Goal: Transaction & Acquisition: Book appointment/travel/reservation

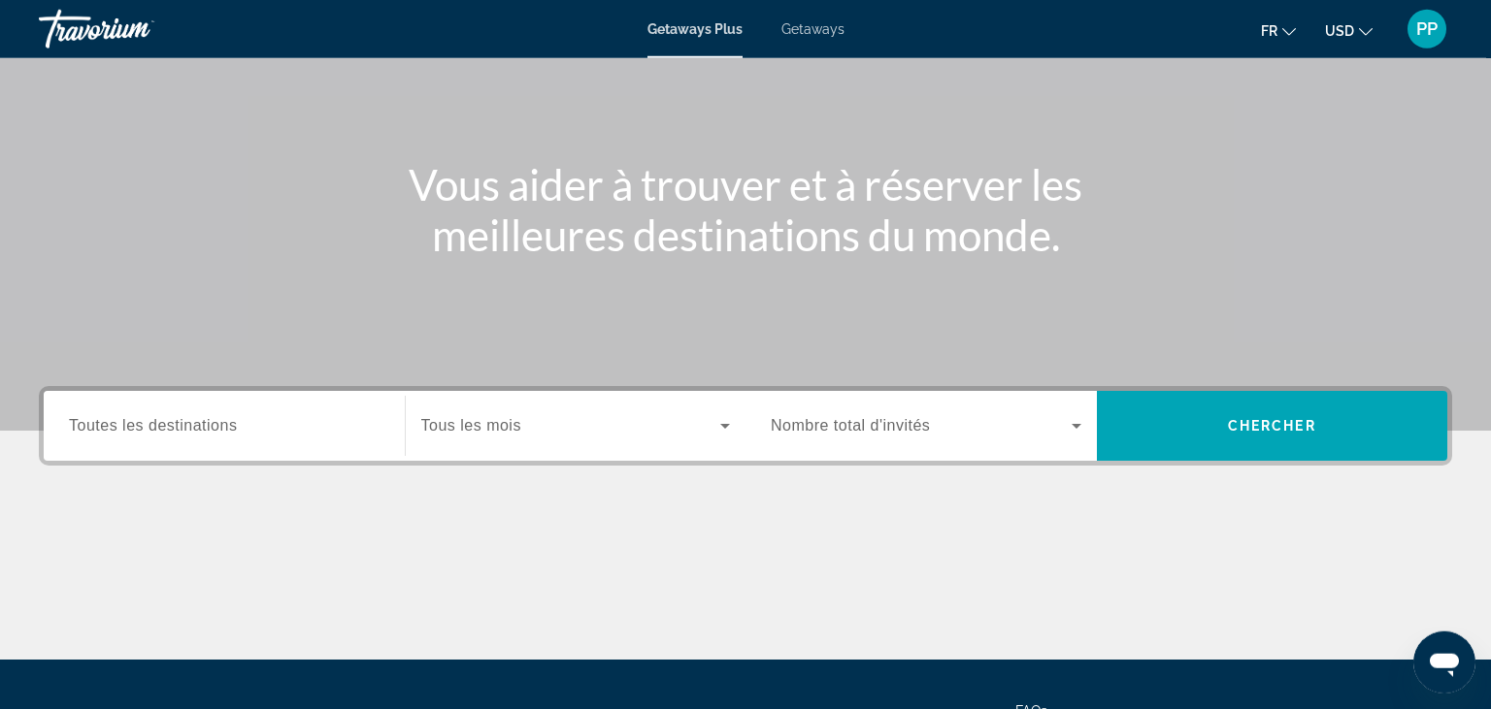
scroll to position [141, 0]
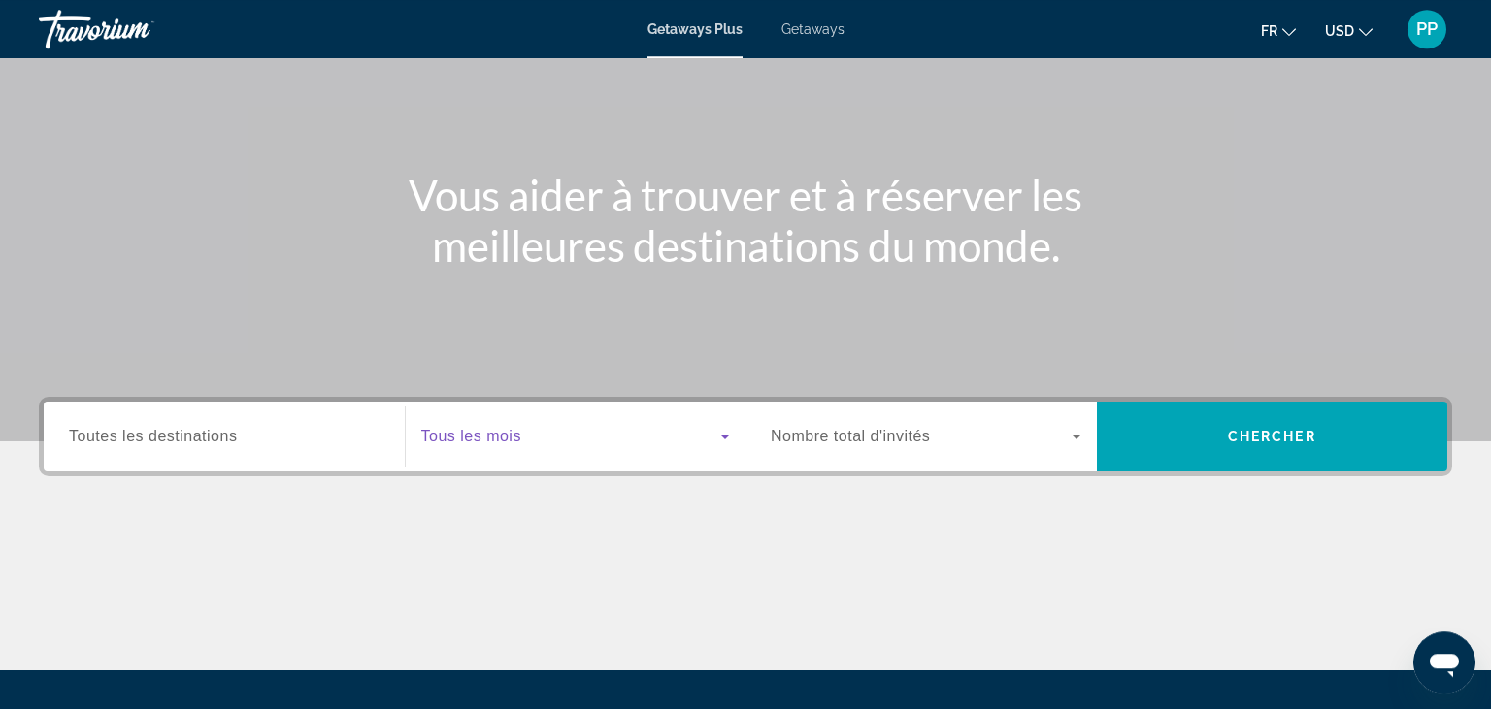
click at [720, 444] on icon "Search widget" at bounding box center [724, 436] width 23 height 23
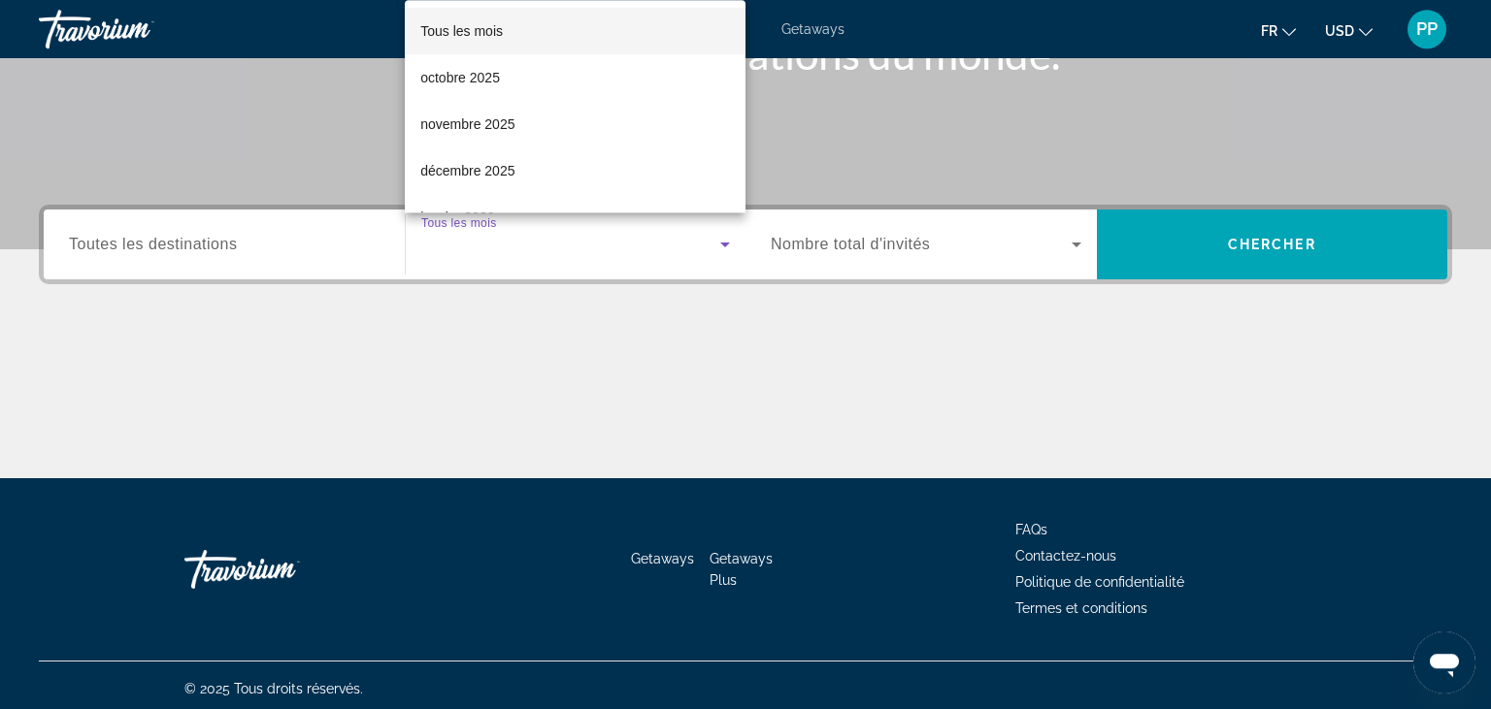
scroll to position [339, 0]
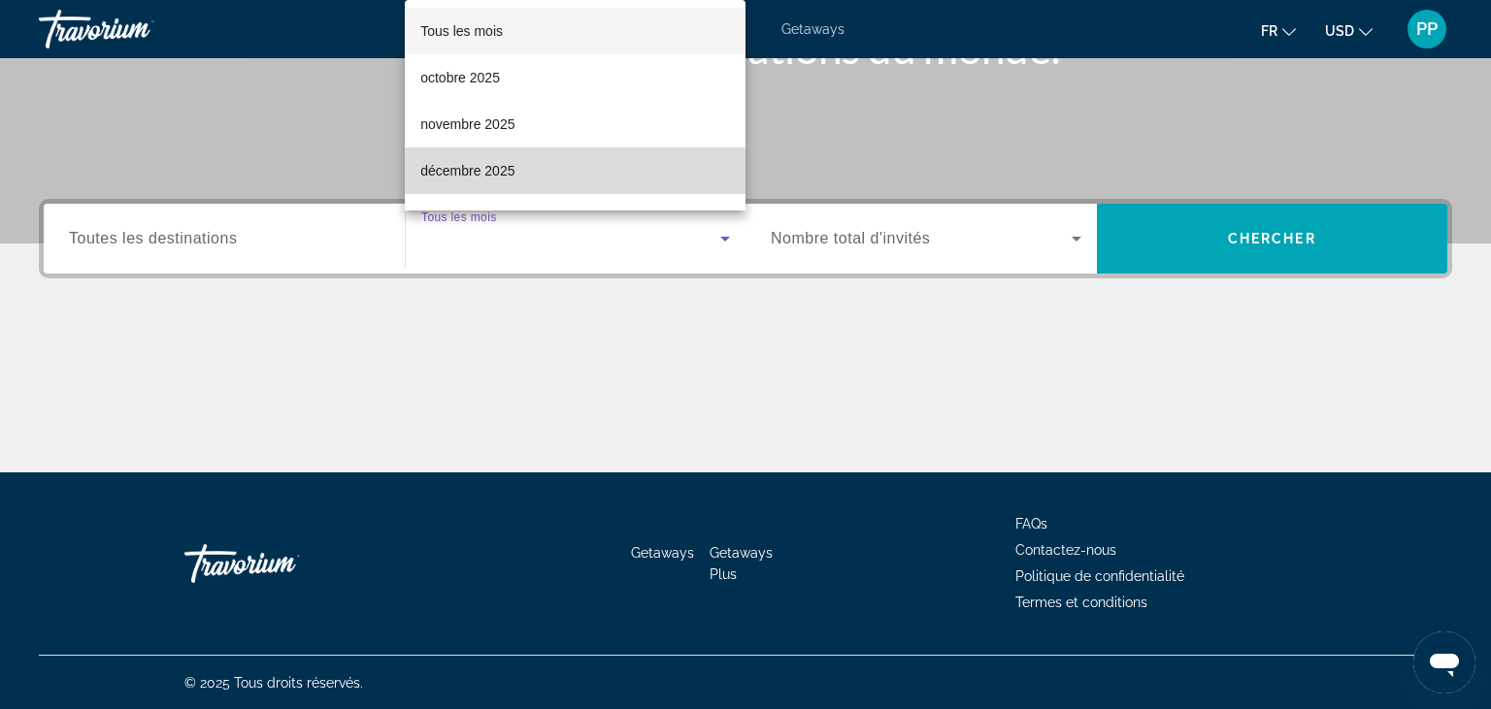
click at [503, 180] on span "décembre 2025" at bounding box center [467, 170] width 94 height 23
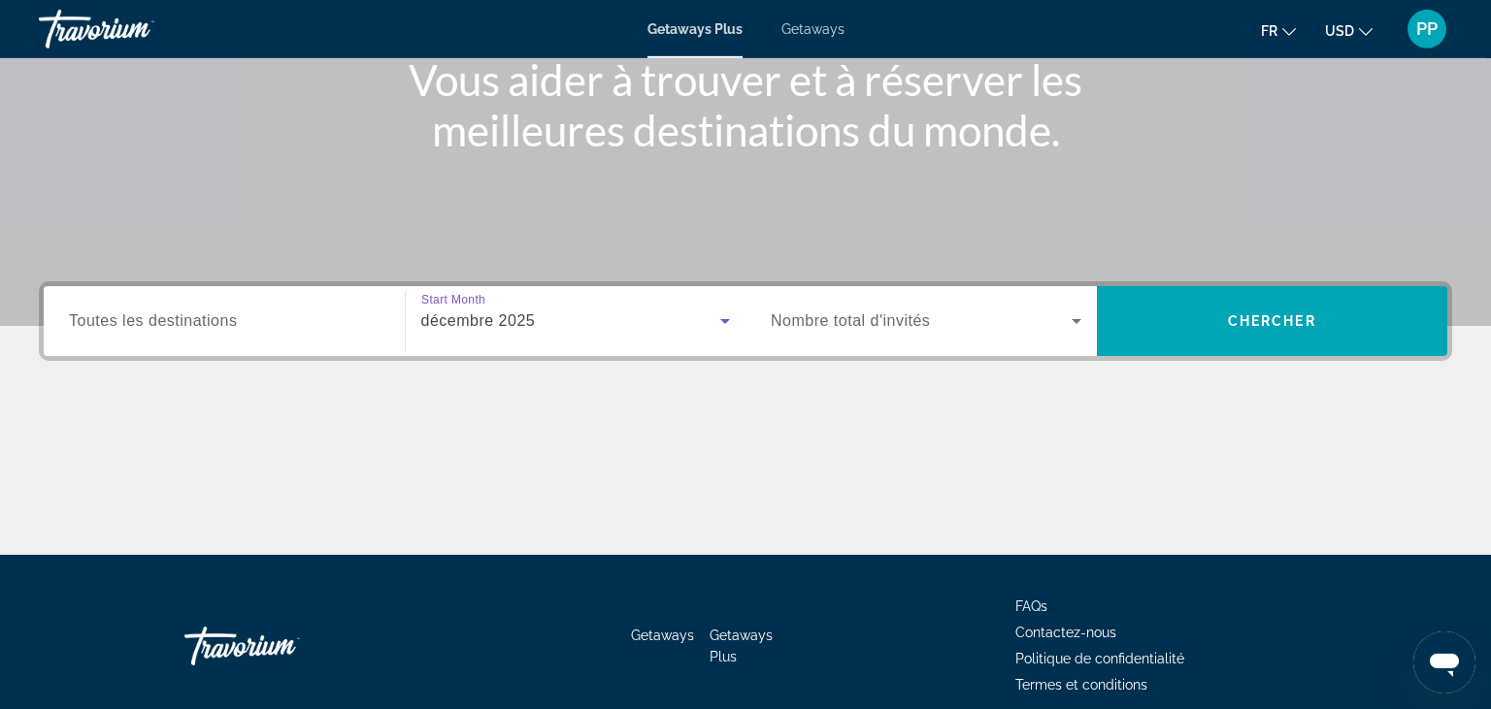
scroll to position [256, 0]
click at [1074, 317] on icon "Search widget" at bounding box center [1076, 321] width 23 height 23
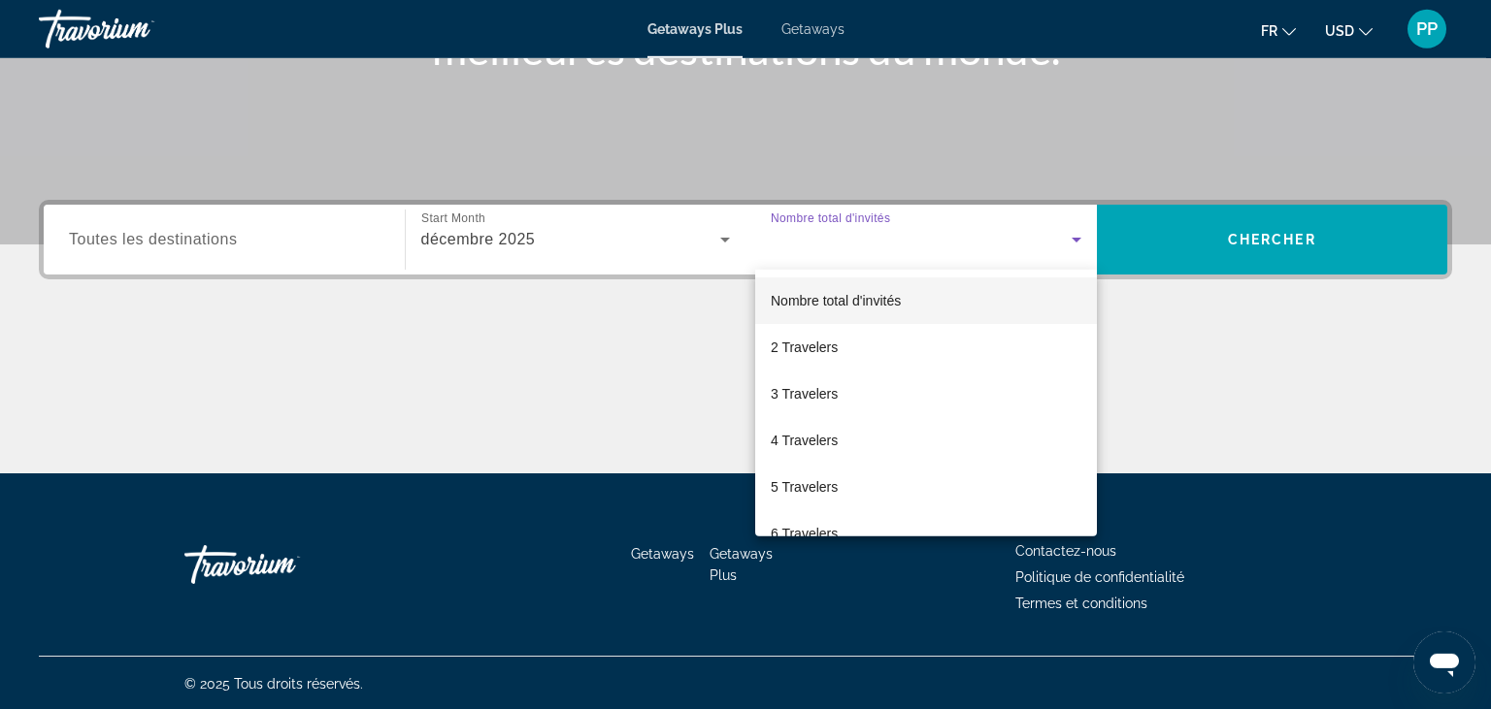
scroll to position [339, 0]
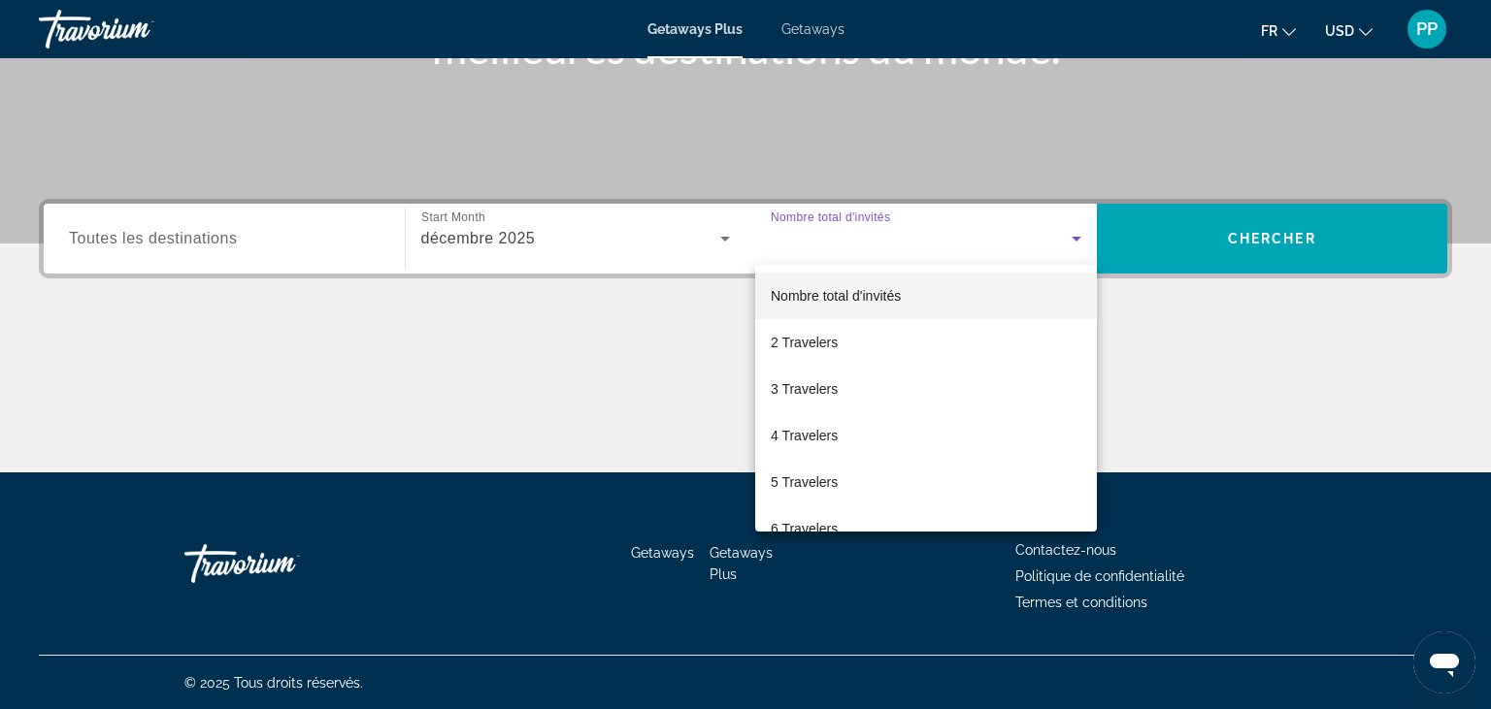
click at [1204, 351] on div at bounding box center [745, 354] width 1491 height 709
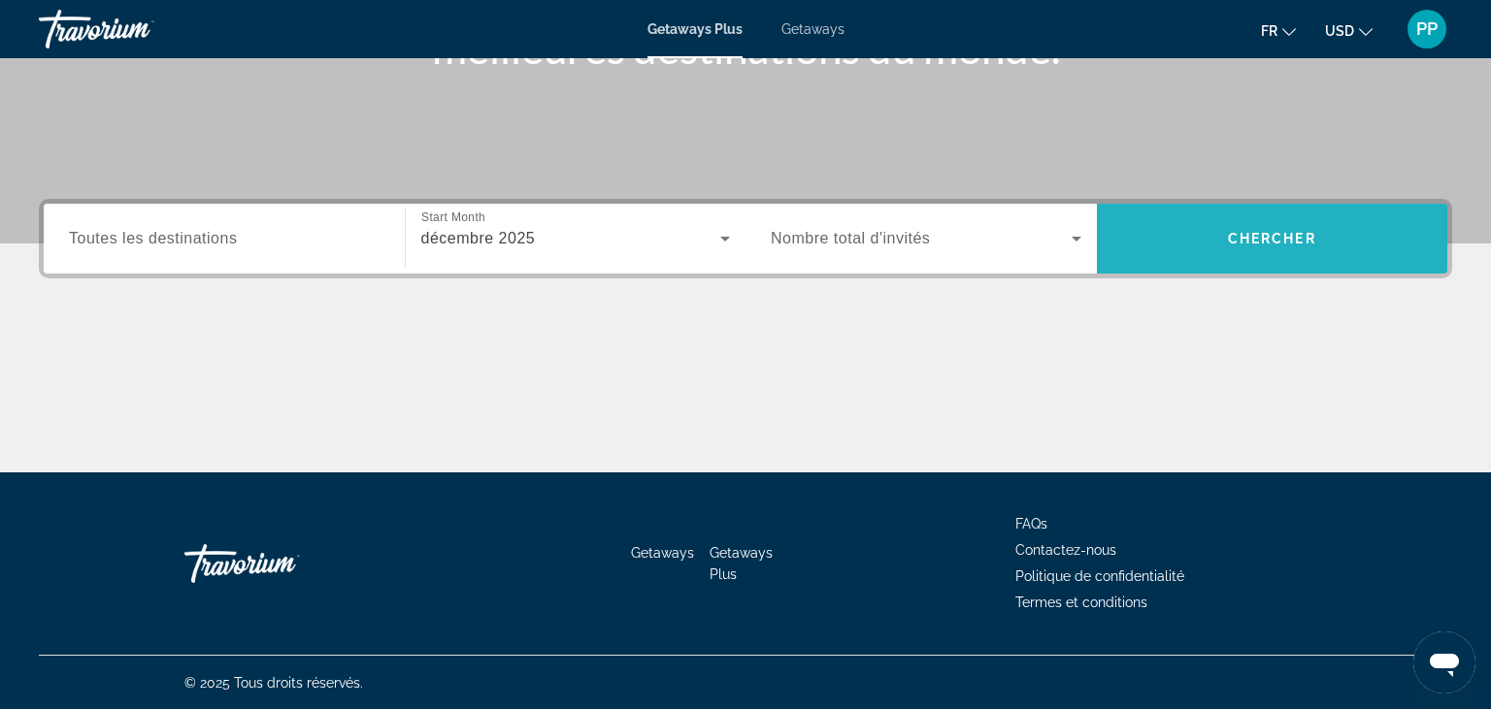
click at [1182, 256] on span "Search" at bounding box center [1272, 238] width 351 height 47
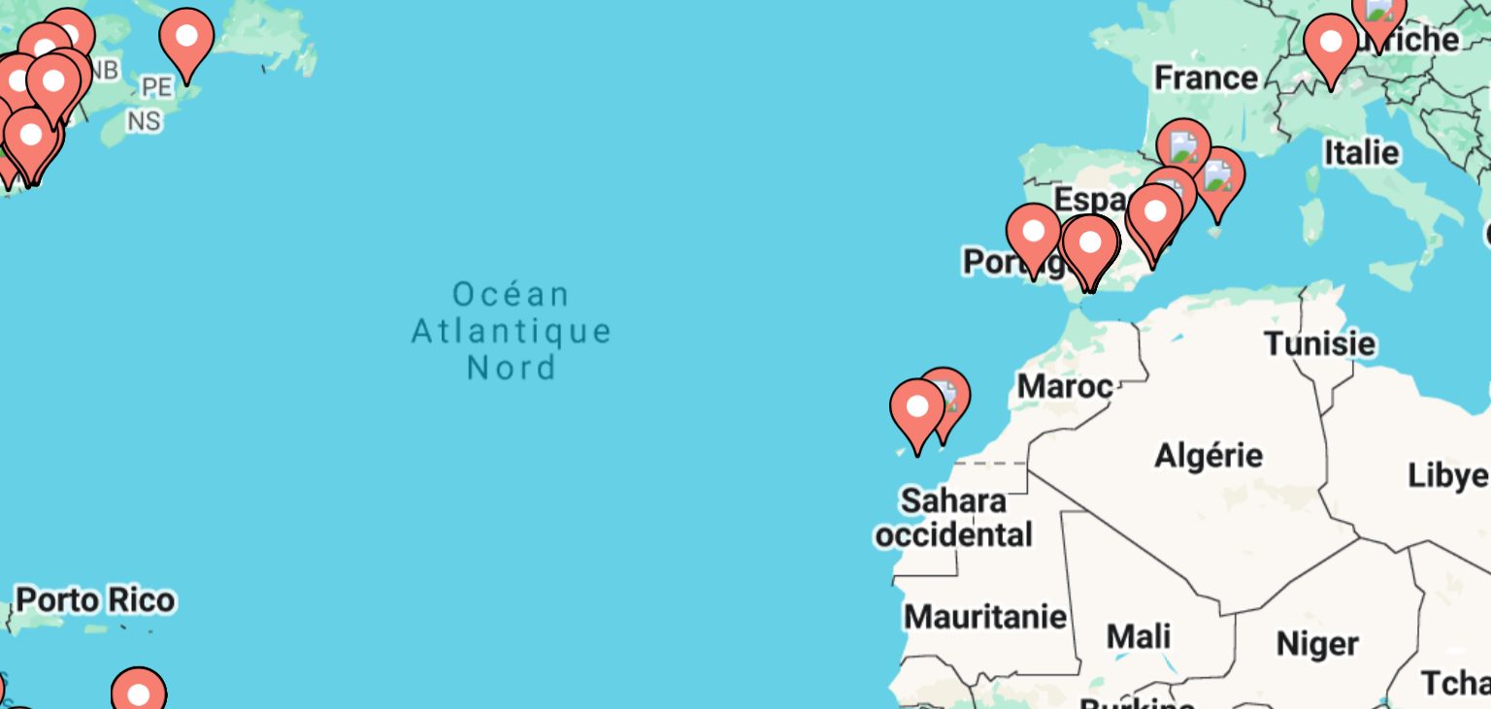
click at [839, 424] on image "Main content" at bounding box center [835, 418] width 12 height 12
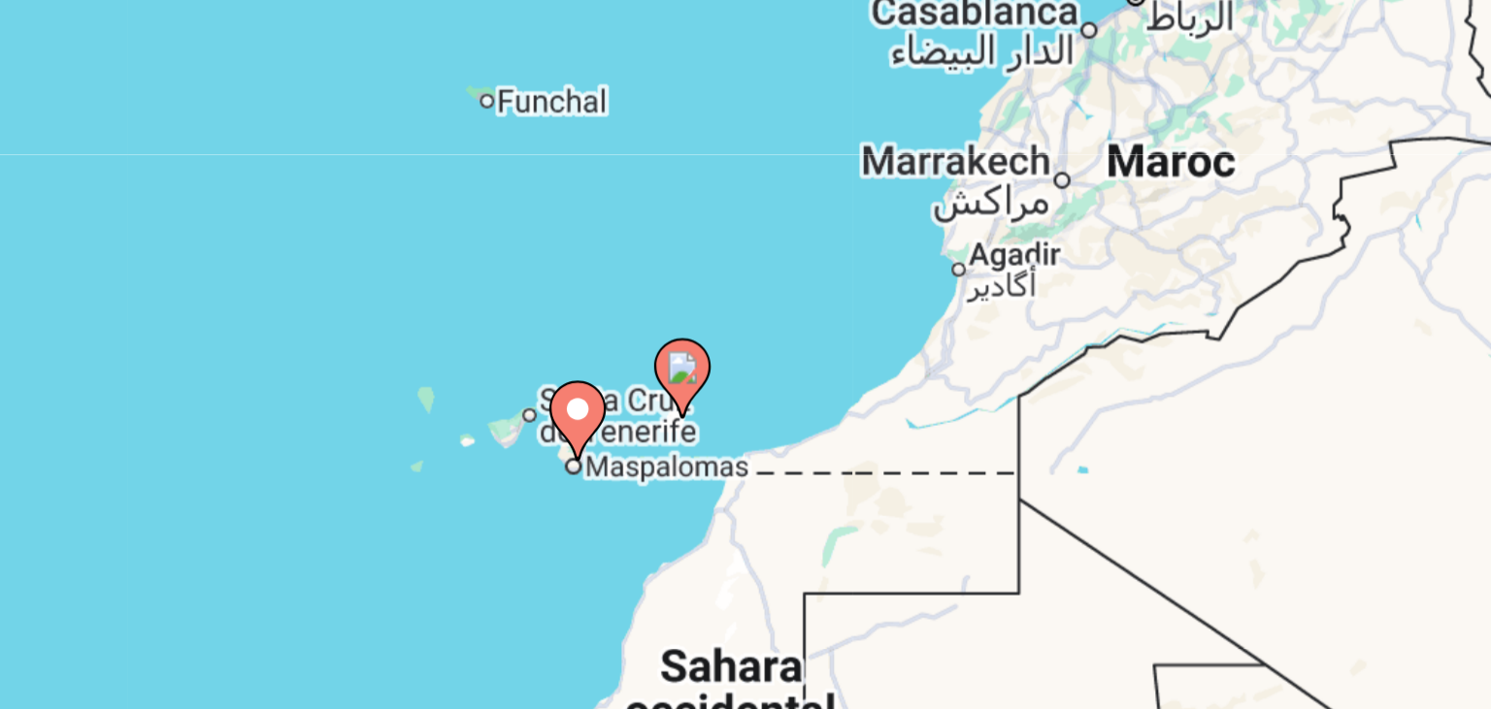
click at [744, 413] on image "Main content" at bounding box center [745, 409] width 12 height 12
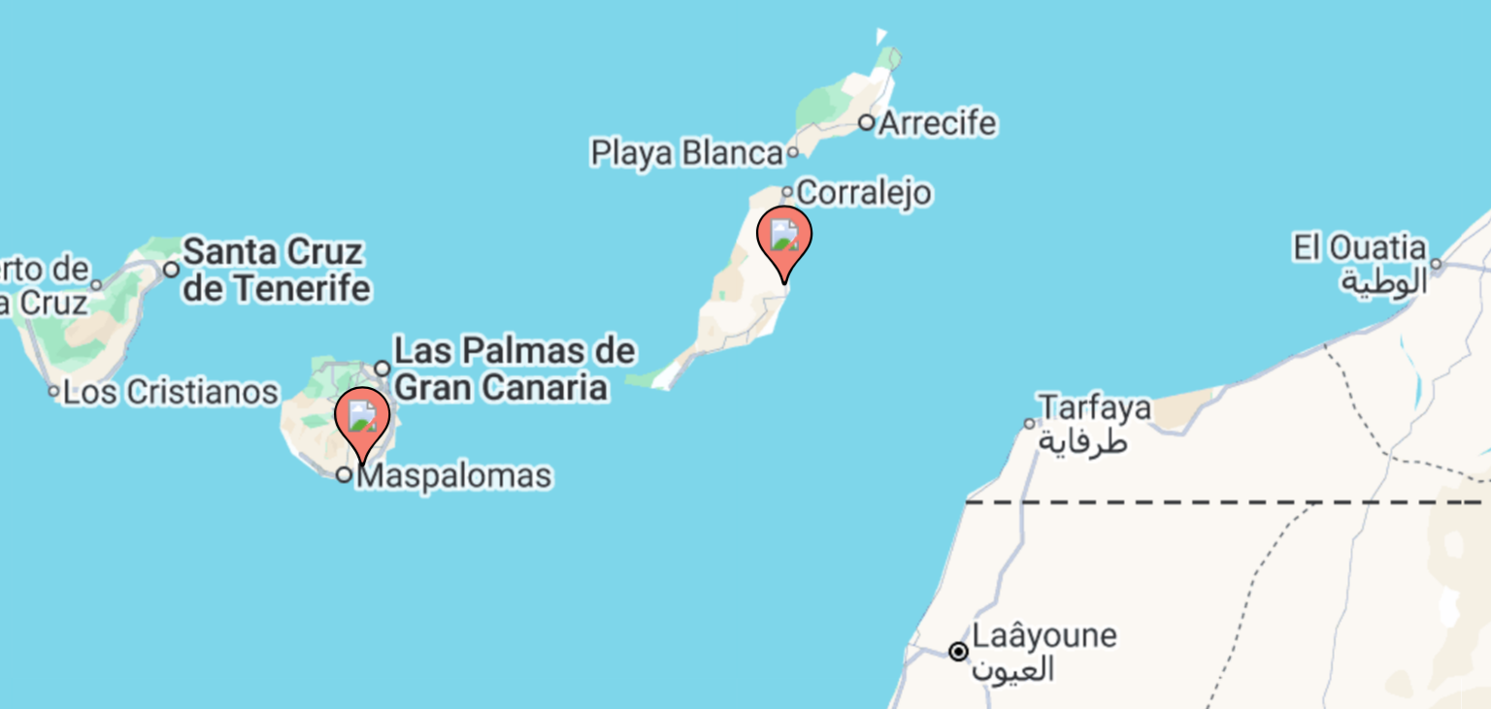
drag, startPoint x: 685, startPoint y: 495, endPoint x: 731, endPoint y: 434, distance: 76.3
click at [731, 434] on div "Pour activer le glissement avec le clavier, appuyez sur Alt+Entrée. Une fois ce…" at bounding box center [745, 427] width 1413 height 582
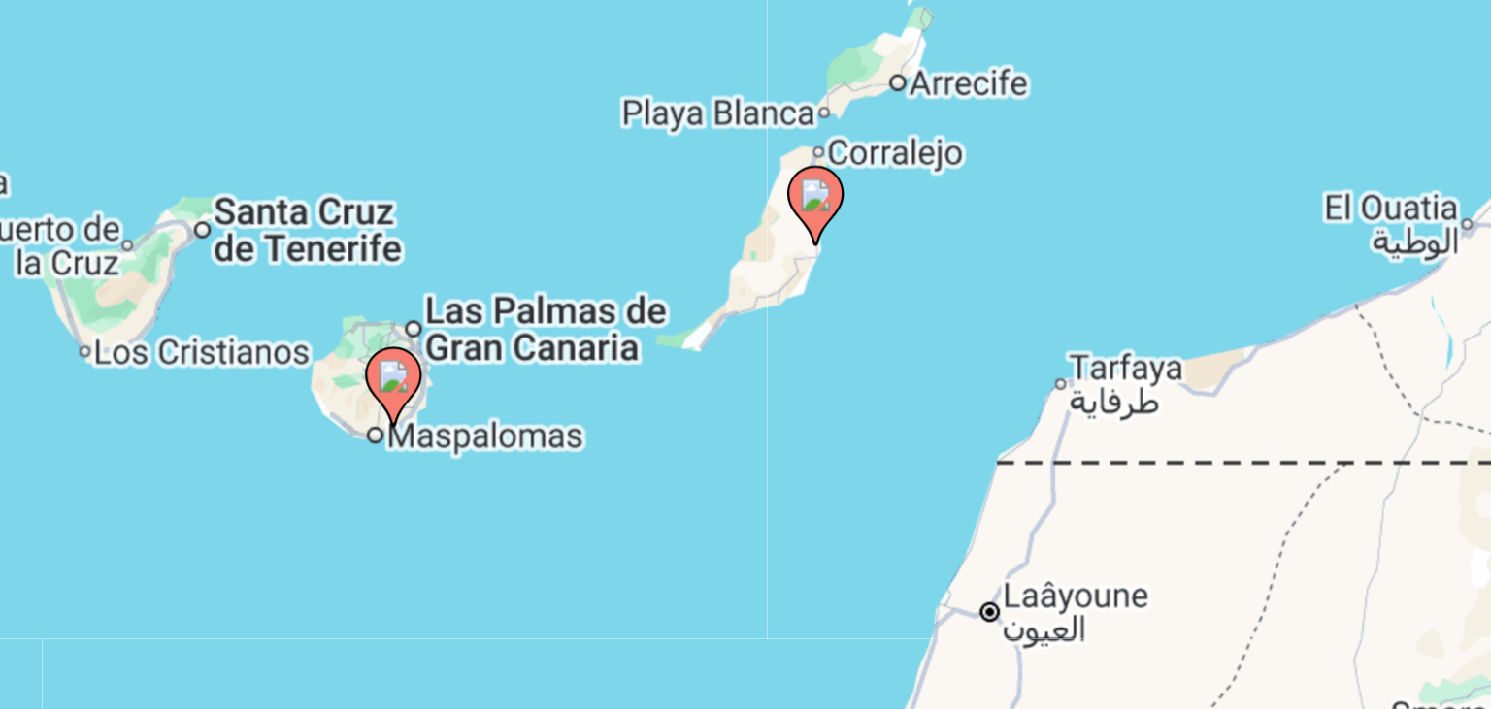
click at [787, 351] on image "Main content" at bounding box center [791, 350] width 12 height 12
type input "**********"
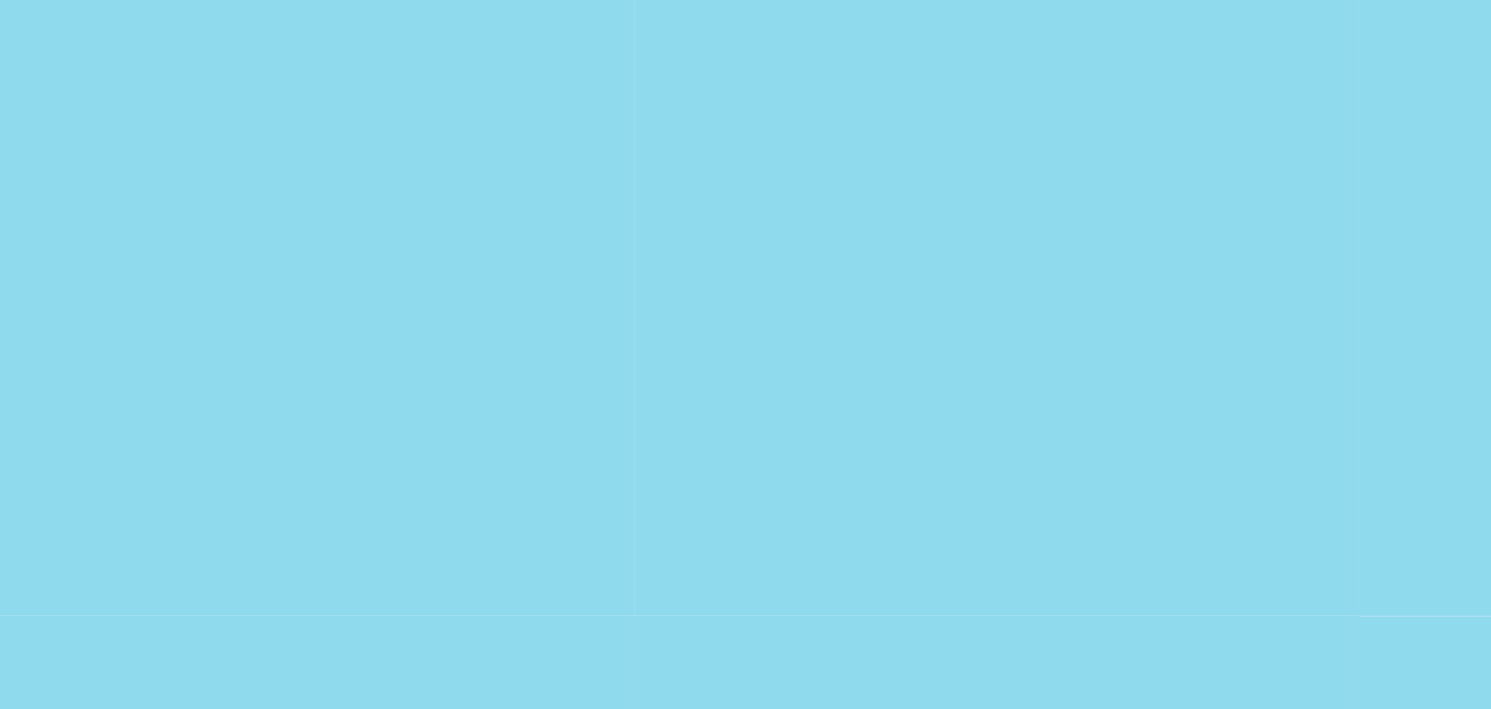
drag, startPoint x: 787, startPoint y: 351, endPoint x: 851, endPoint y: 279, distance: 97.0
click at [851, 279] on div "Pour naviguer, appuyez sur les touches fléchées. Pour activer le glissement ave…" at bounding box center [745, 427] width 1413 height 582
drag, startPoint x: 851, startPoint y: 279, endPoint x: 768, endPoint y: 556, distance: 289.8
click at [768, 556] on div "Pour naviguer, appuyez sur les touches fléchées. Pour activer le glissement ave…" at bounding box center [745, 427] width 1413 height 582
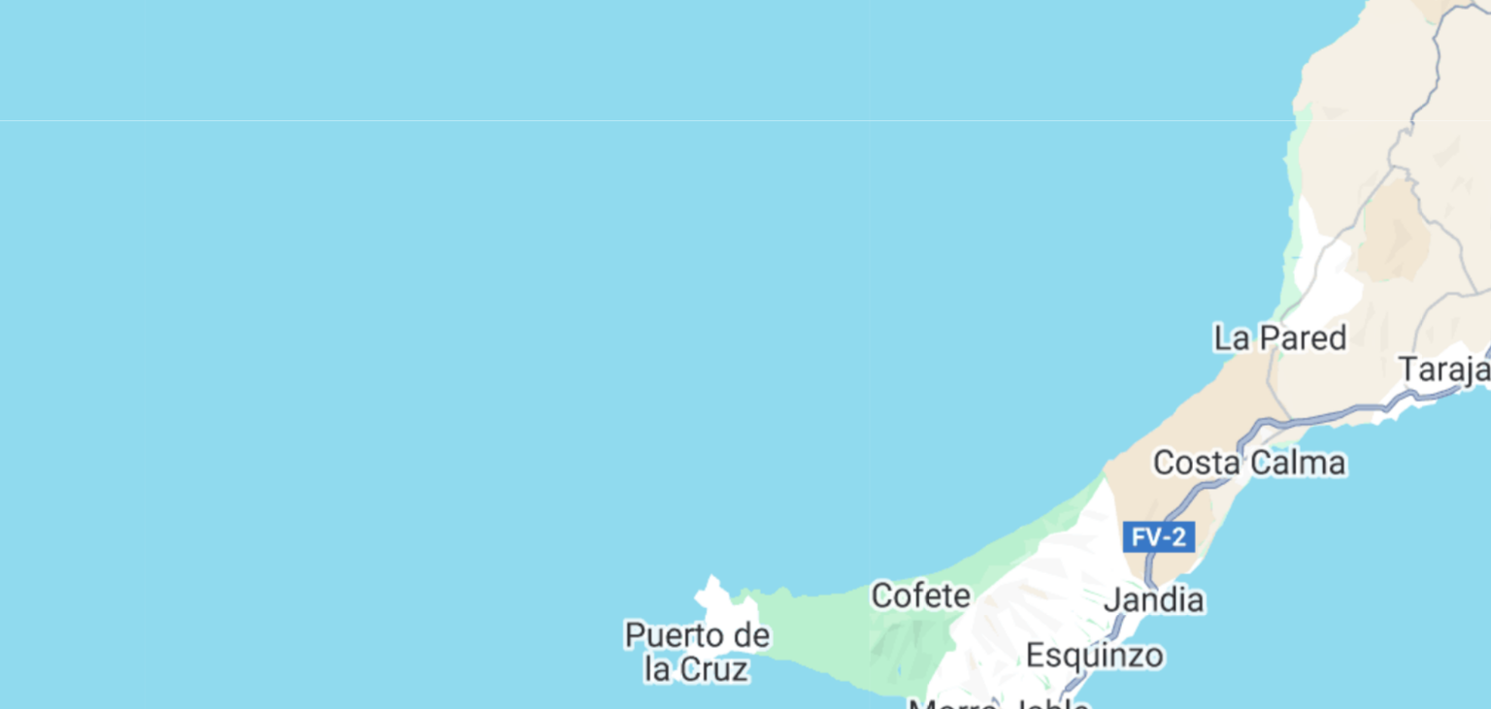
scroll to position [601, 0]
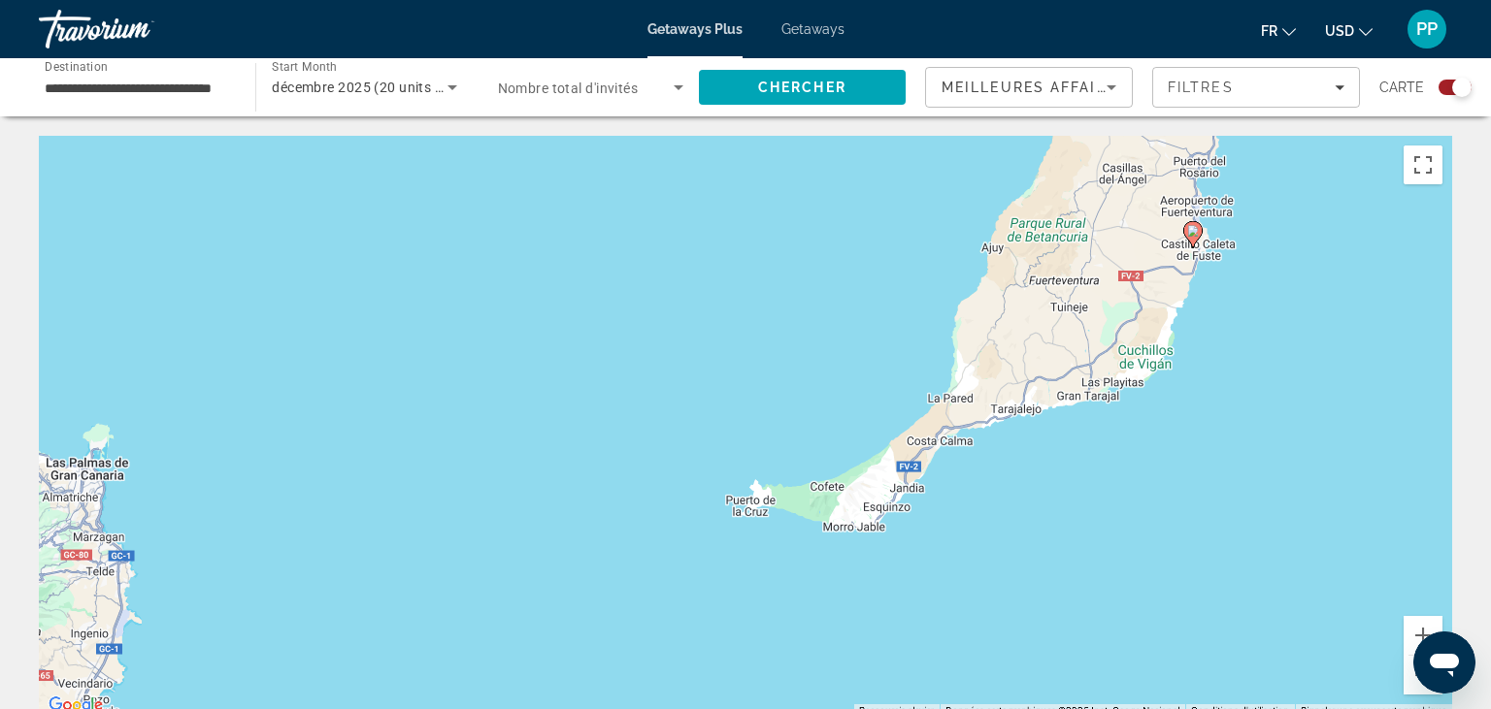
scroll to position [392, 0]
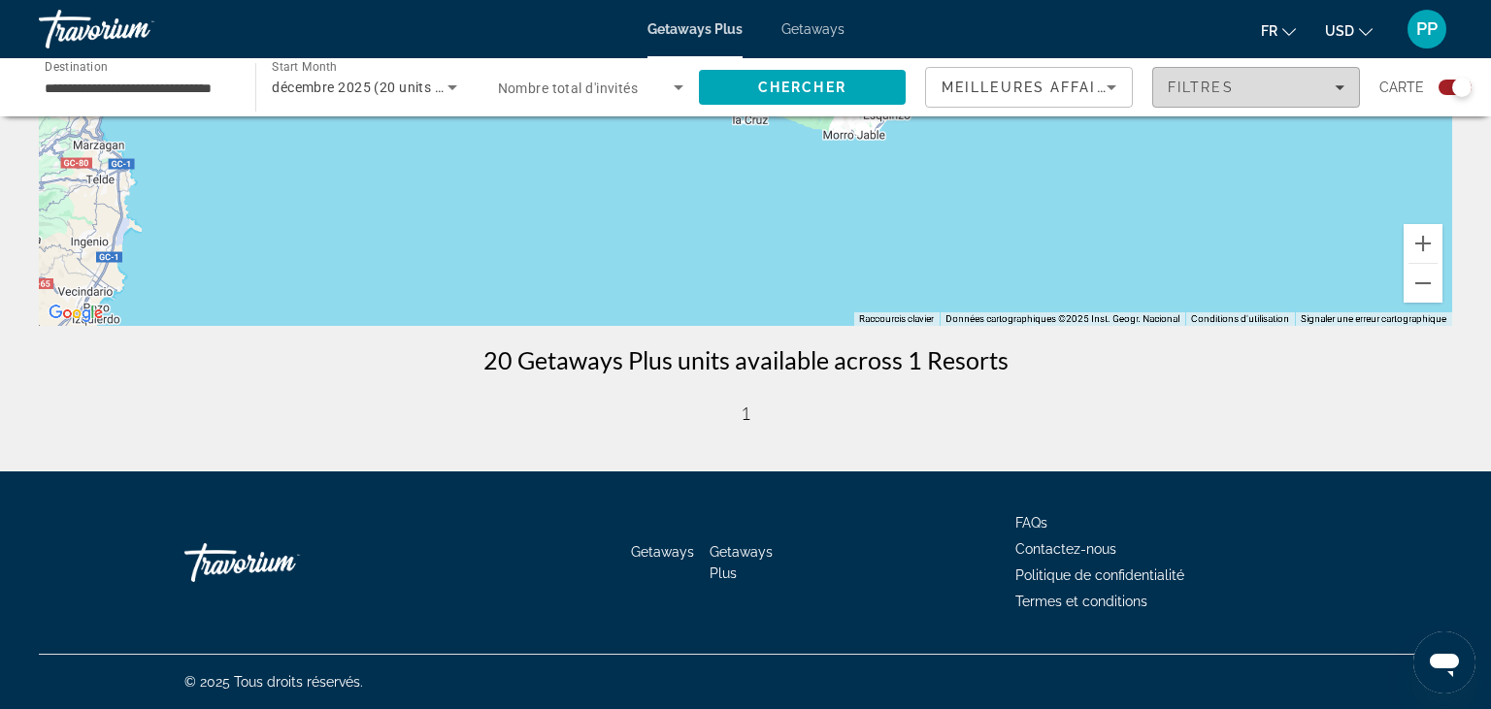
click at [1348, 86] on span "Filters" at bounding box center [1256, 87] width 206 height 47
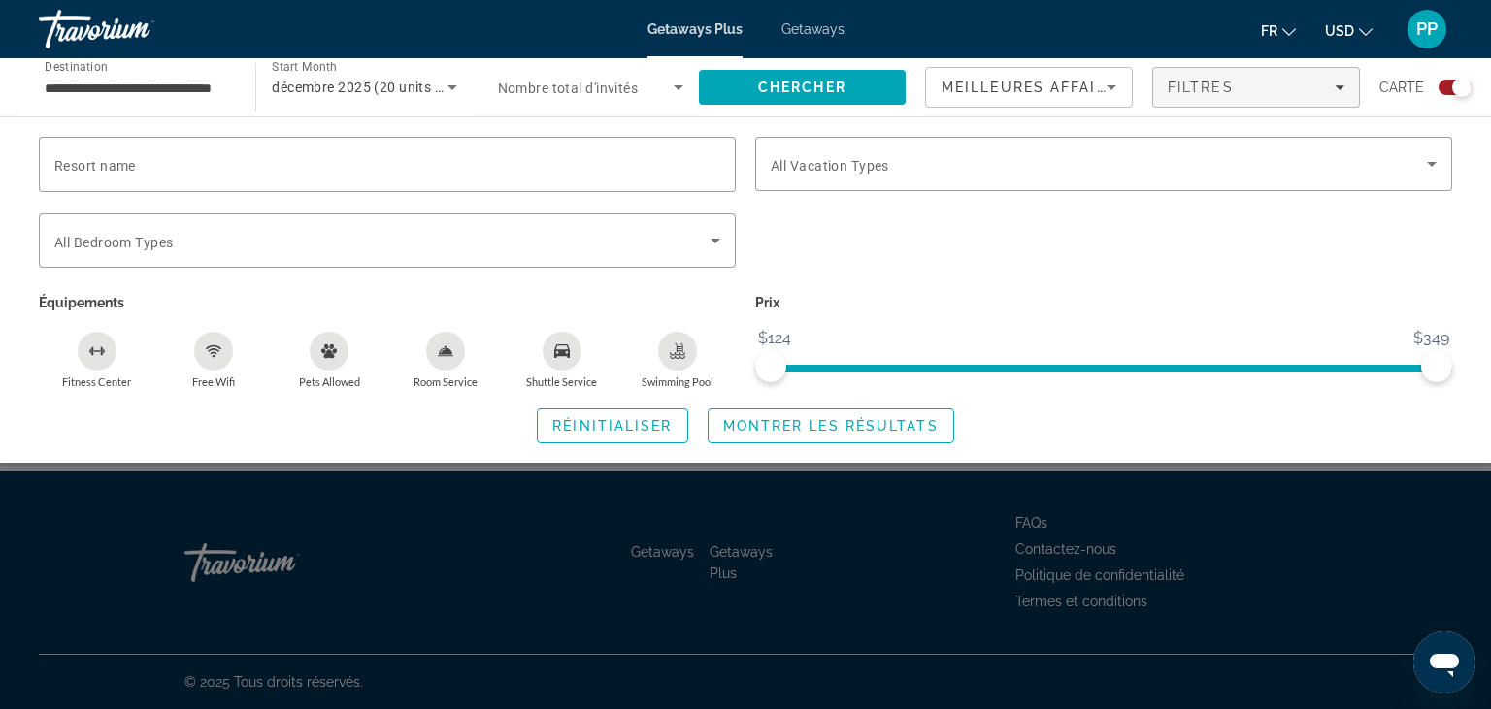
click at [1228, 251] on div "Search widget" at bounding box center [1103, 251] width 716 height 76
click at [104, 359] on div "Fitness Center" at bounding box center [97, 351] width 39 height 39
click at [626, 432] on span "Réinitialiser" at bounding box center [611, 426] width 119 height 16
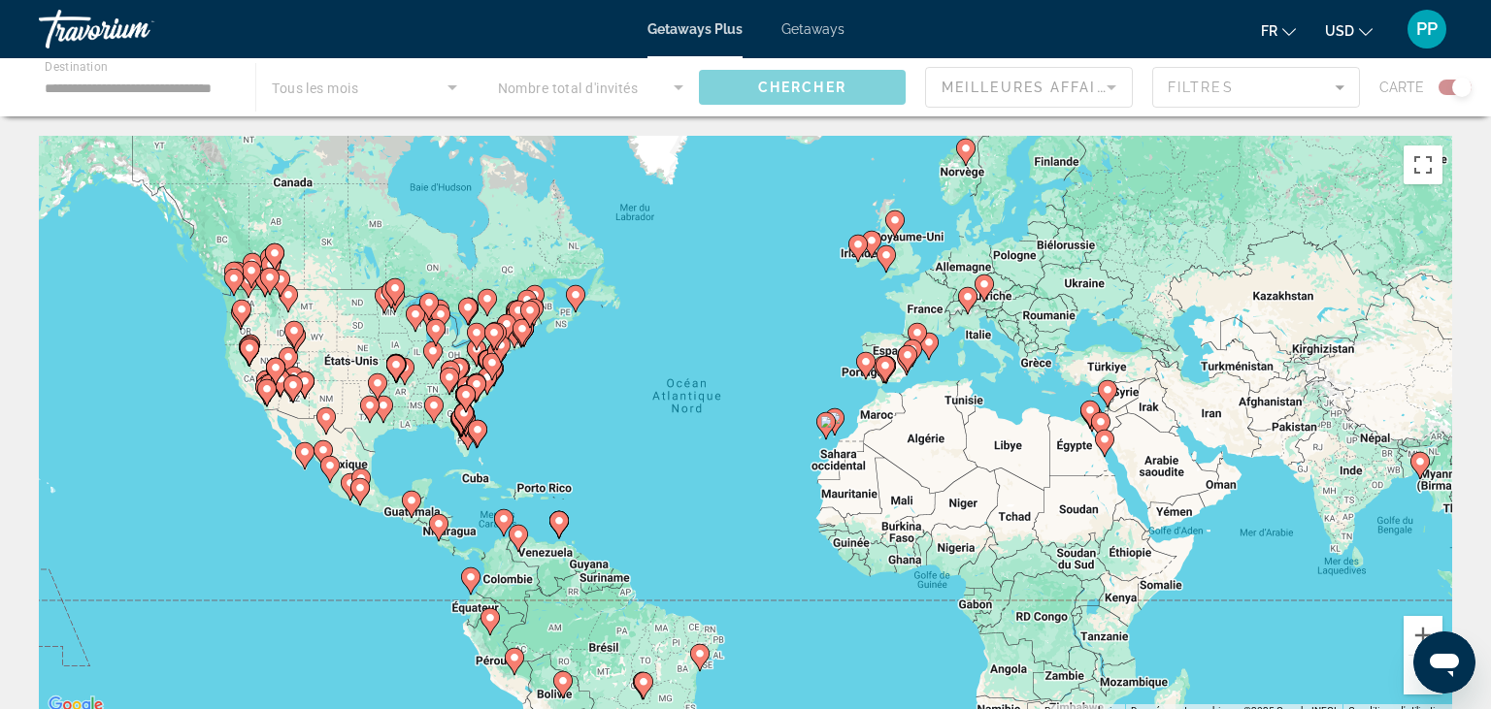
click at [1269, 91] on div "Main content" at bounding box center [745, 87] width 1491 height 58
click at [1339, 98] on div "Main content" at bounding box center [745, 87] width 1491 height 58
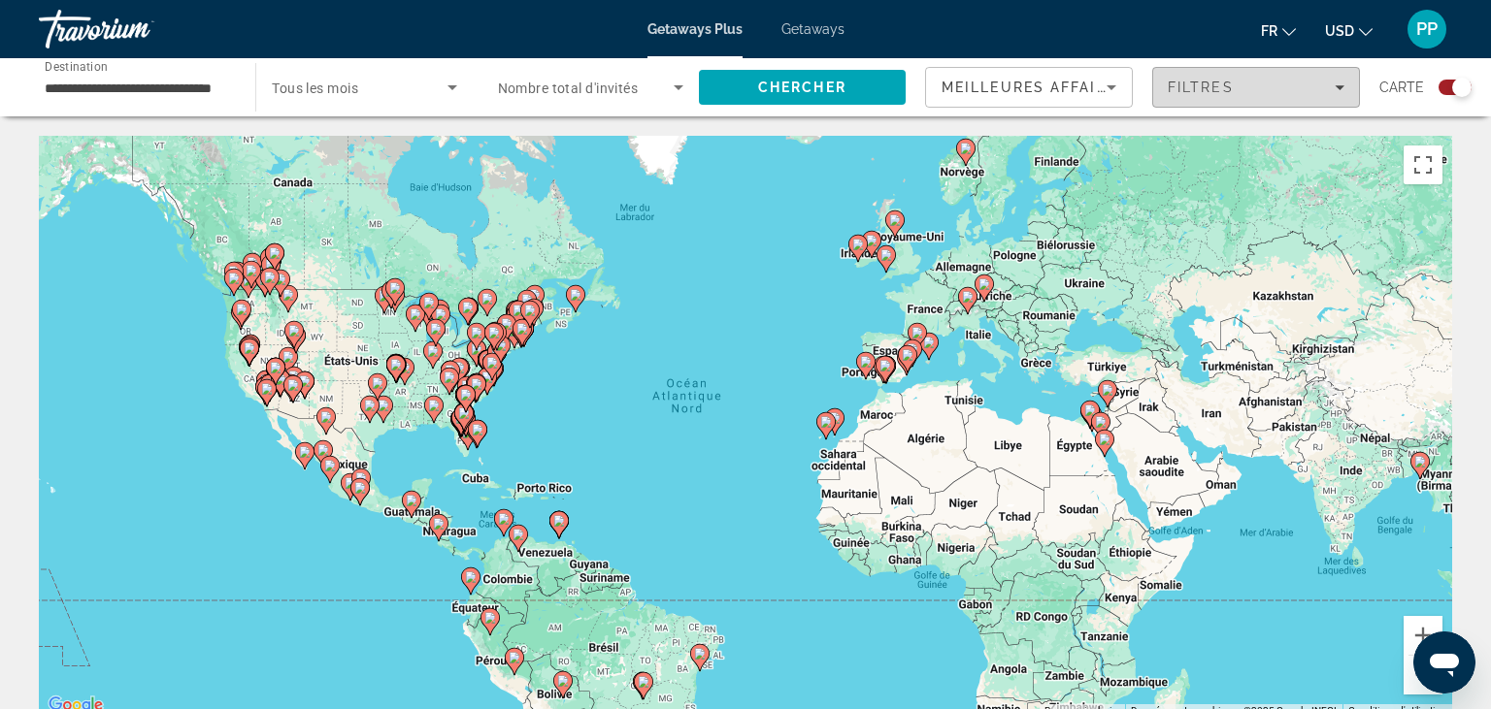
click at [1347, 95] on span "Filters" at bounding box center [1256, 87] width 206 height 47
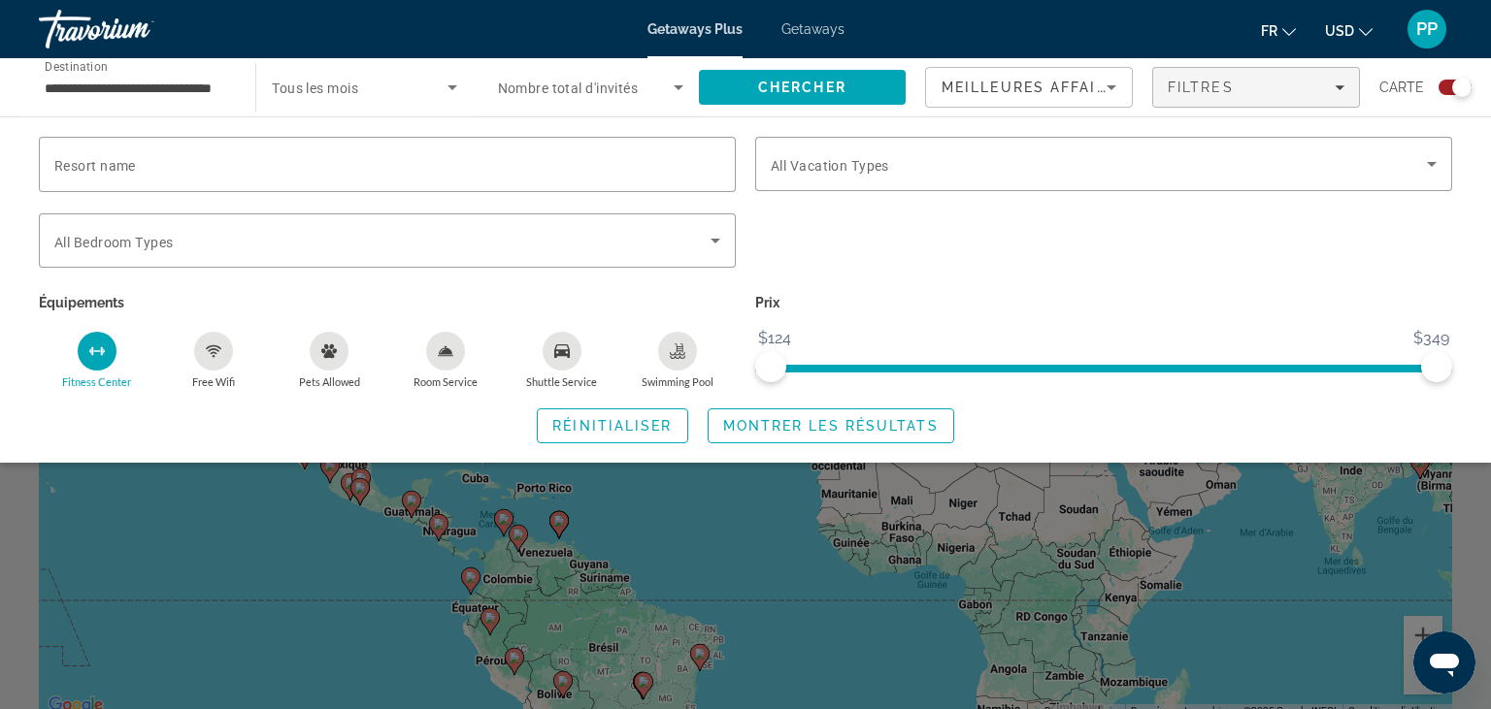
click at [676, 357] on icon "Swimming Pool" at bounding box center [678, 357] width 16 height 4
drag, startPoint x: 340, startPoint y: 522, endPoint x: 553, endPoint y: 285, distance: 318.8
click at [925, 116] on app-map-search-filters "Meilleures affaires Filtres Carte Resort name Vacation Types All Vacation Types…" at bounding box center [1198, 87] width 546 height 58
click at [1087, 100] on div "Meilleures affaires" at bounding box center [1028, 95] width 175 height 54
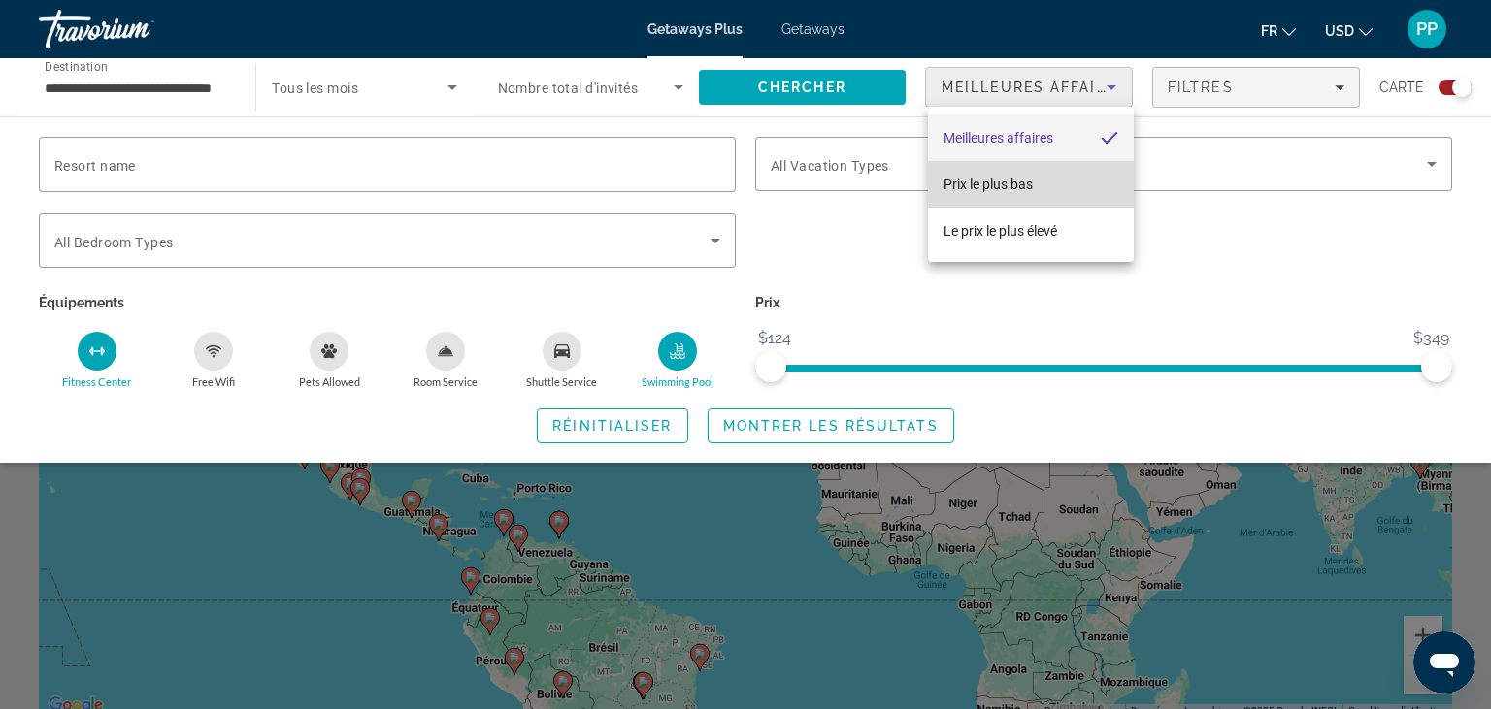
click at [1051, 188] on mat-option "Prix ​​le plus bas" at bounding box center [1031, 184] width 206 height 47
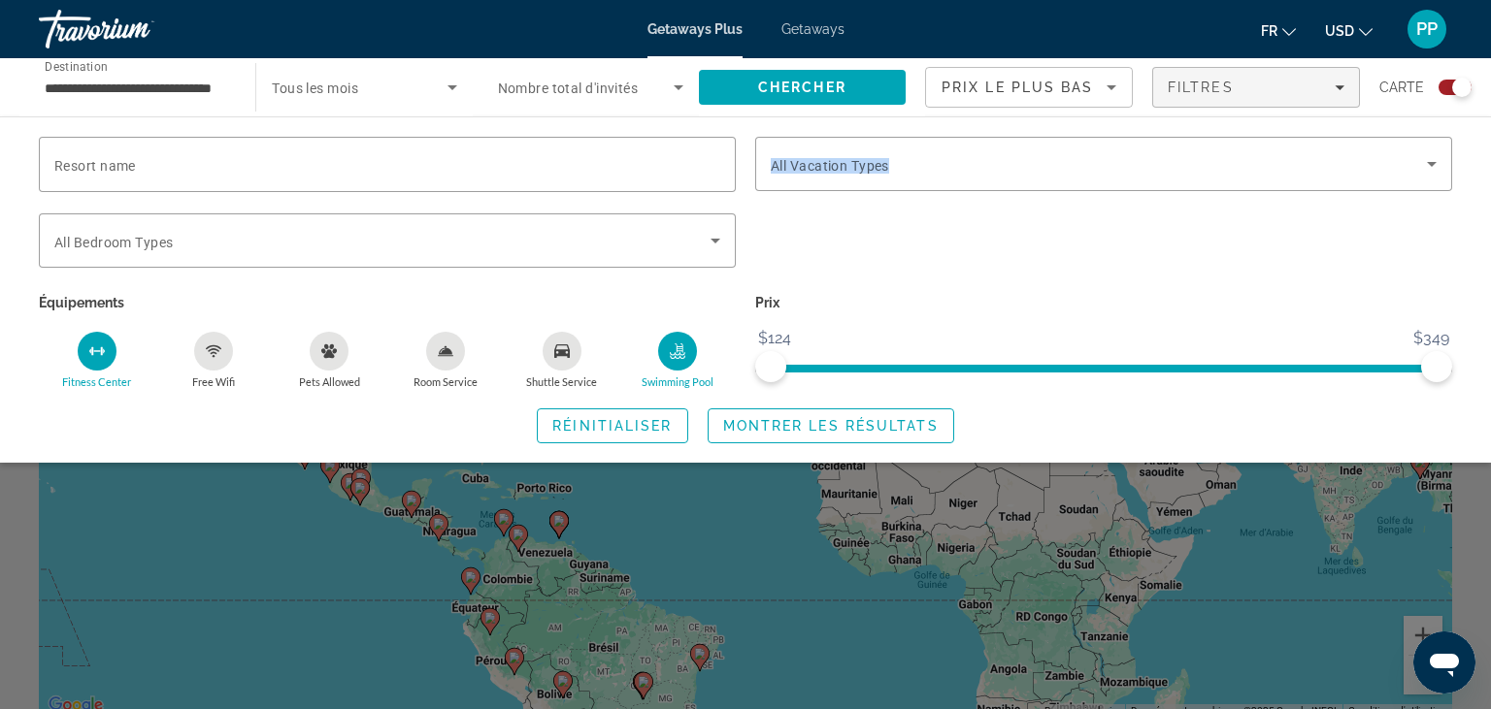
drag, startPoint x: 312, startPoint y: 218, endPoint x: 615, endPoint y: 103, distance: 324.0
click at [615, 103] on div "**********" at bounding box center [745, 87] width 1491 height 58
click at [837, 210] on div "Search widget" at bounding box center [1103, 201] width 697 height 21
click at [180, 94] on input "**********" at bounding box center [137, 88] width 185 height 23
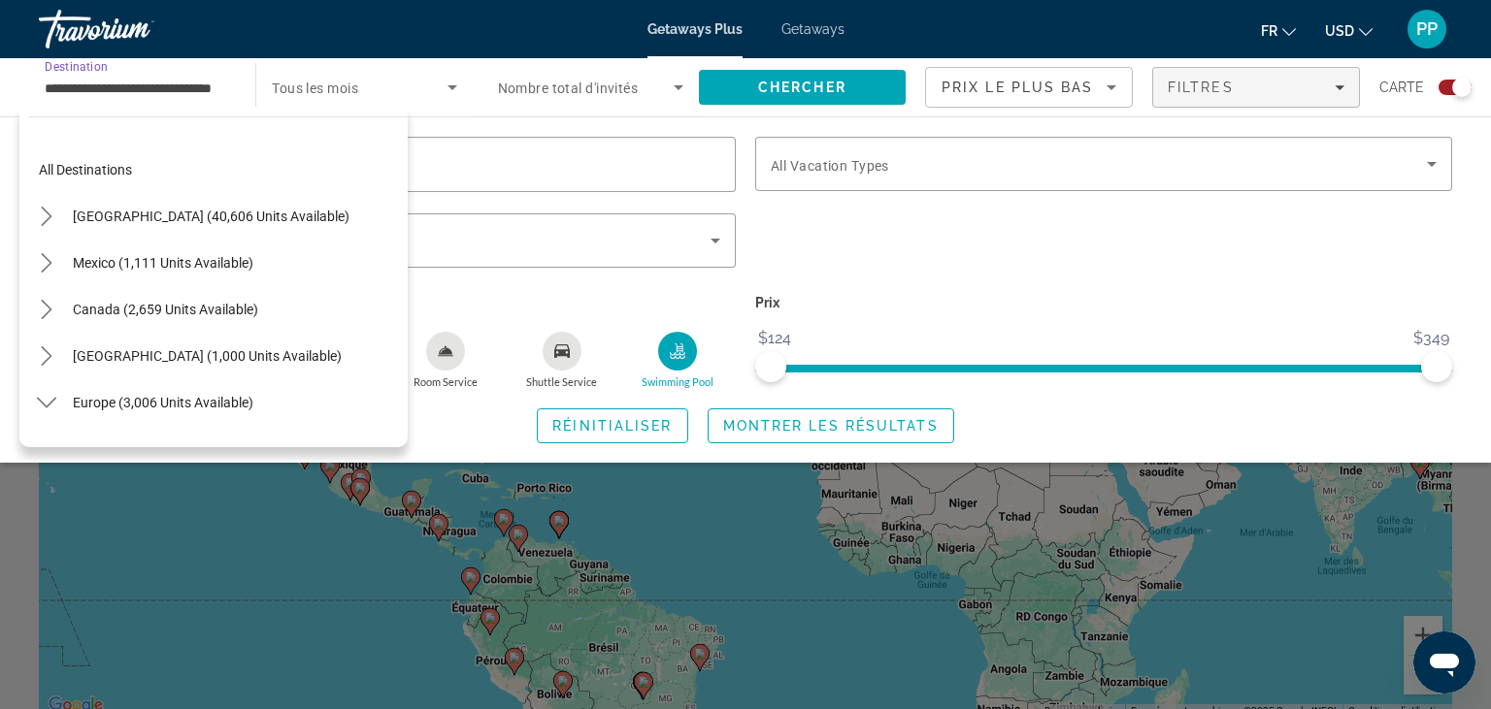
scroll to position [907, 0]
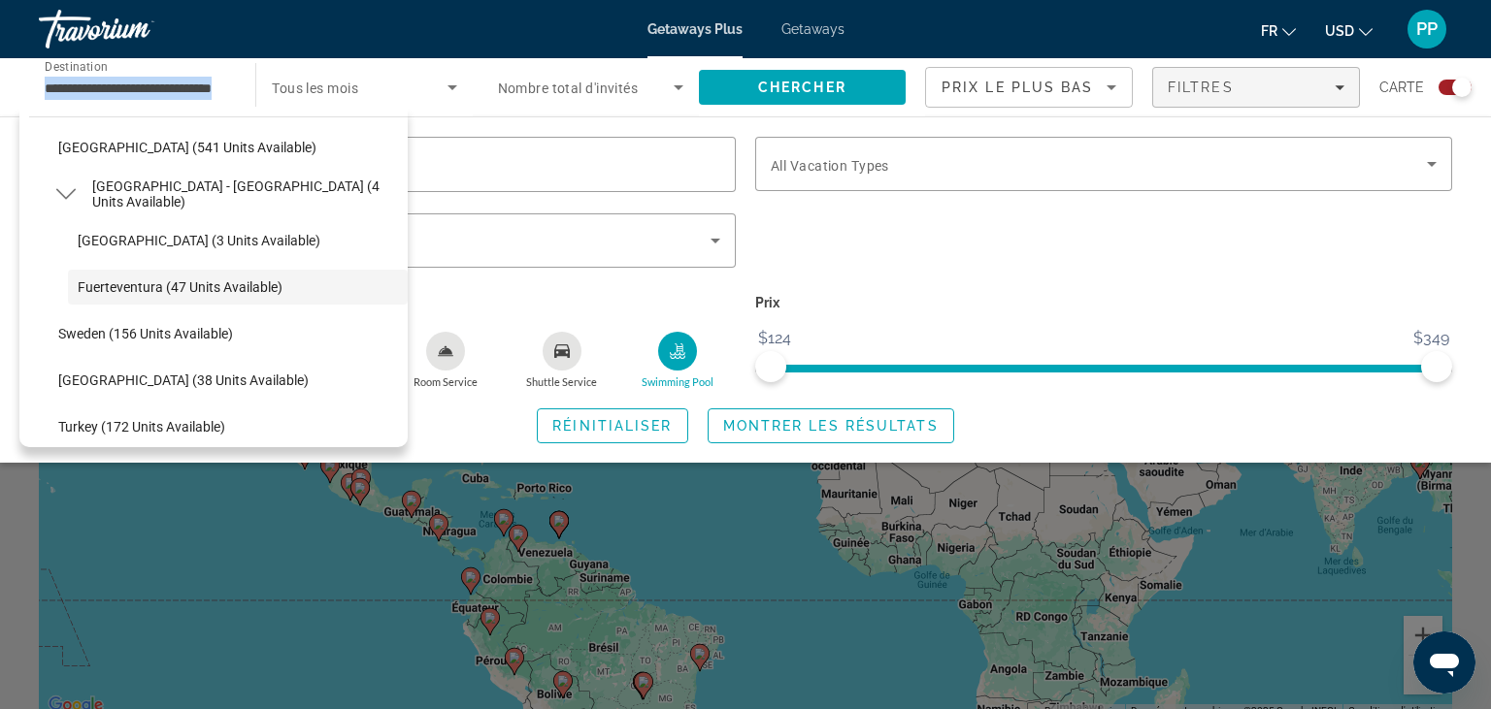
drag, startPoint x: 239, startPoint y: 84, endPoint x: 460, endPoint y: 99, distance: 221.7
click at [460, 99] on div "**********" at bounding box center [245, 87] width 453 height 58
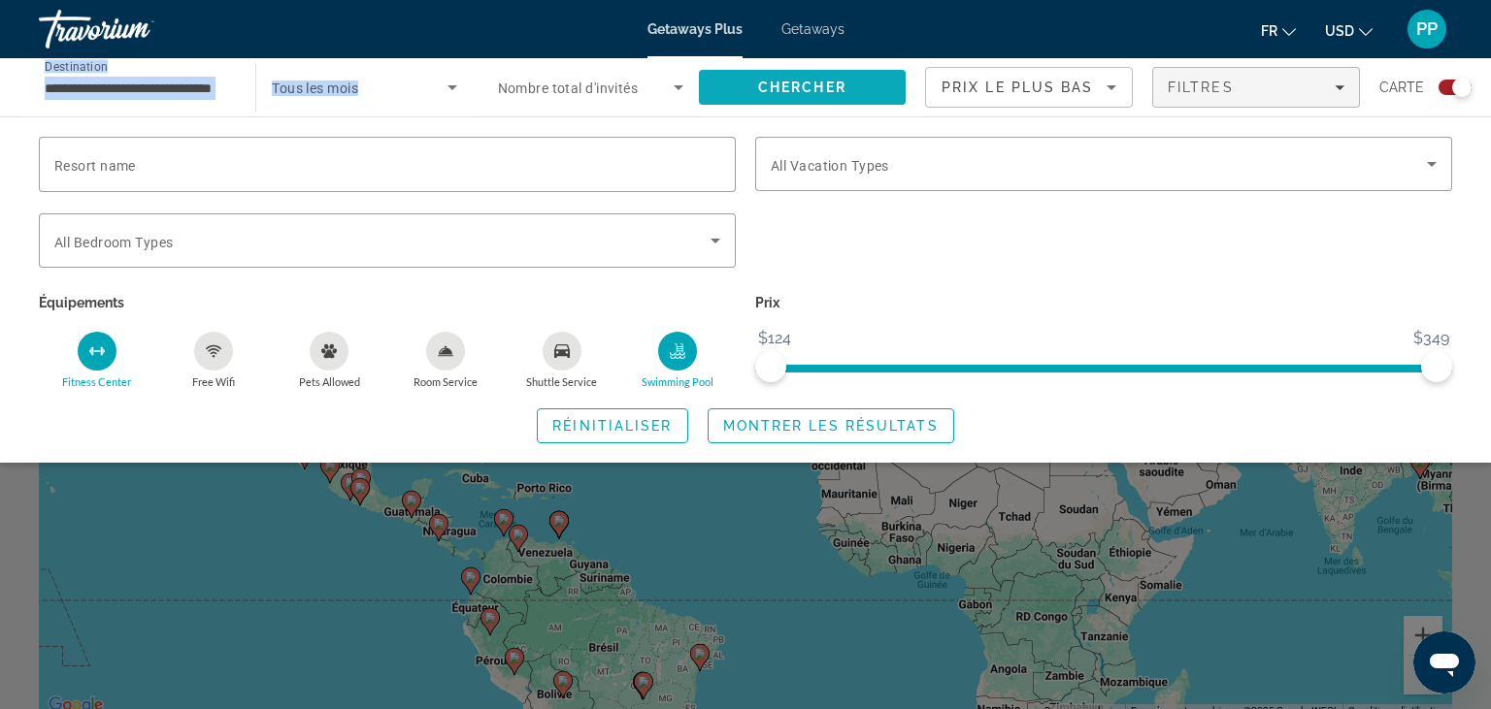
click at [852, 88] on span "Search" at bounding box center [802, 87] width 207 height 47
click at [818, 429] on span "Montrer les résultats" at bounding box center [830, 426] width 215 height 16
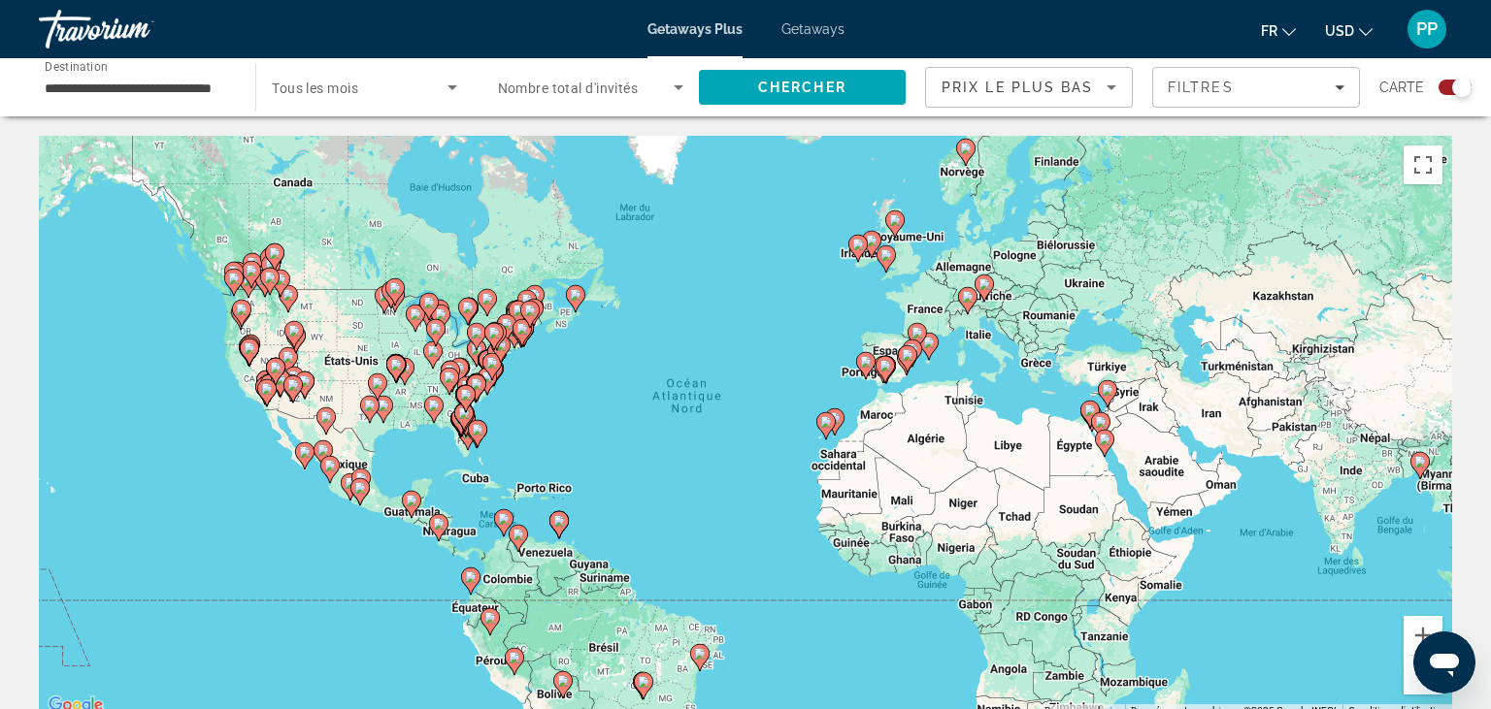
click at [1485, 234] on html "**********" at bounding box center [745, 354] width 1491 height 709
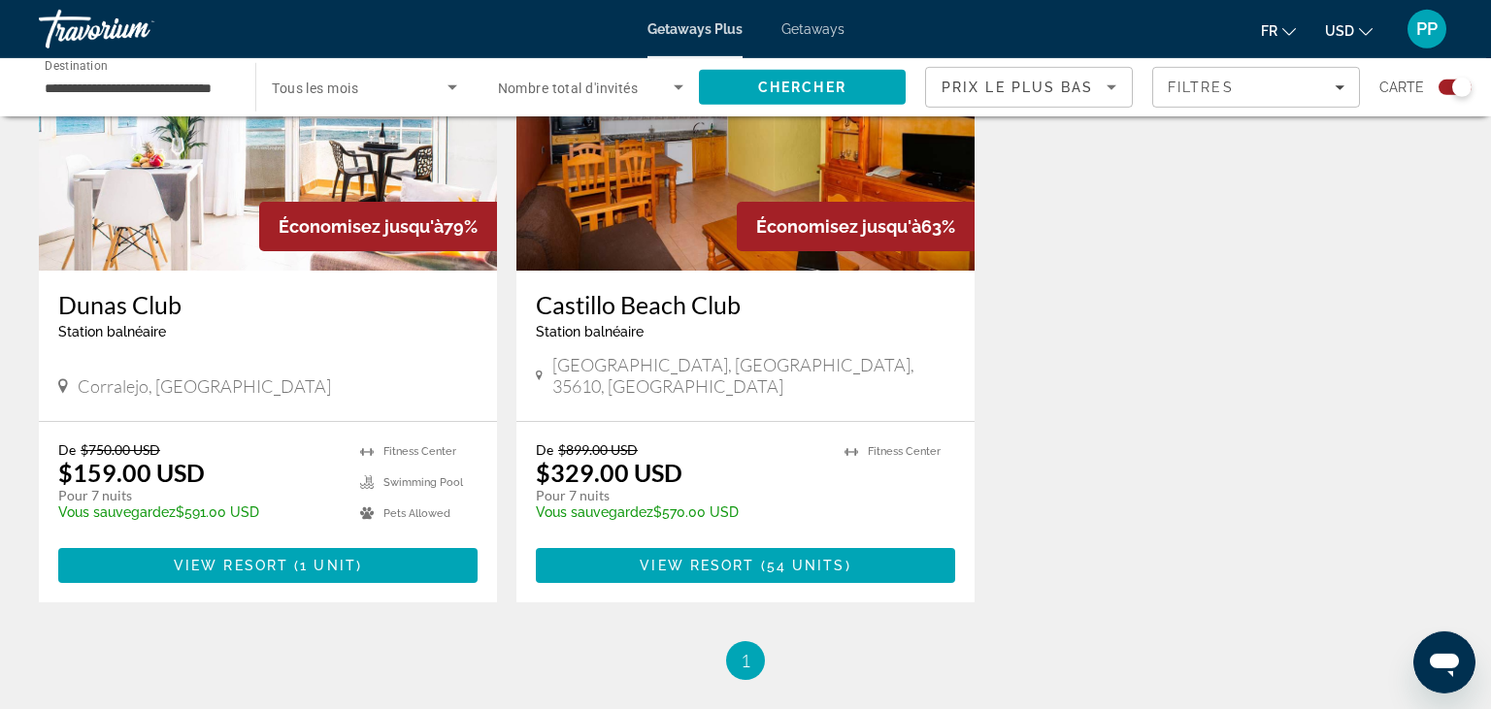
scroll to position [828, 0]
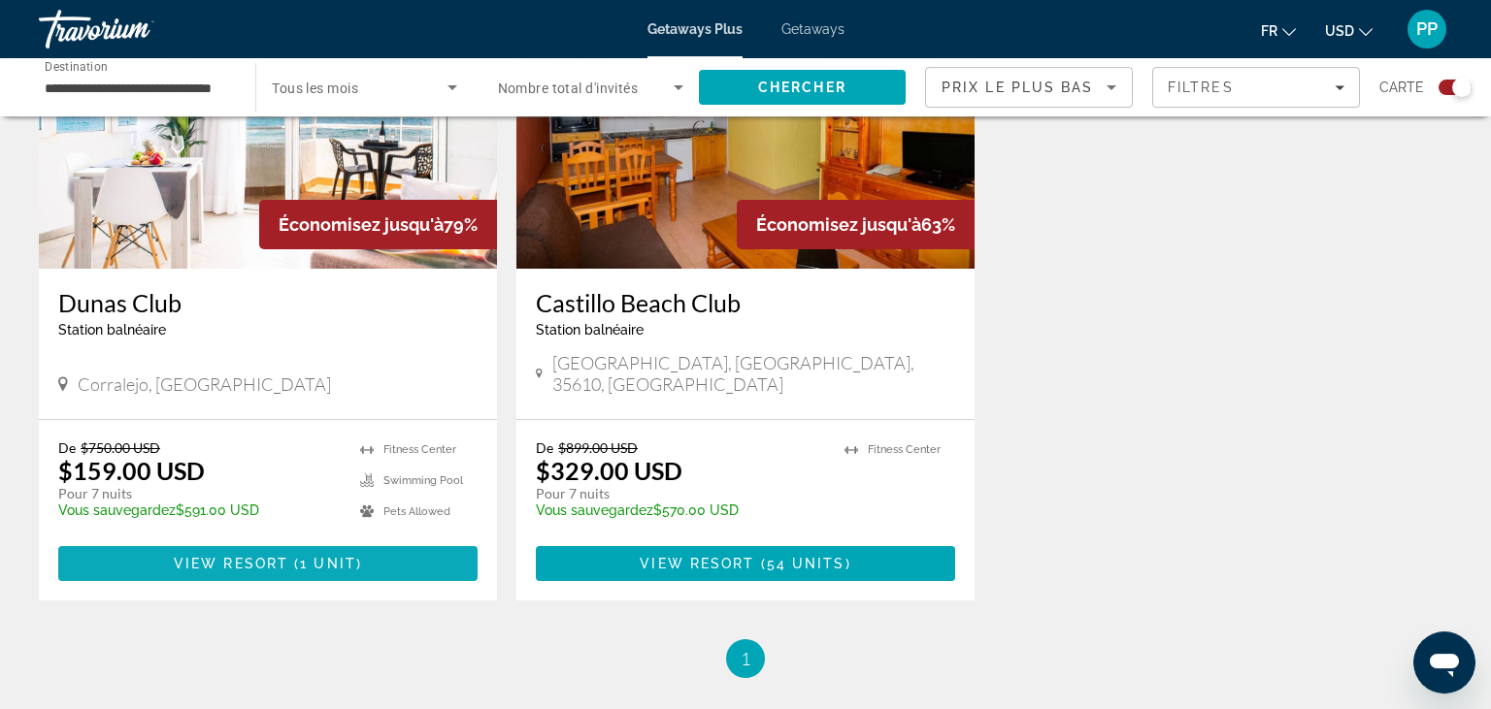
click at [258, 541] on span "Main content" at bounding box center [267, 564] width 419 height 47
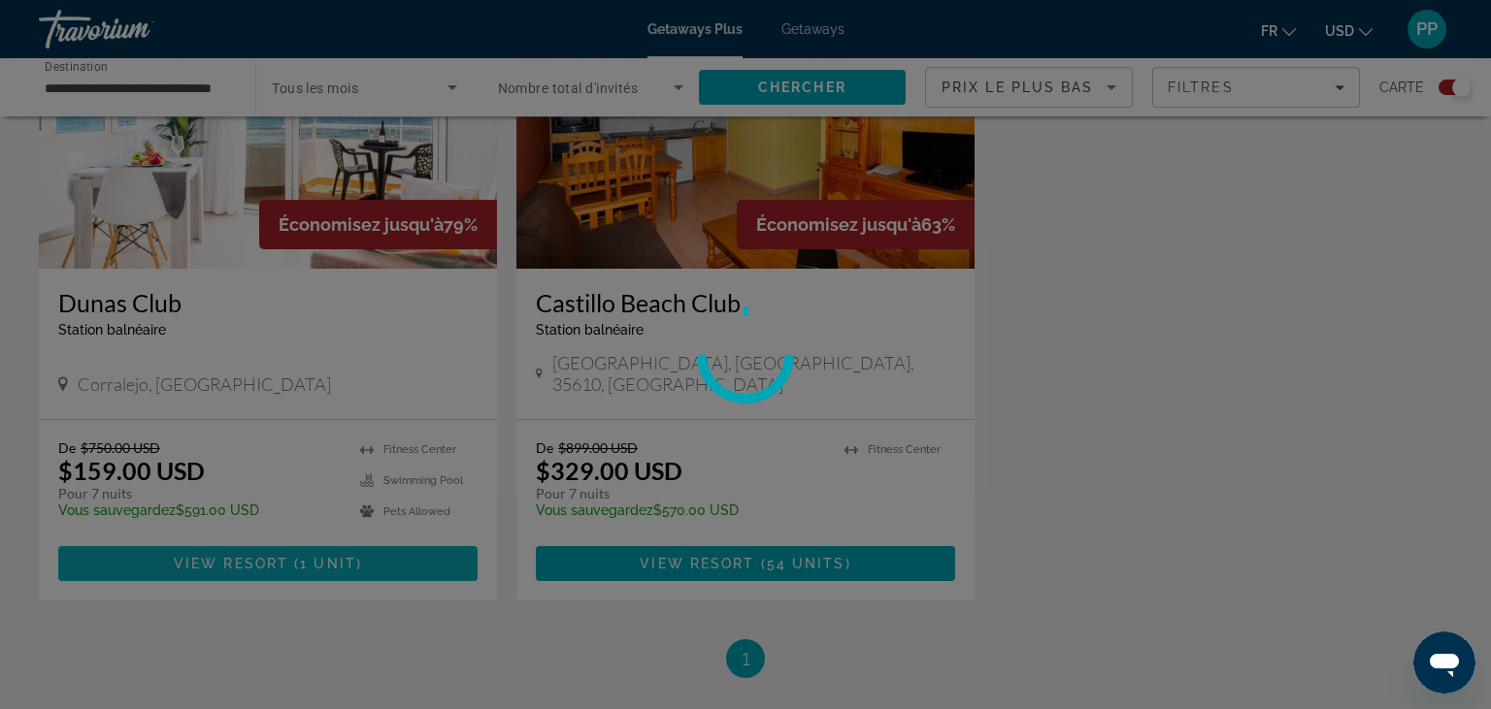
click at [258, 532] on div at bounding box center [745, 354] width 1491 height 709
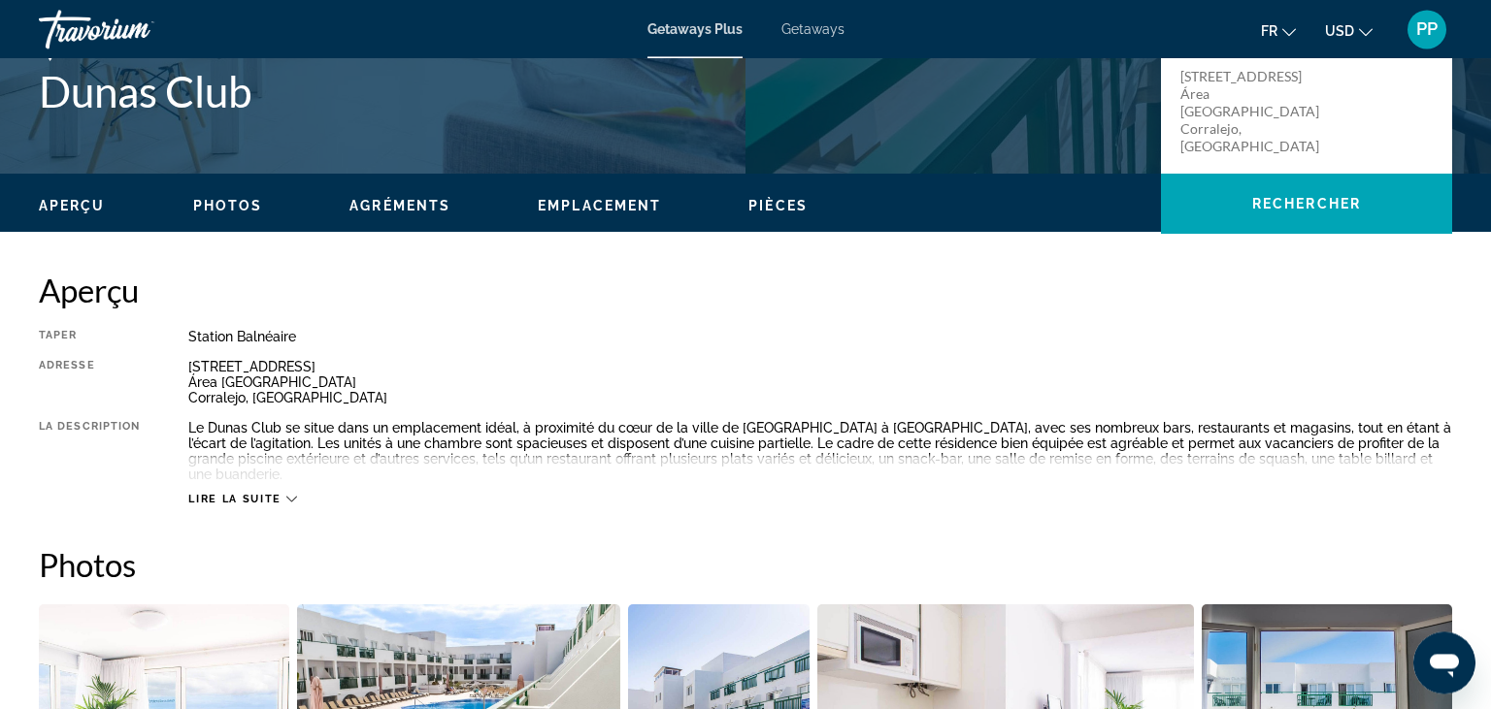
scroll to position [471, 0]
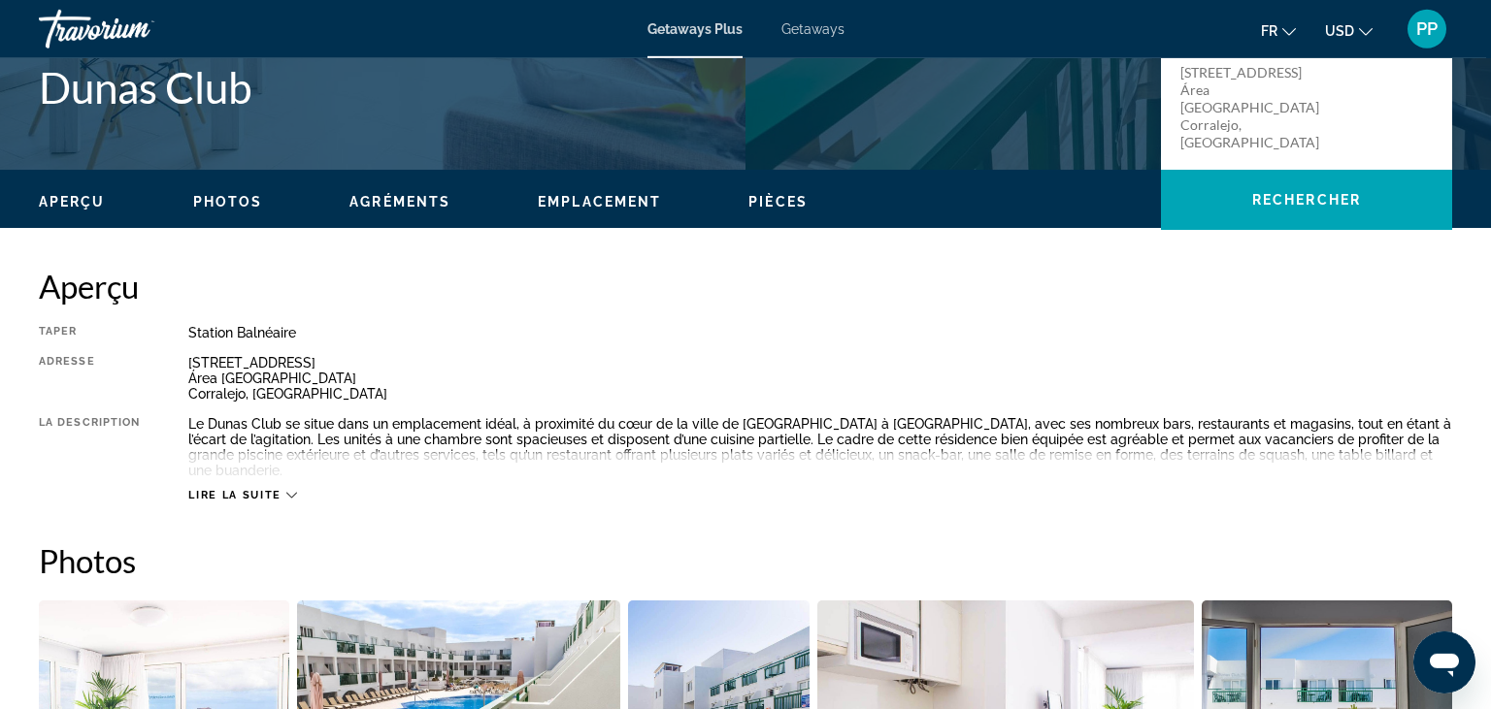
click at [291, 488] on button "Lire la suite" at bounding box center [242, 495] width 108 height 15
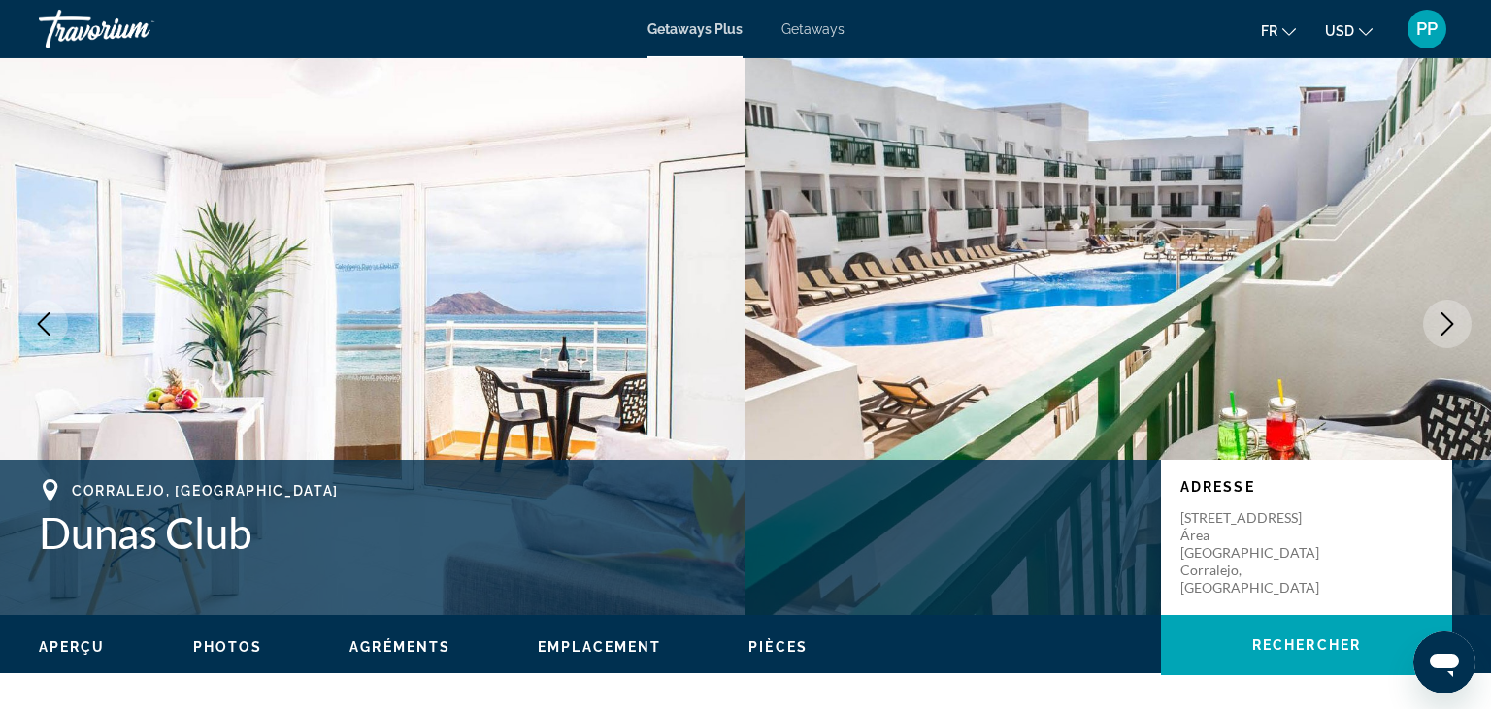
scroll to position [0, 0]
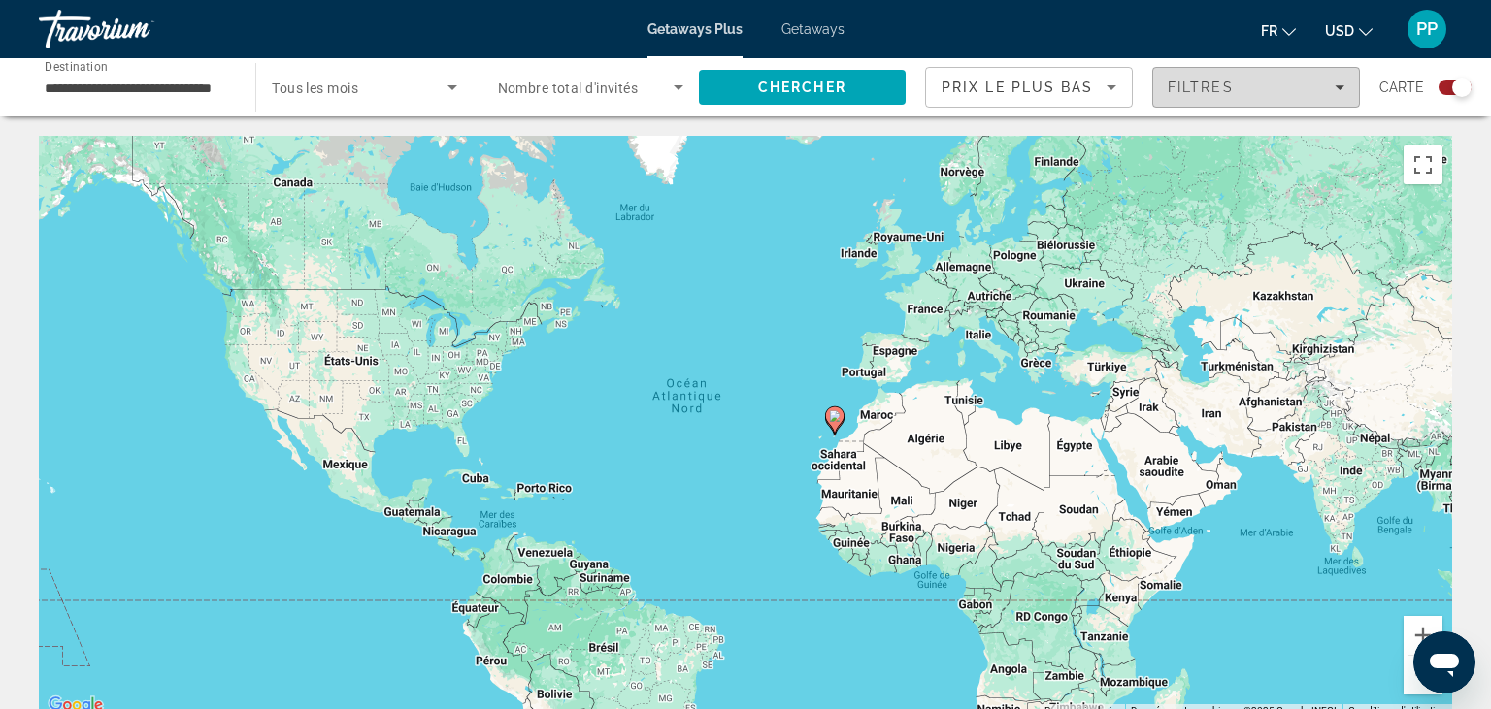
click at [1347, 83] on span "Filters" at bounding box center [1256, 87] width 206 height 47
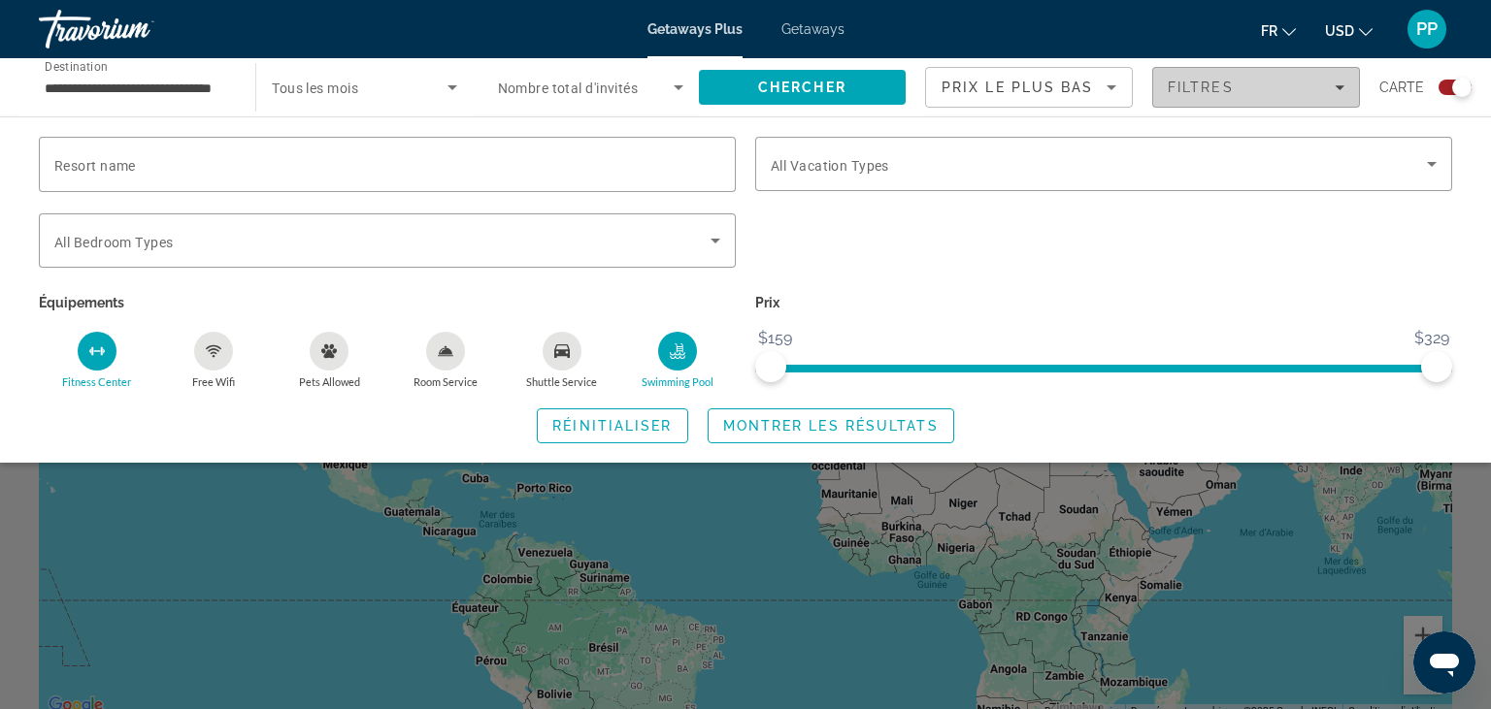
click at [1175, 91] on span "Filtres" at bounding box center [1200, 88] width 66 height 16
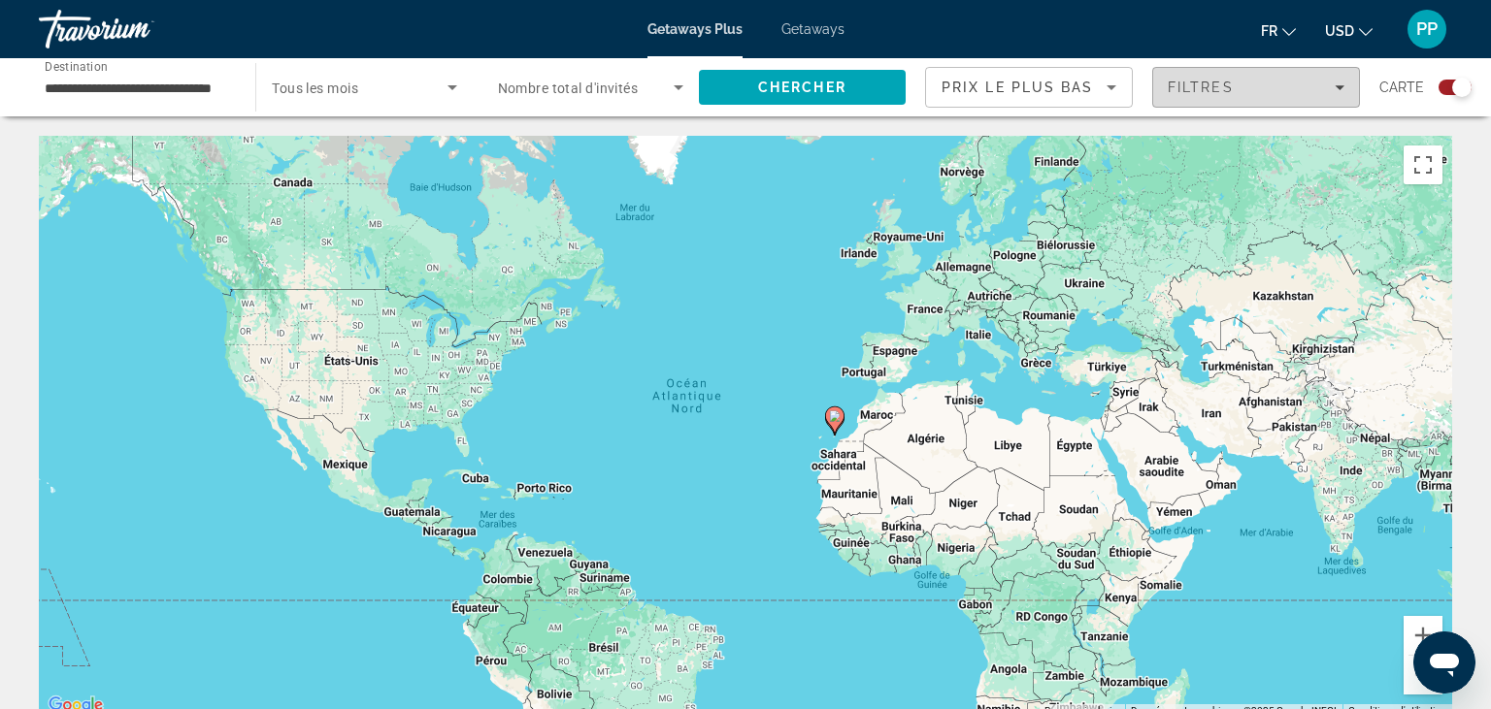
click at [1175, 91] on span "Filtres" at bounding box center [1200, 88] width 66 height 16
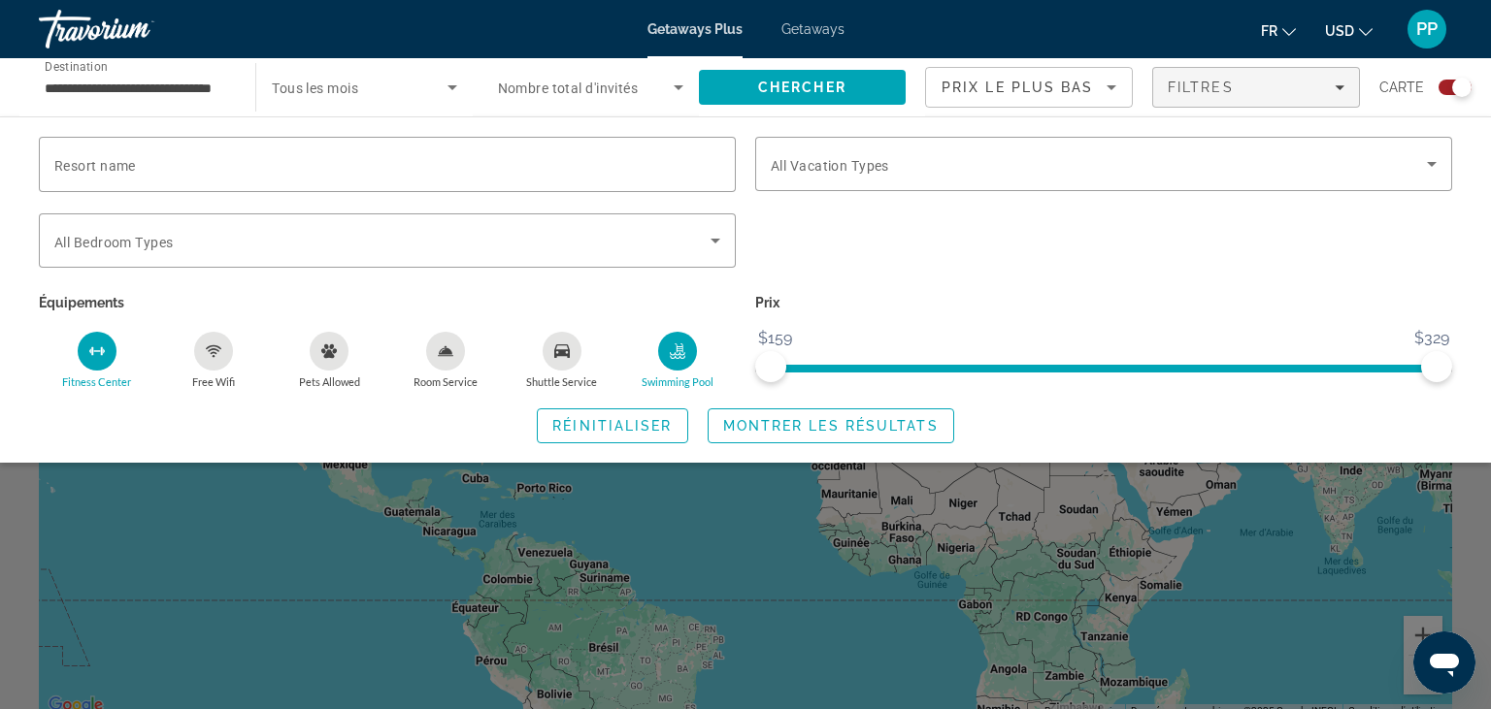
click at [1104, 101] on div "Prix ​​le plus bas" at bounding box center [1028, 95] width 175 height 54
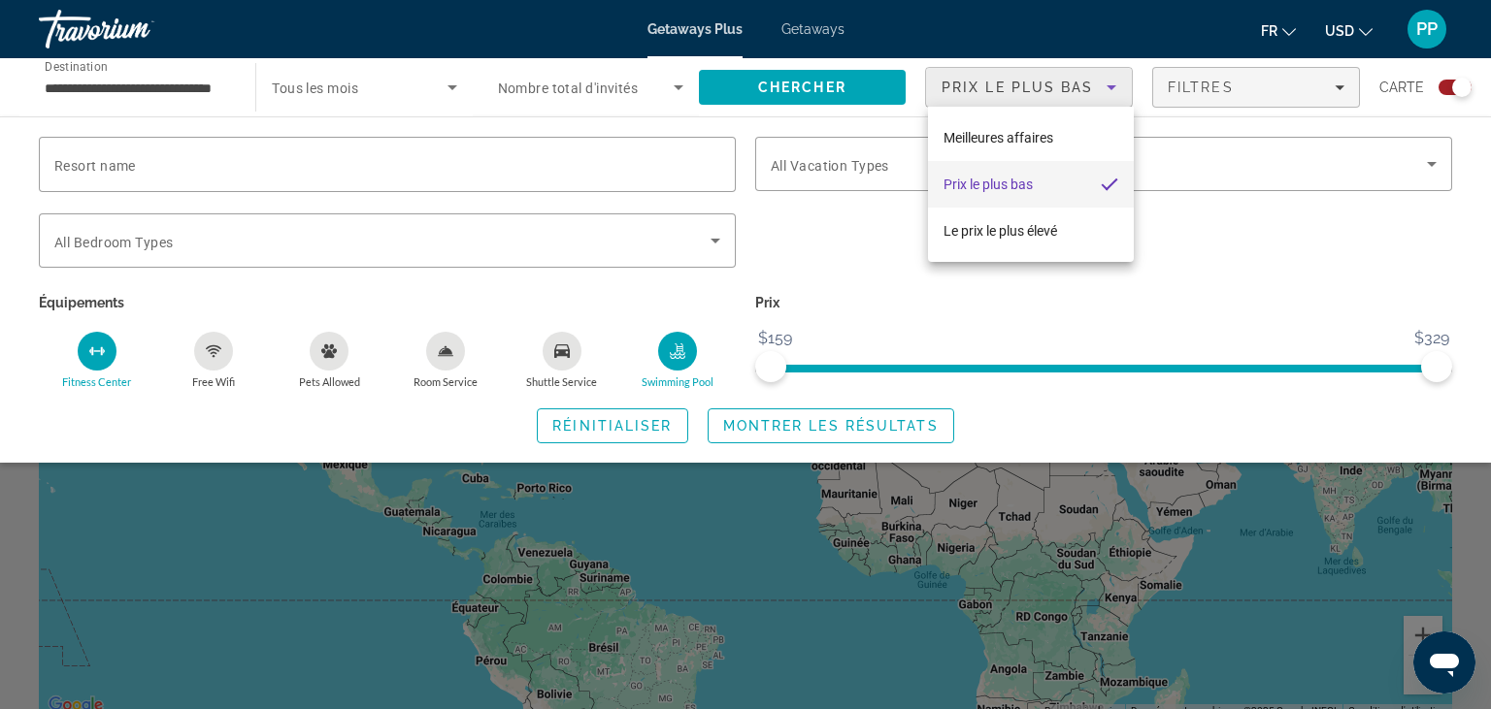
click at [1104, 101] on div at bounding box center [745, 354] width 1491 height 709
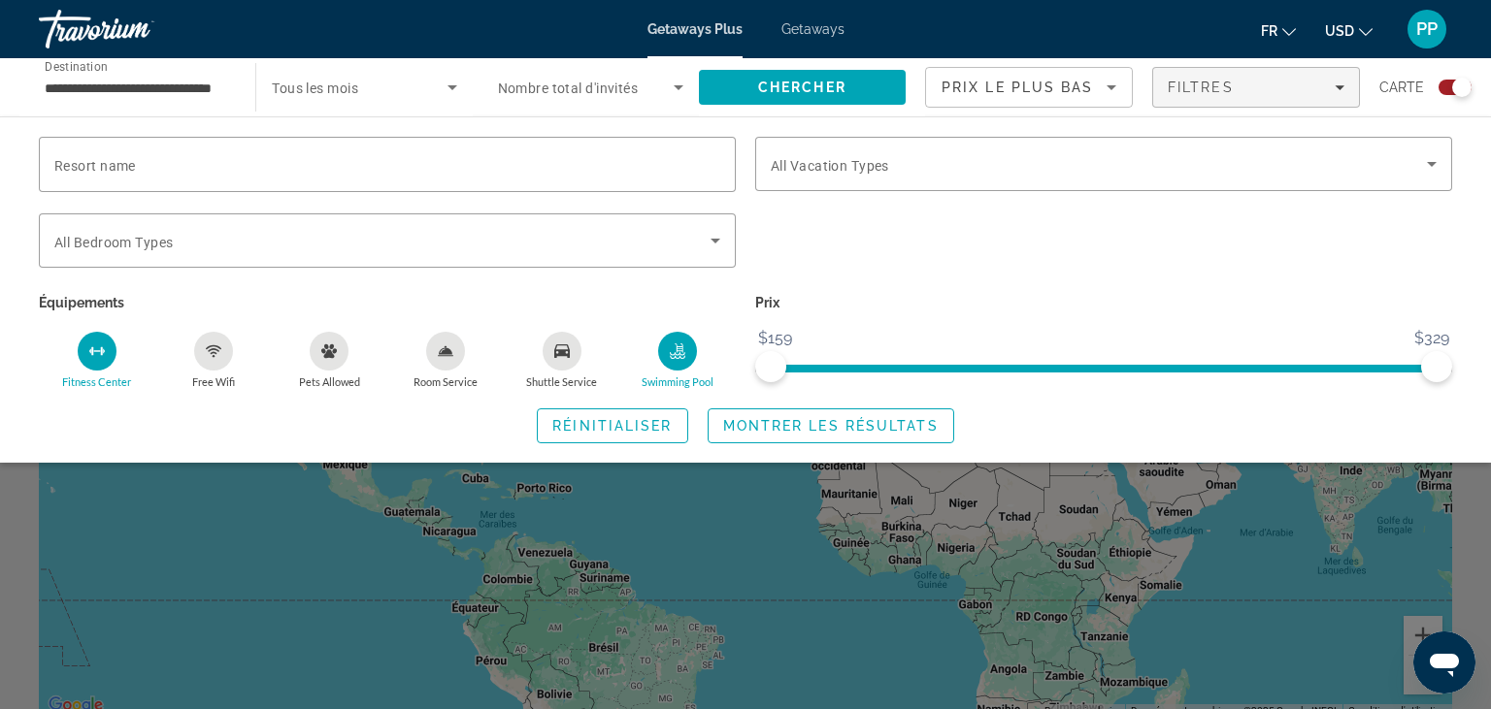
click at [645, 103] on div "Search widget" at bounding box center [590, 87] width 185 height 54
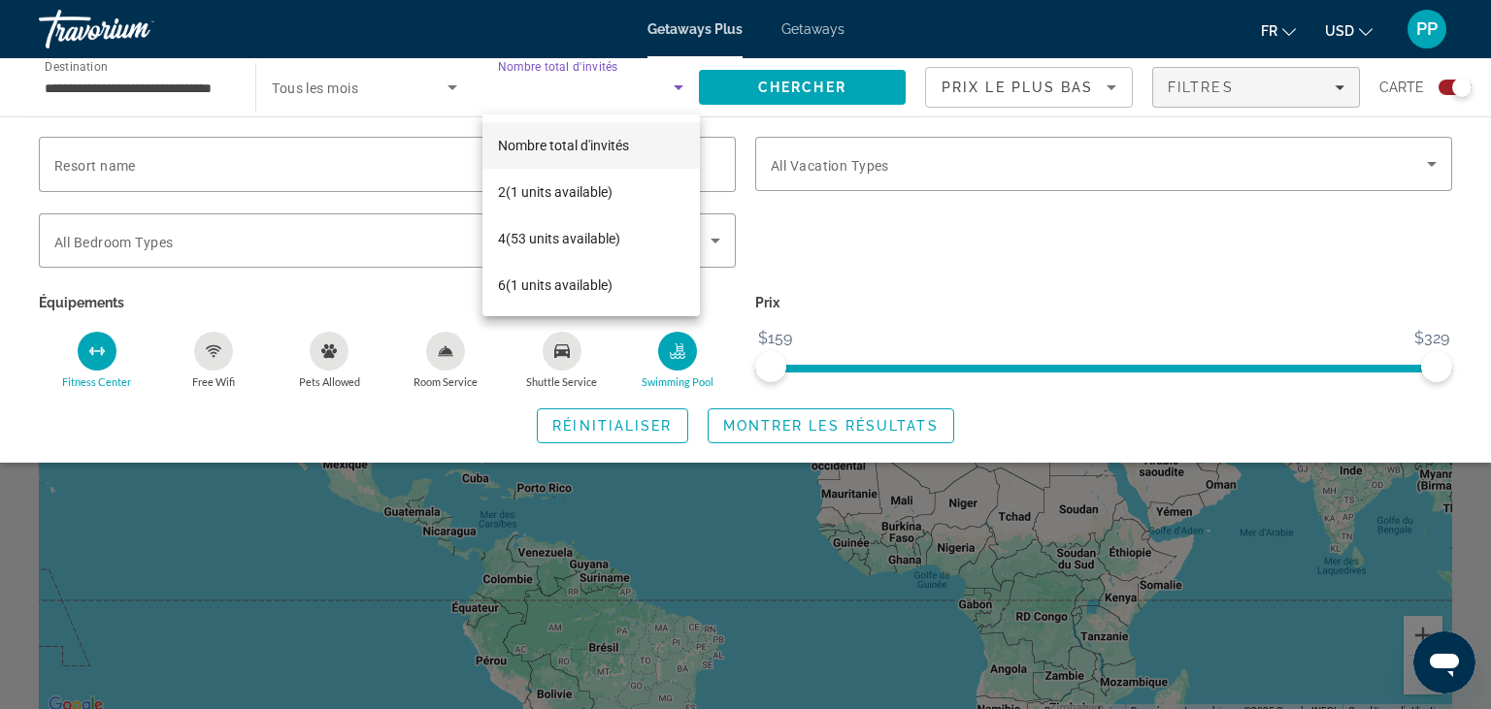
click at [645, 103] on div at bounding box center [745, 354] width 1491 height 709
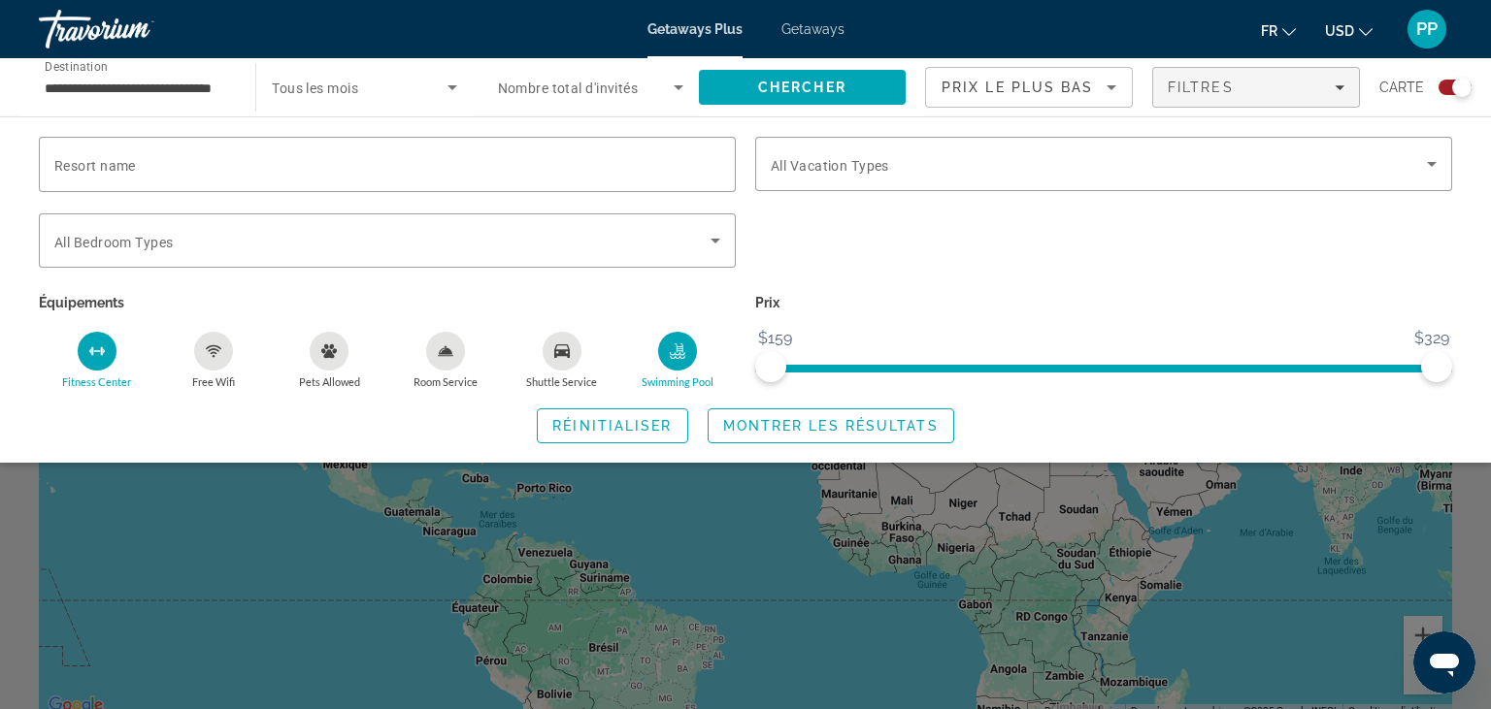
click at [645, 103] on div "Search widget" at bounding box center [590, 87] width 185 height 54
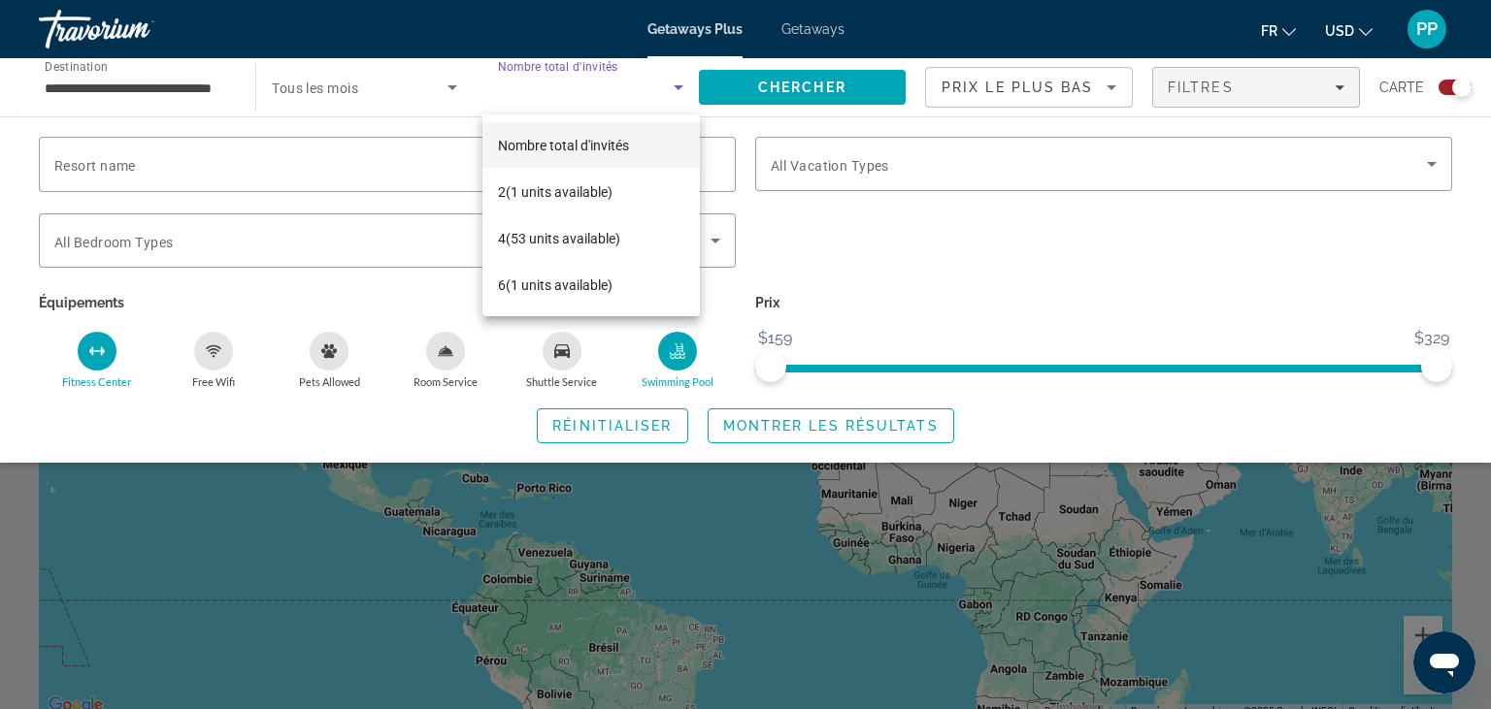
click at [591, 91] on div at bounding box center [745, 354] width 1491 height 709
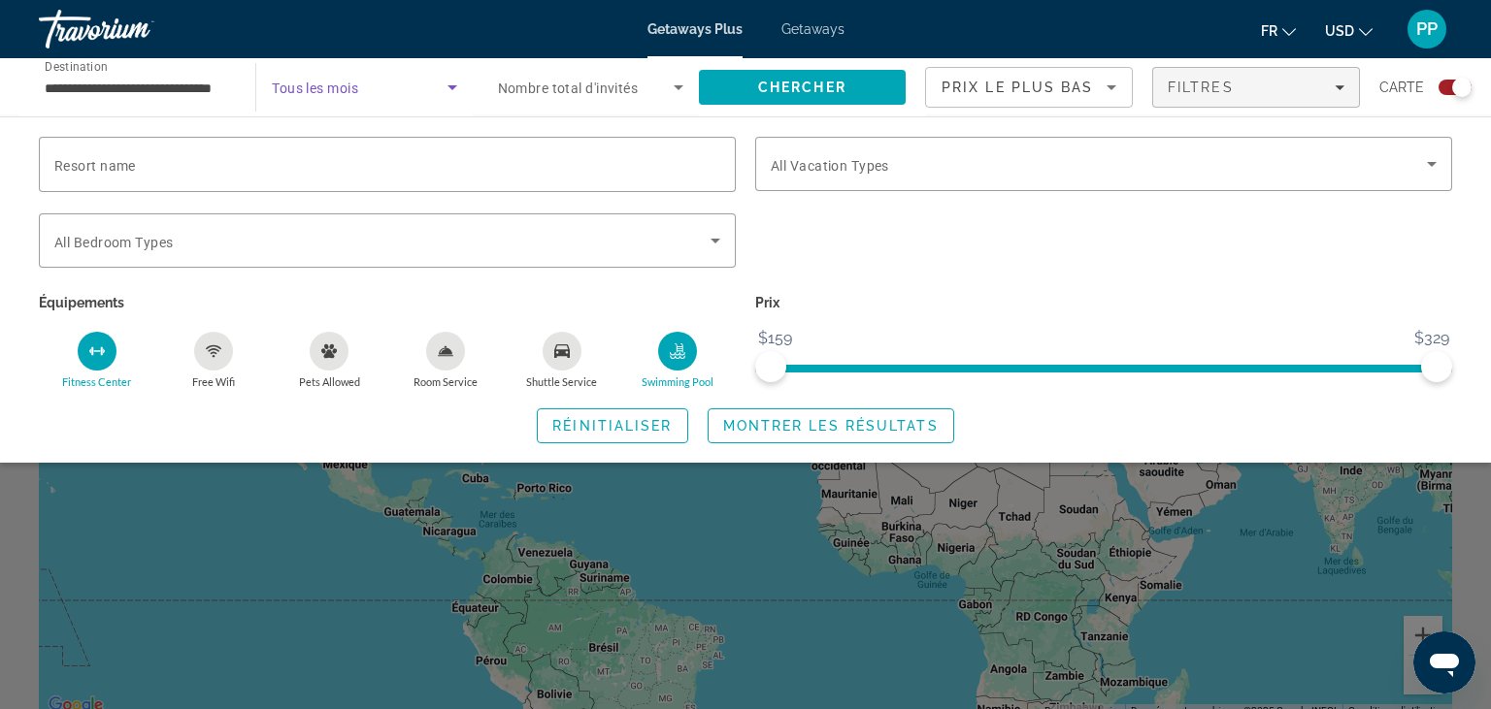
click at [371, 91] on span "Search widget" at bounding box center [359, 87] width 175 height 23
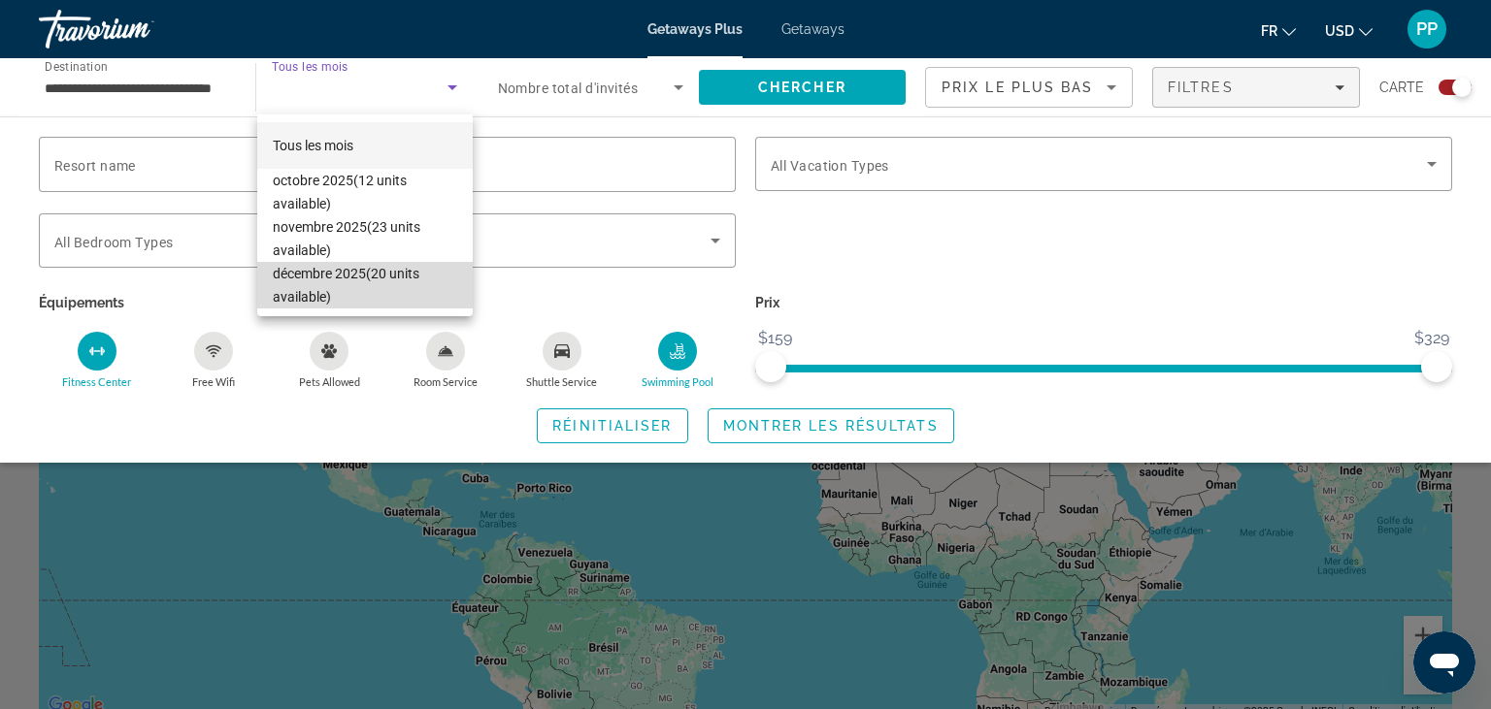
click at [349, 292] on span "décembre 2025 (20 units available)" at bounding box center [365, 285] width 185 height 47
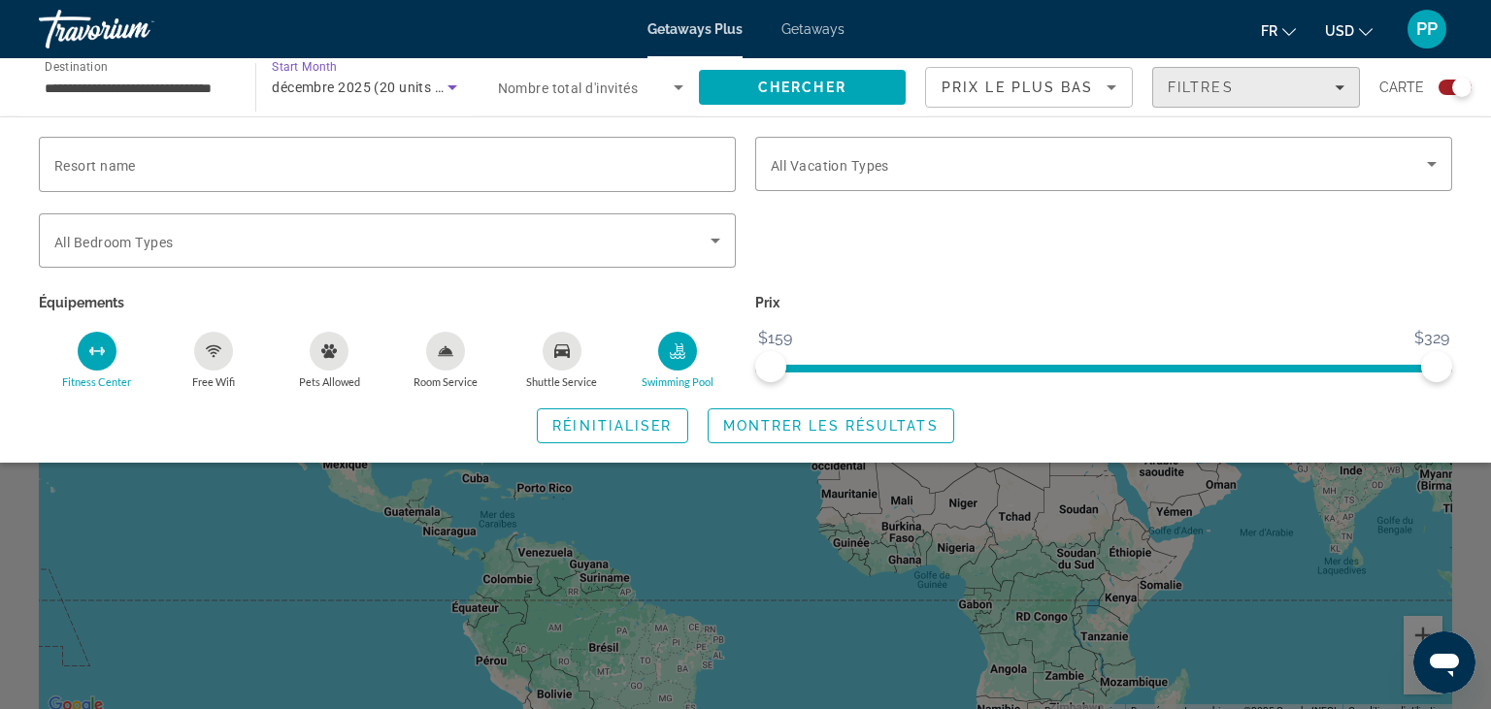
click at [1335, 91] on div "Filtres" at bounding box center [1255, 88] width 177 height 16
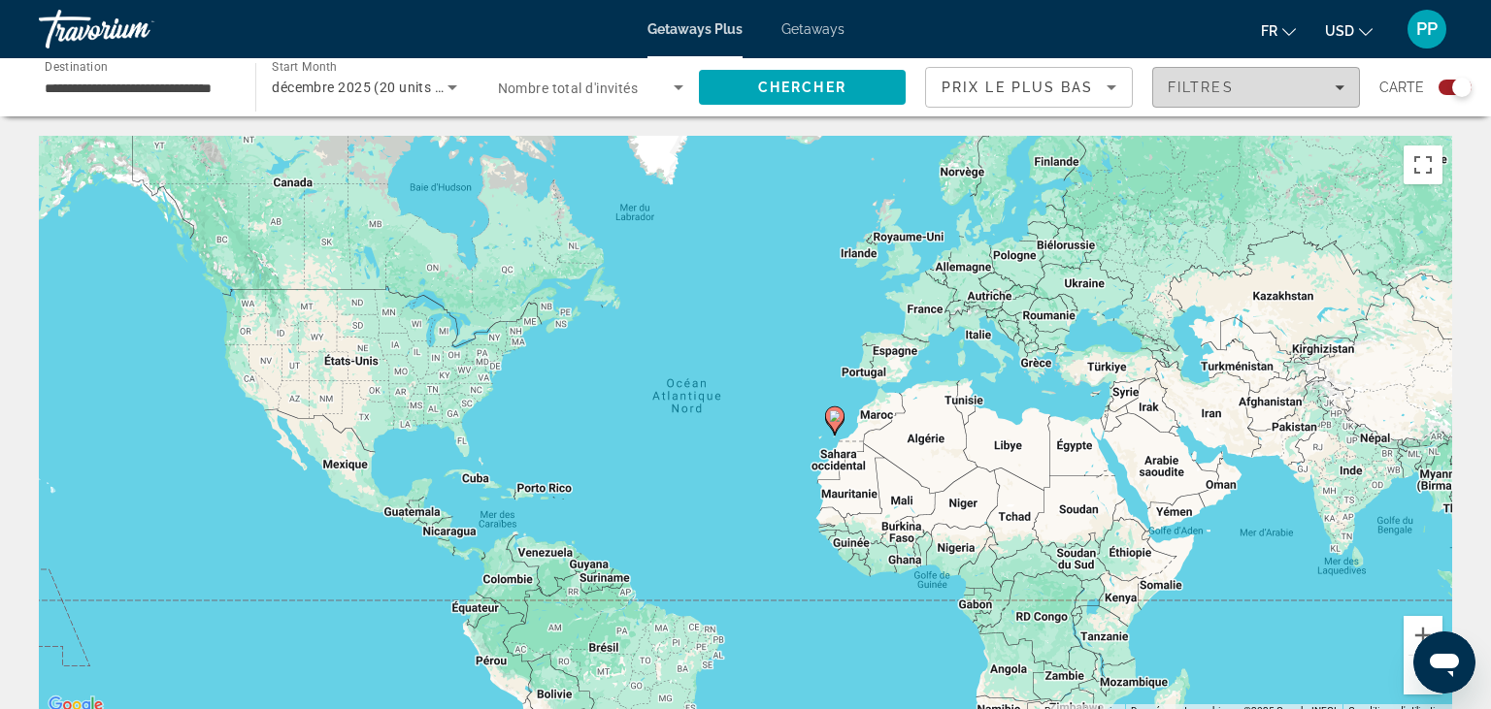
click at [1333, 84] on div "Filtres" at bounding box center [1255, 88] width 177 height 16
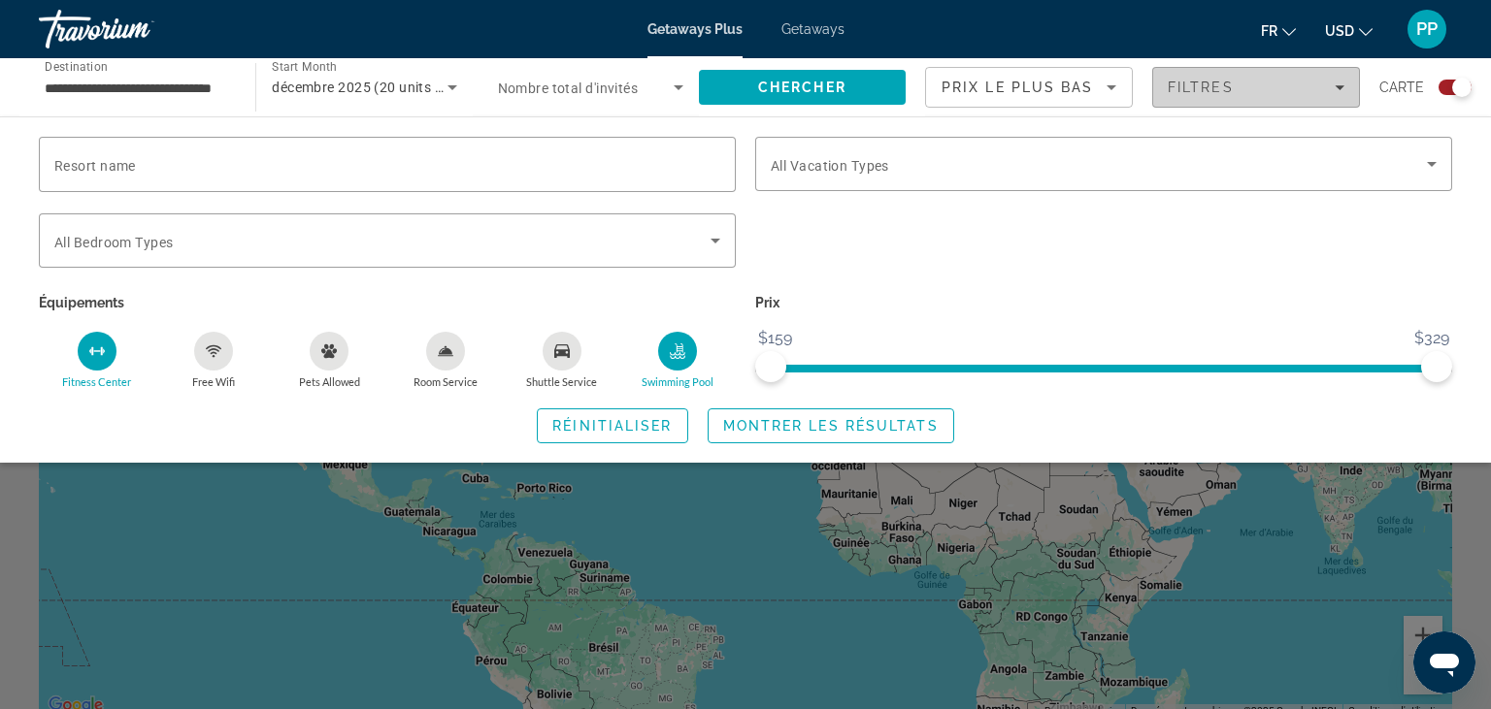
click at [1341, 84] on icon "Filters" at bounding box center [1339, 87] width 10 height 10
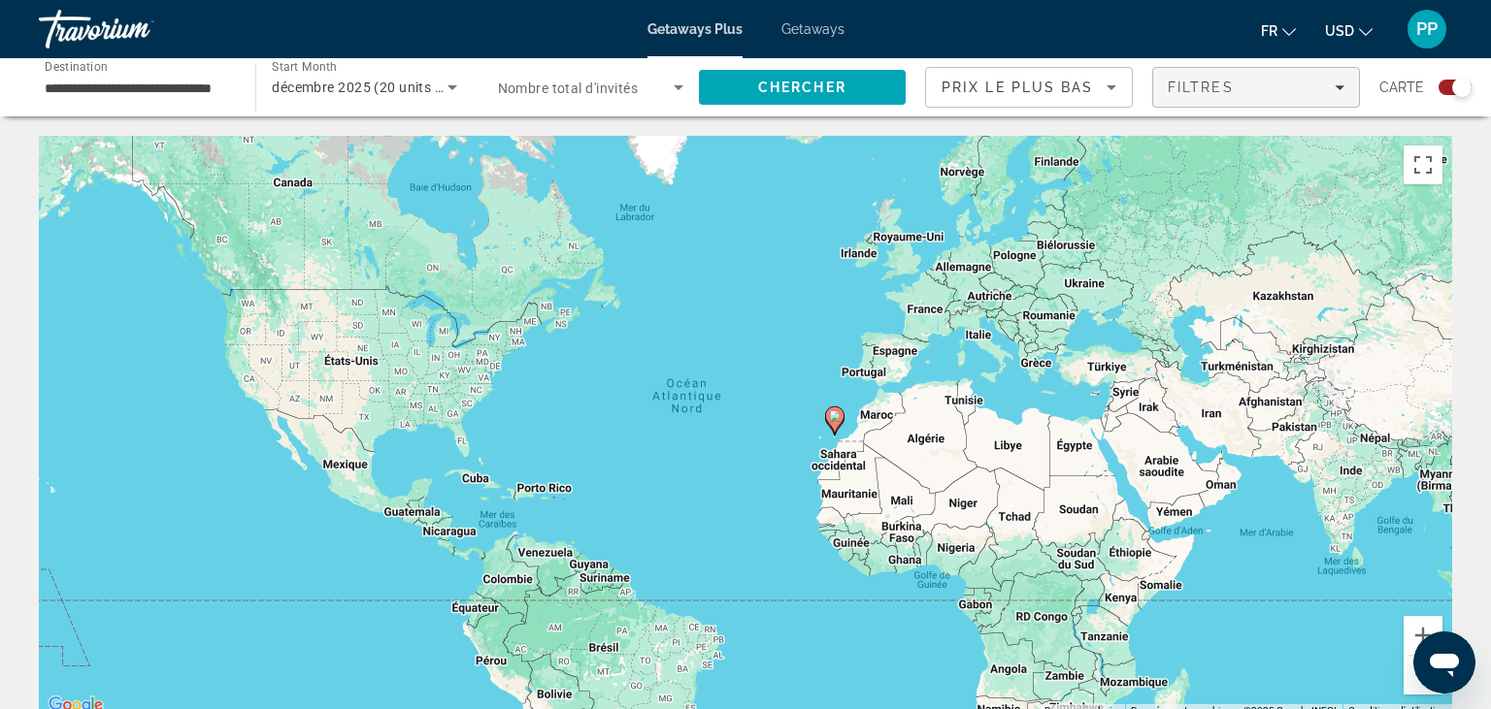
click at [1341, 84] on icon "Filters" at bounding box center [1339, 87] width 10 height 10
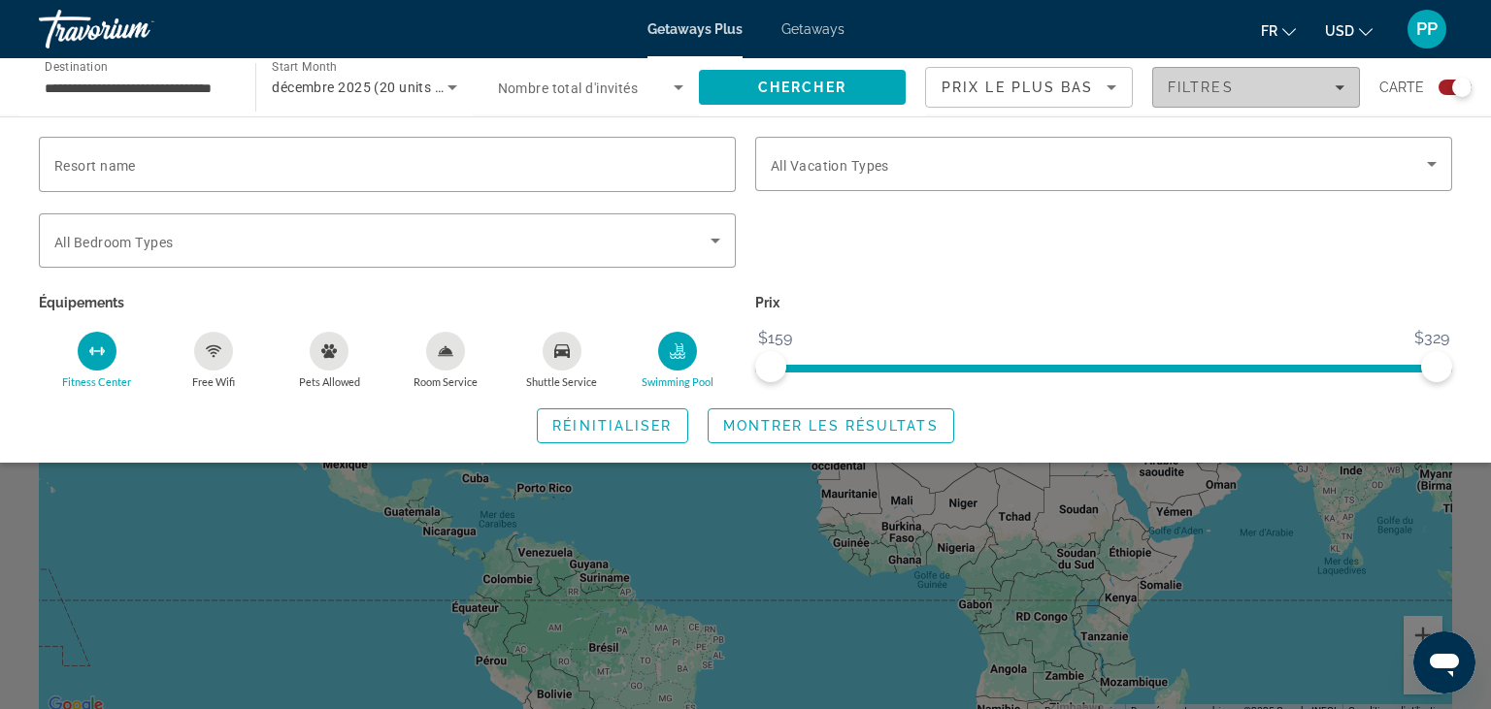
click at [1341, 84] on icon "Filters" at bounding box center [1339, 87] width 10 height 10
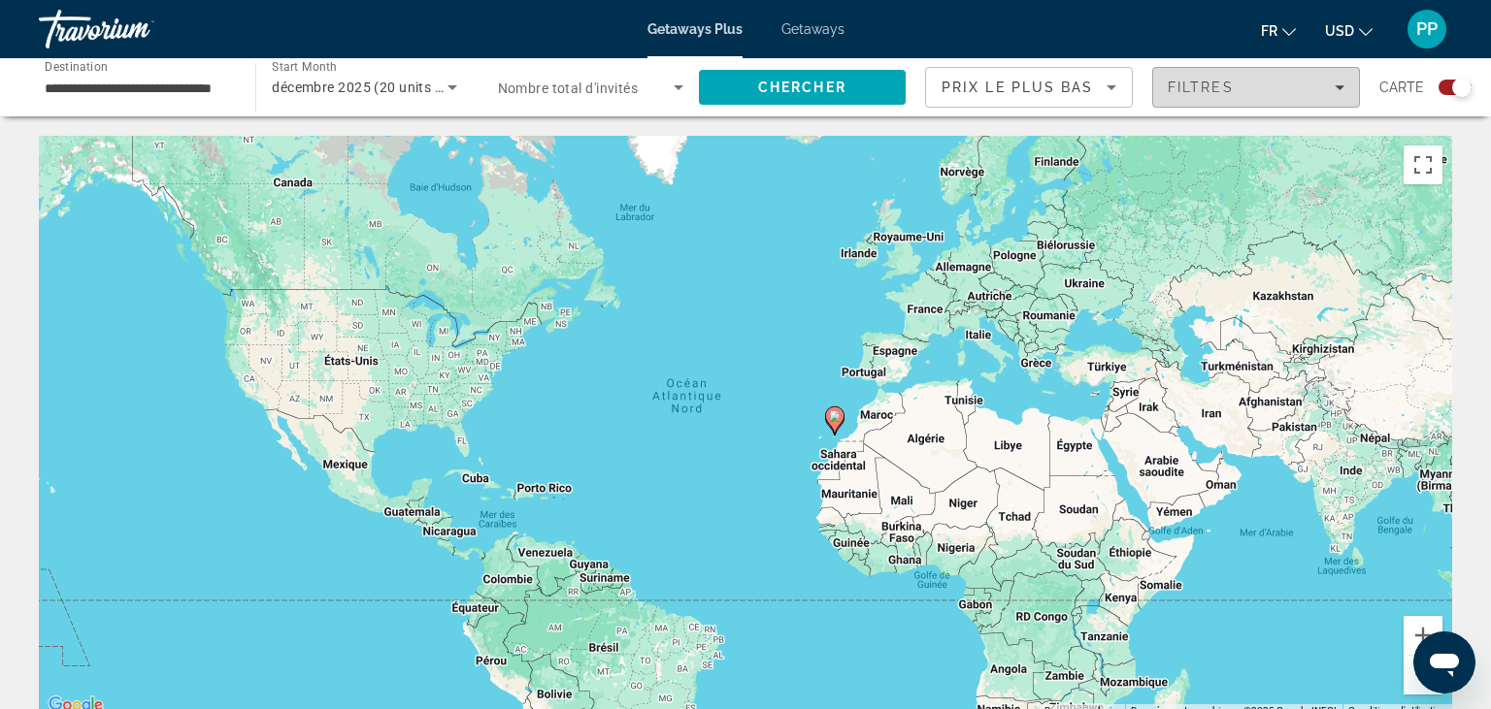
click at [1341, 84] on icon "Filters" at bounding box center [1339, 87] width 10 height 10
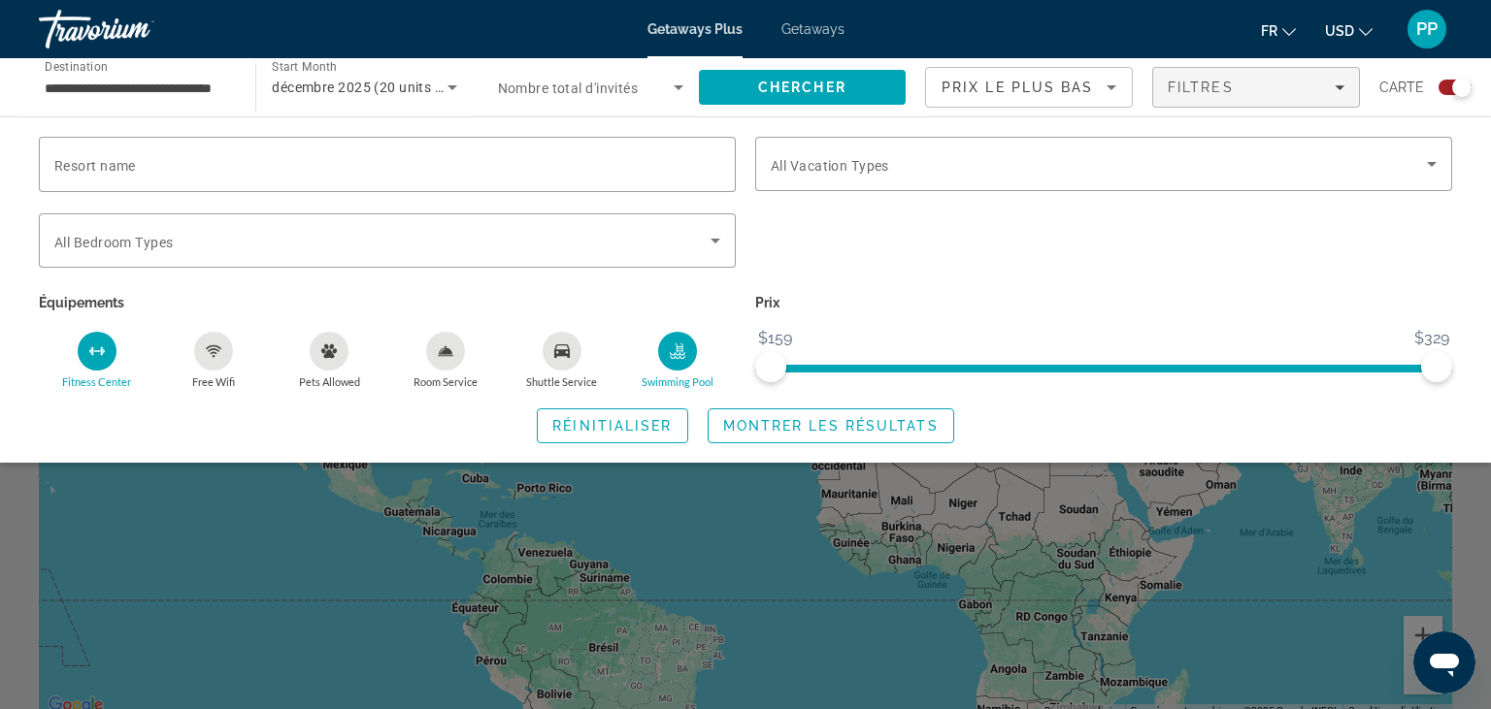
click at [820, 381] on div "Prix $159 $329 $159 $329" at bounding box center [1103, 339] width 716 height 100
click at [94, 353] on icon "Fitness Center" at bounding box center [97, 352] width 16 height 16
click at [771, 429] on span "Montrer les résultats" at bounding box center [830, 426] width 215 height 16
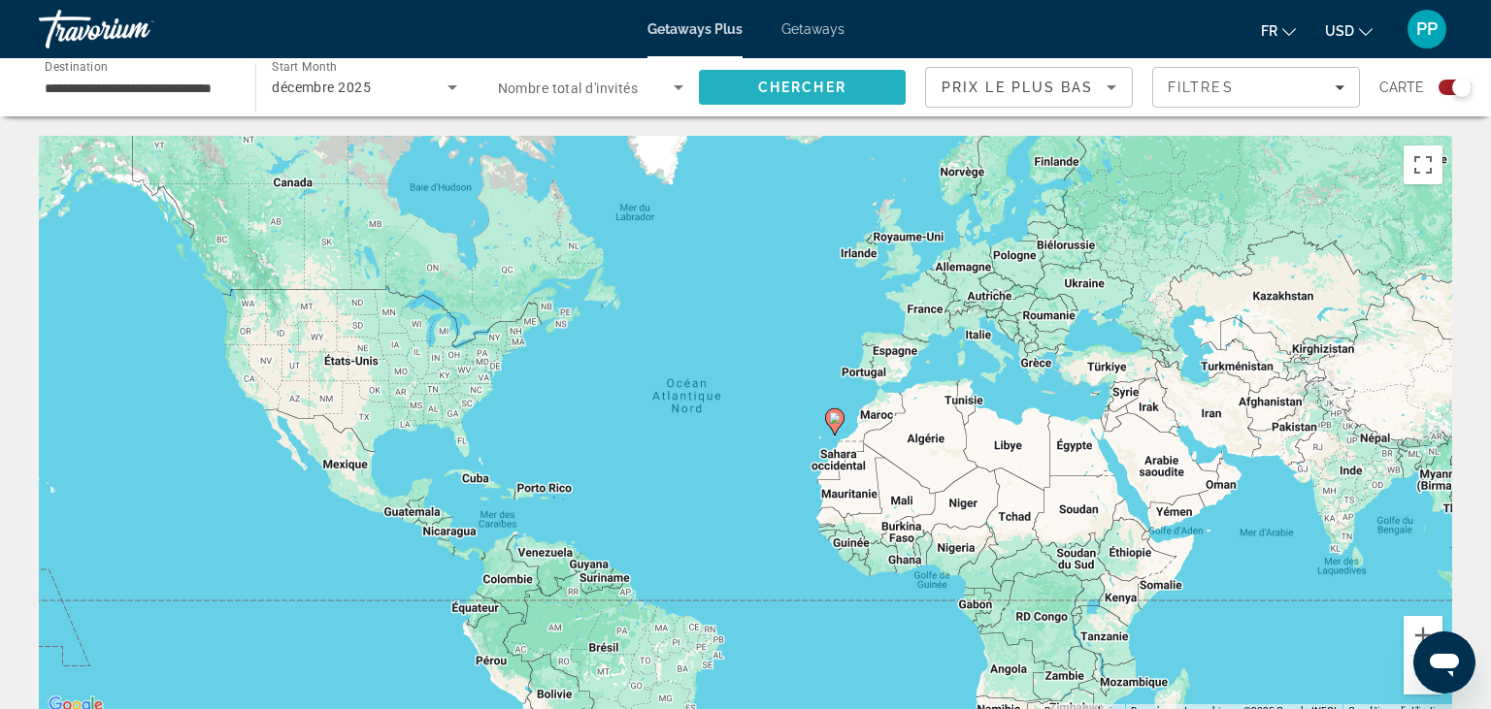
click at [843, 95] on span "Search" at bounding box center [802, 87] width 207 height 47
click at [837, 80] on span "Chercher" at bounding box center [802, 88] width 88 height 16
drag, startPoint x: 219, startPoint y: 88, endPoint x: 0, endPoint y: 79, distance: 219.5
click at [45, 79] on input "**********" at bounding box center [137, 88] width 185 height 23
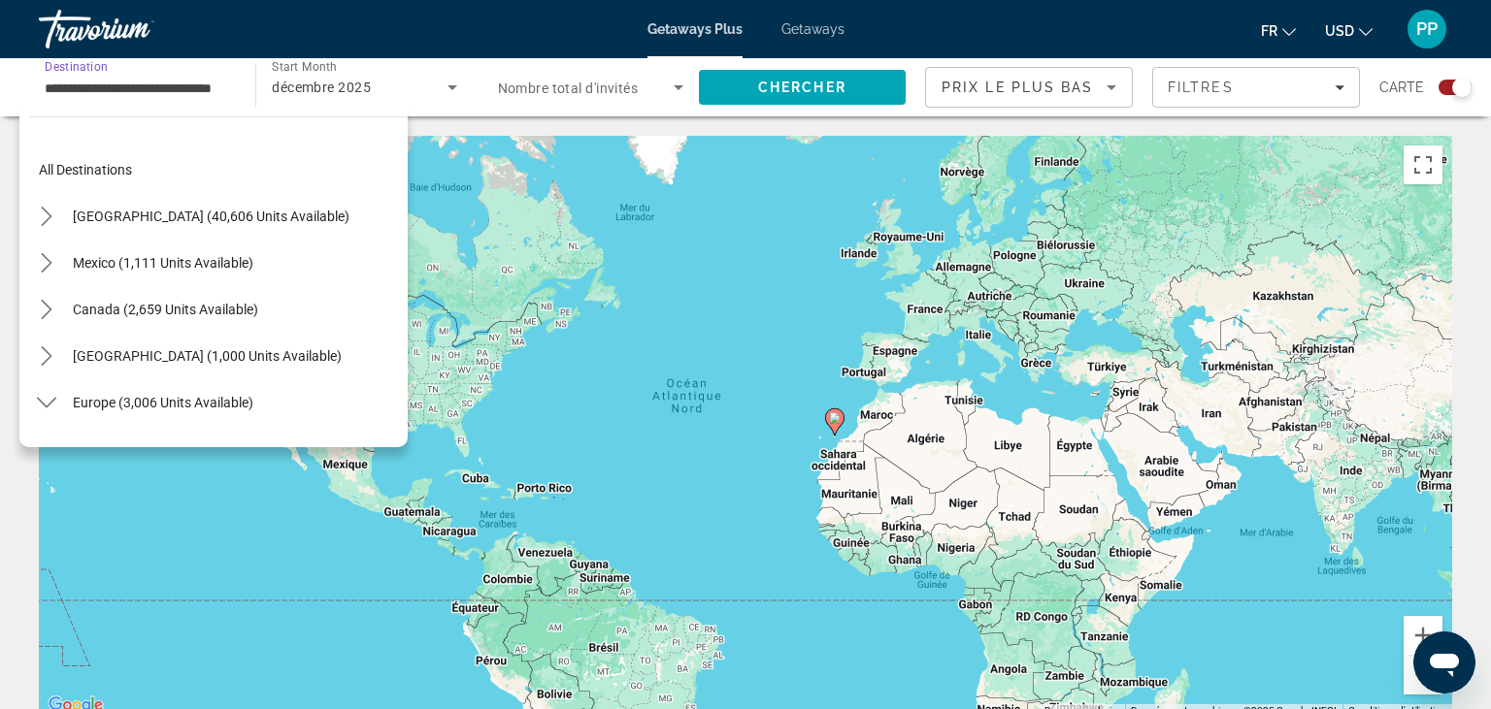
scroll to position [907, 0]
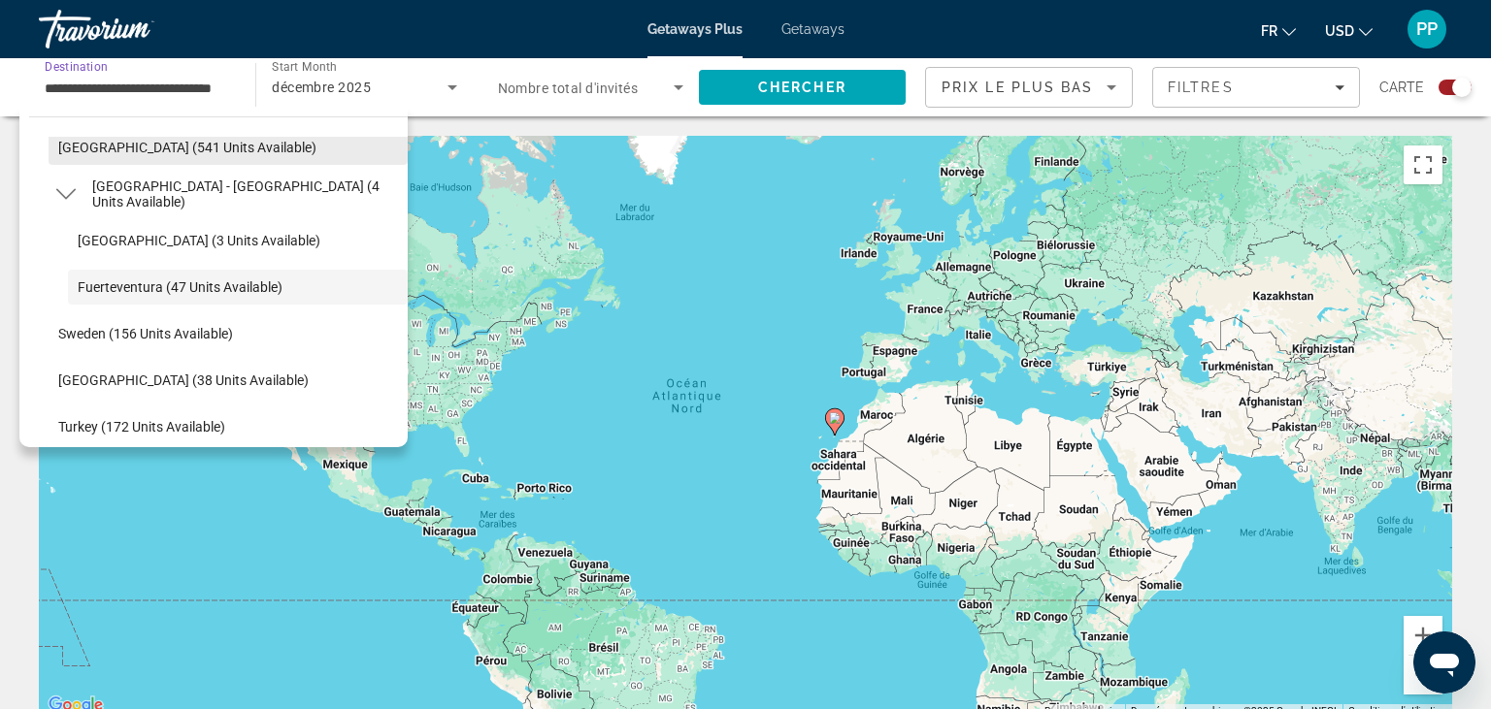
click at [54, 144] on span "Select destination: Spain (541 units available)" at bounding box center [228, 147] width 359 height 47
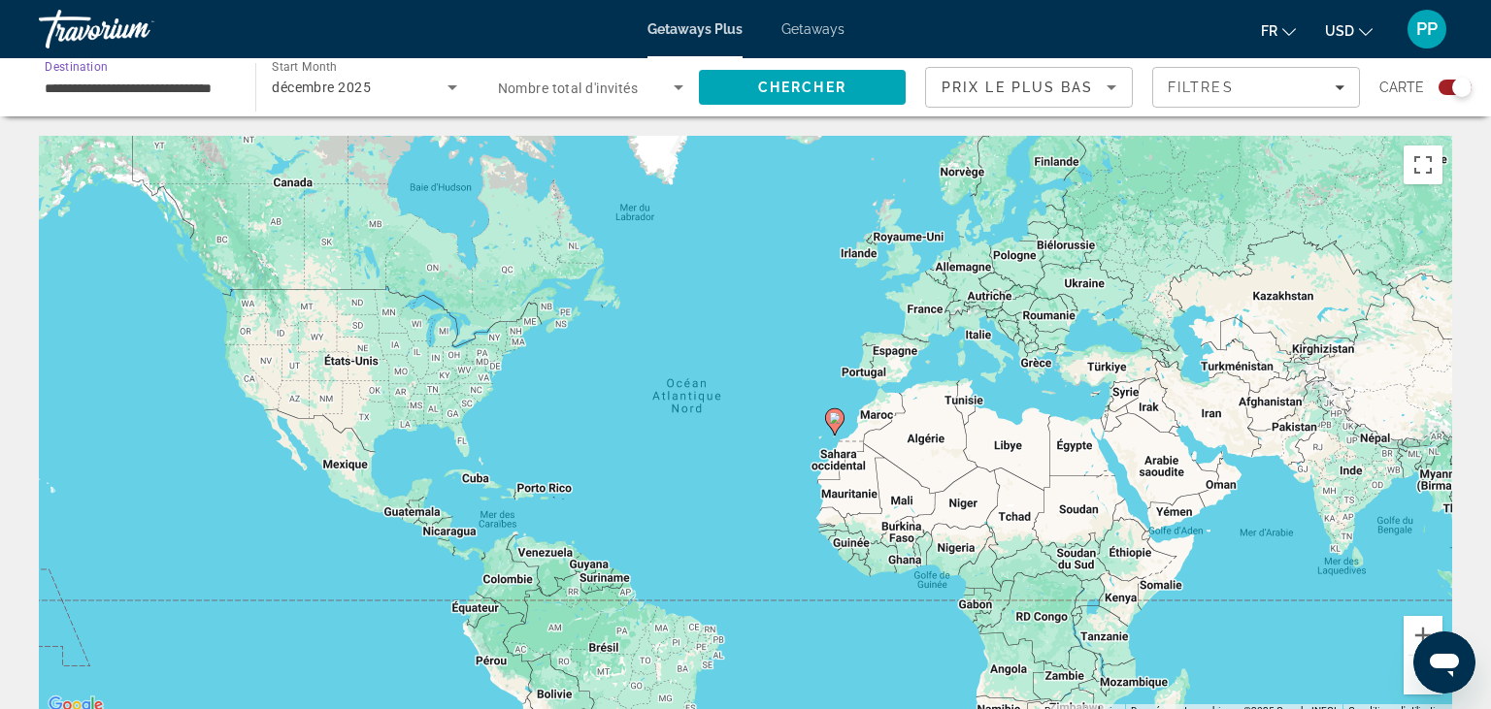
type input "**********"
click at [240, 71] on div "**********" at bounding box center [137, 87] width 216 height 55
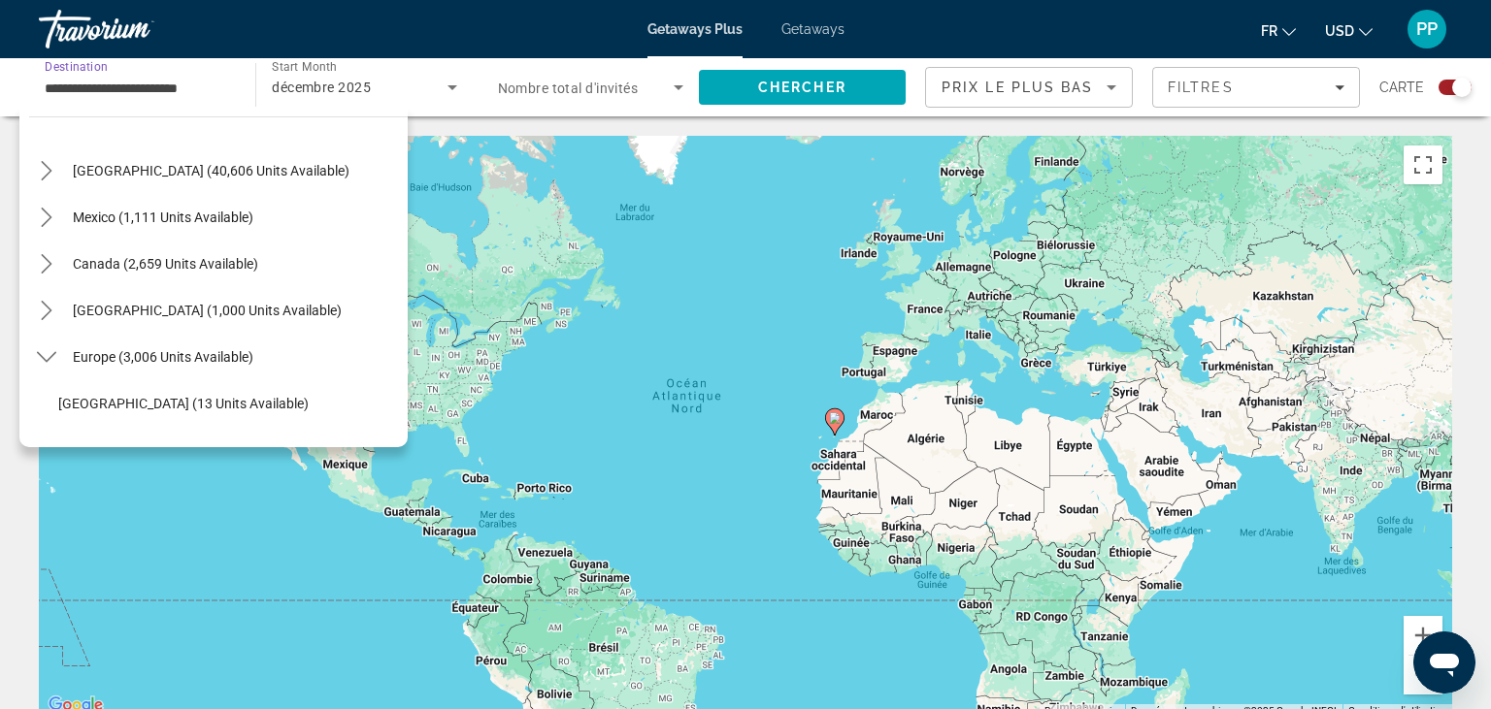
scroll to position [0, 0]
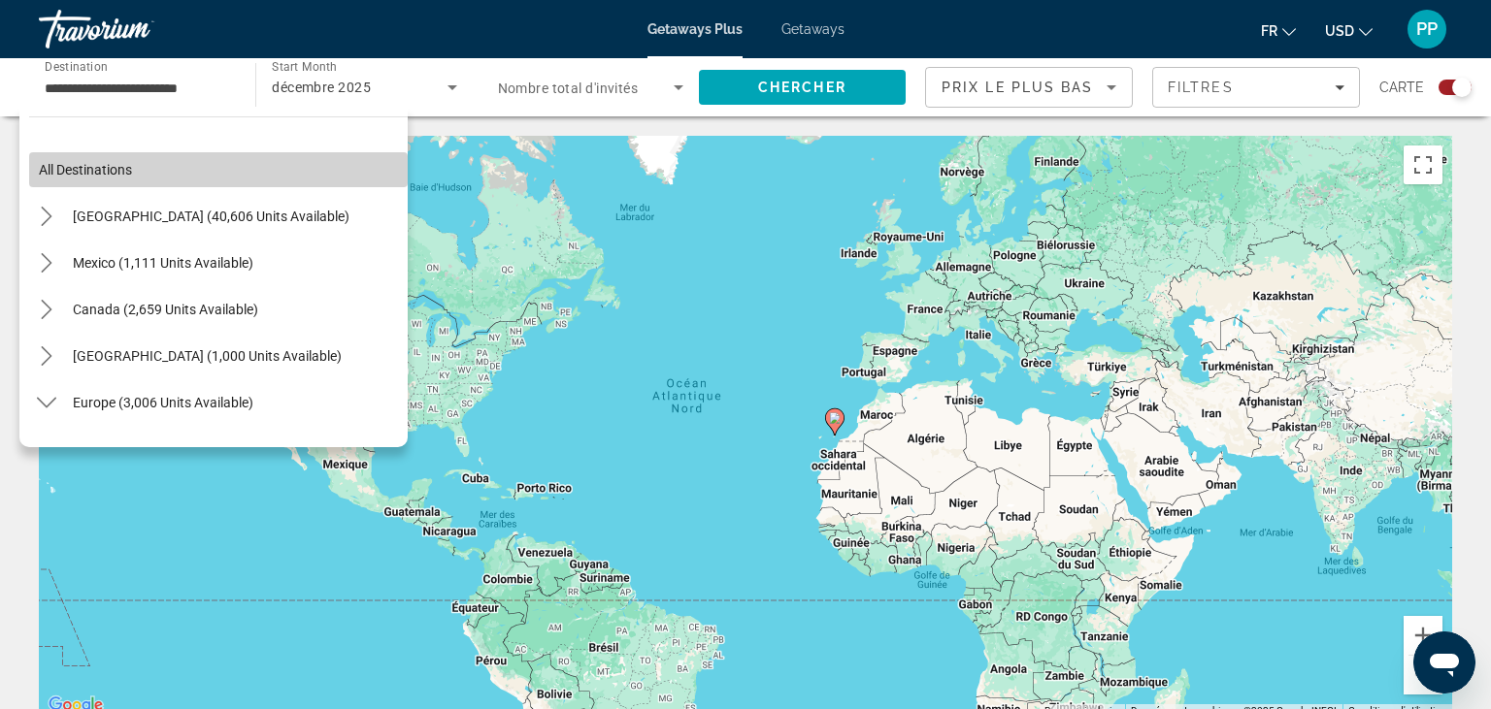
click at [87, 172] on span "All destinations" at bounding box center [85, 170] width 93 height 16
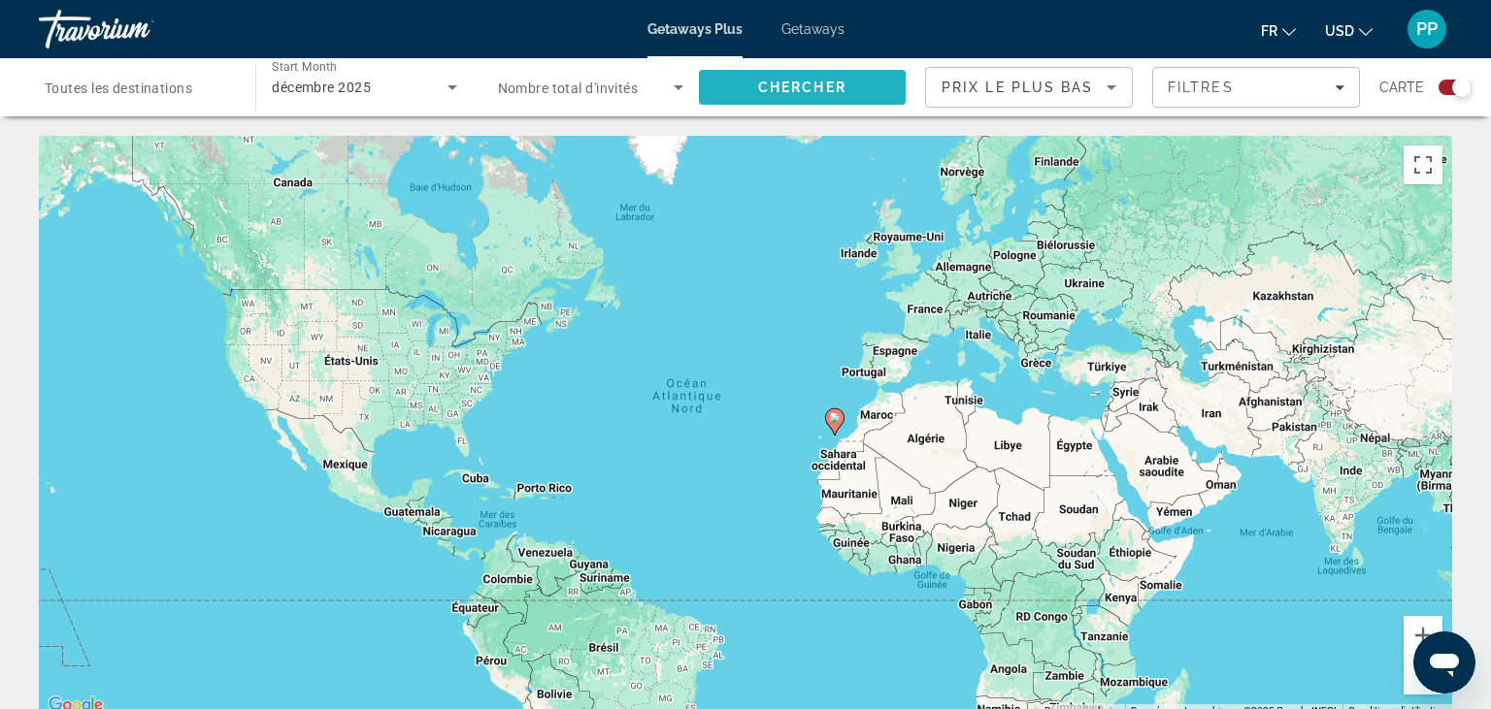
click at [799, 76] on span "Search" at bounding box center [802, 87] width 207 height 47
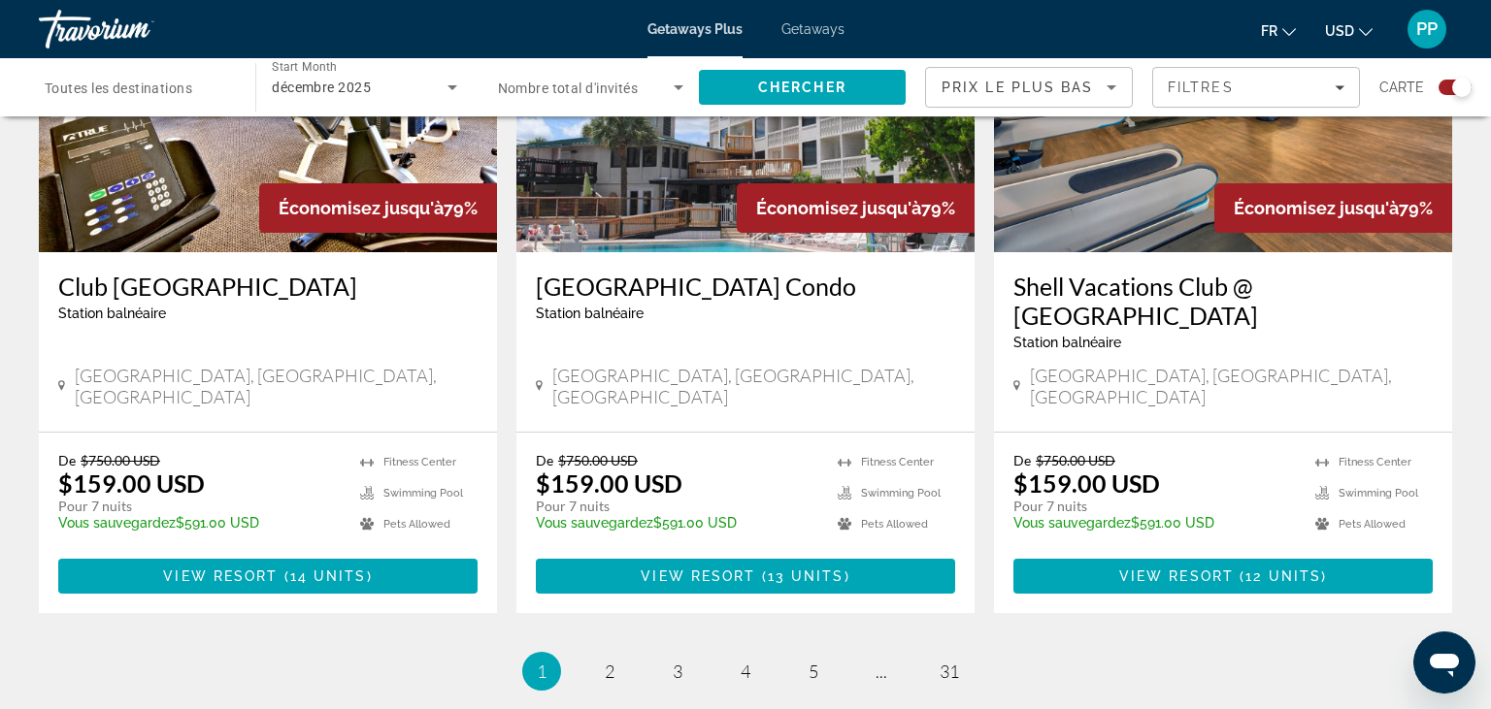
scroll to position [3117, 0]
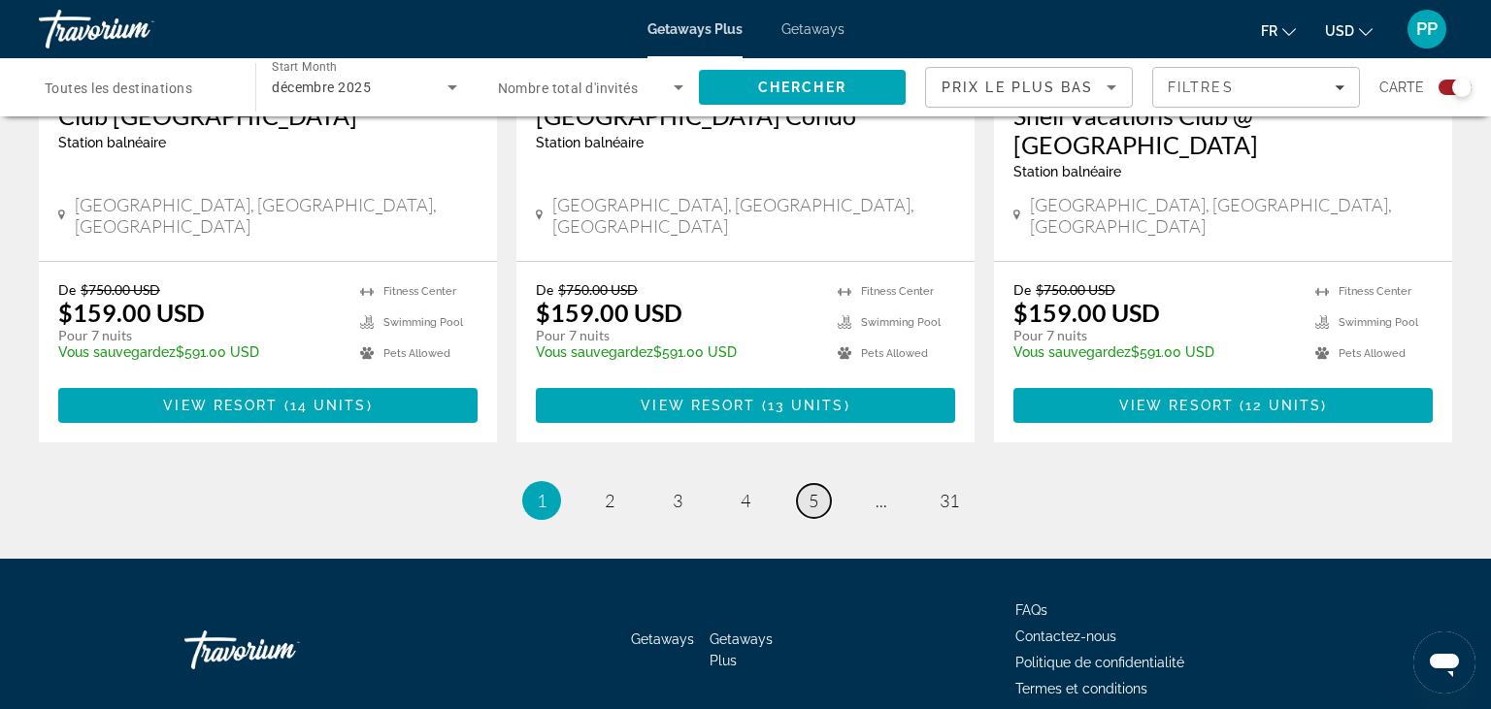
click at [810, 484] on link "page 5" at bounding box center [814, 501] width 34 height 34
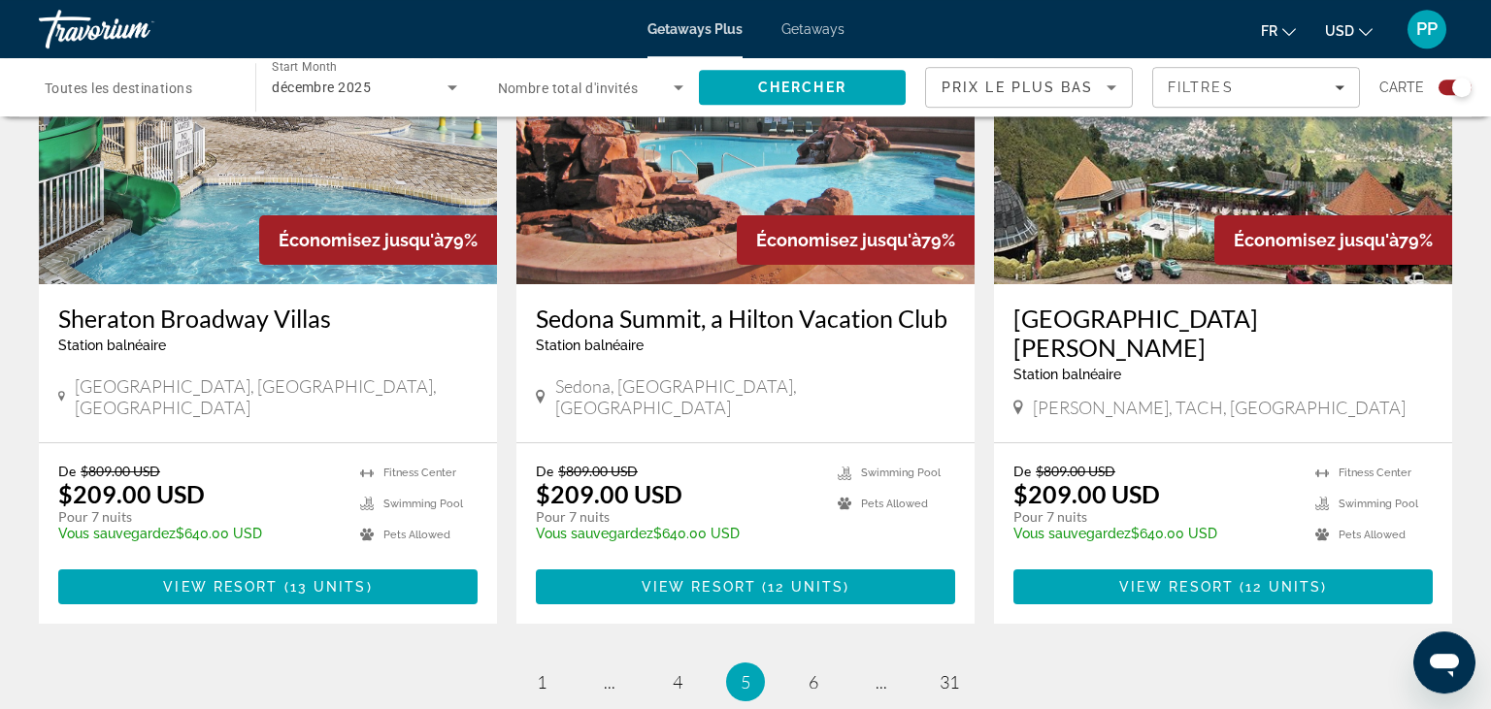
scroll to position [2857, 0]
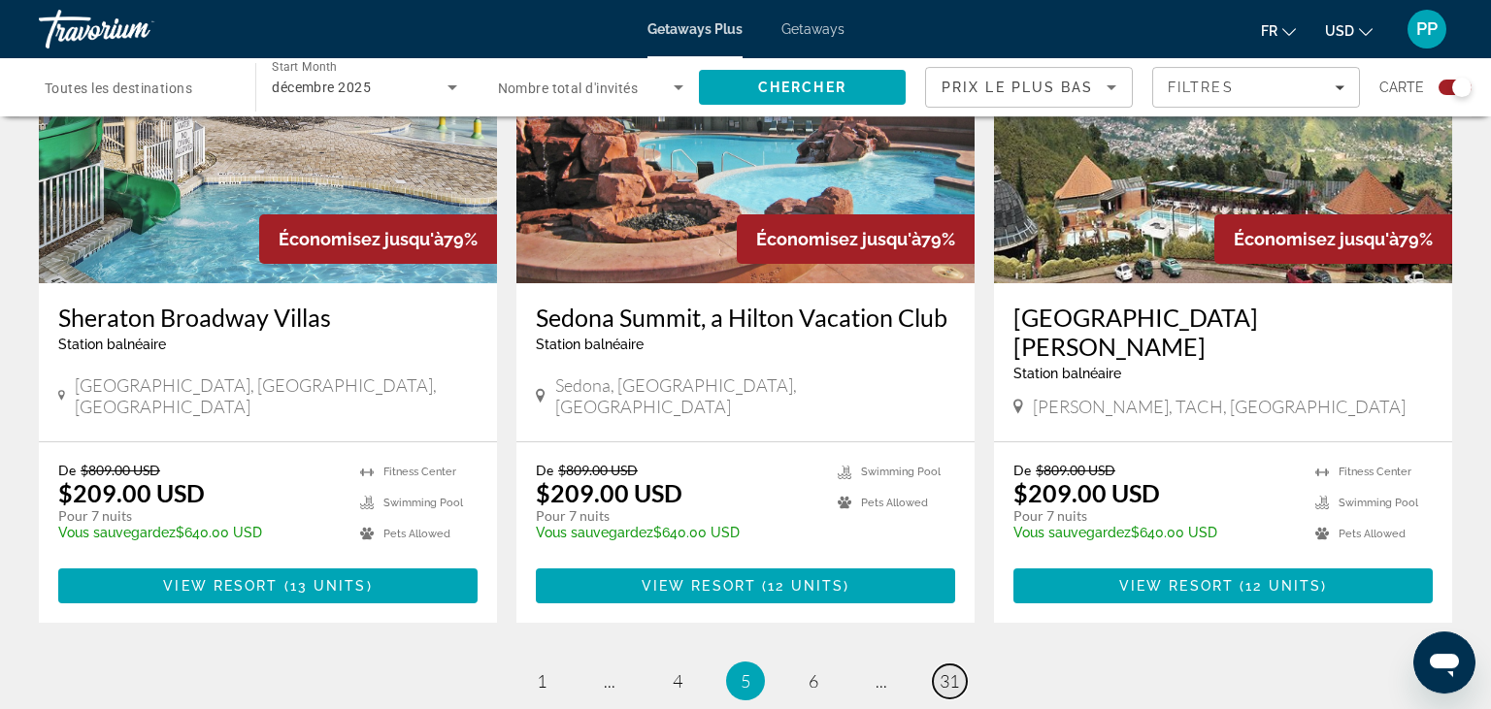
click at [963, 665] on link "page 31" at bounding box center [950, 682] width 34 height 34
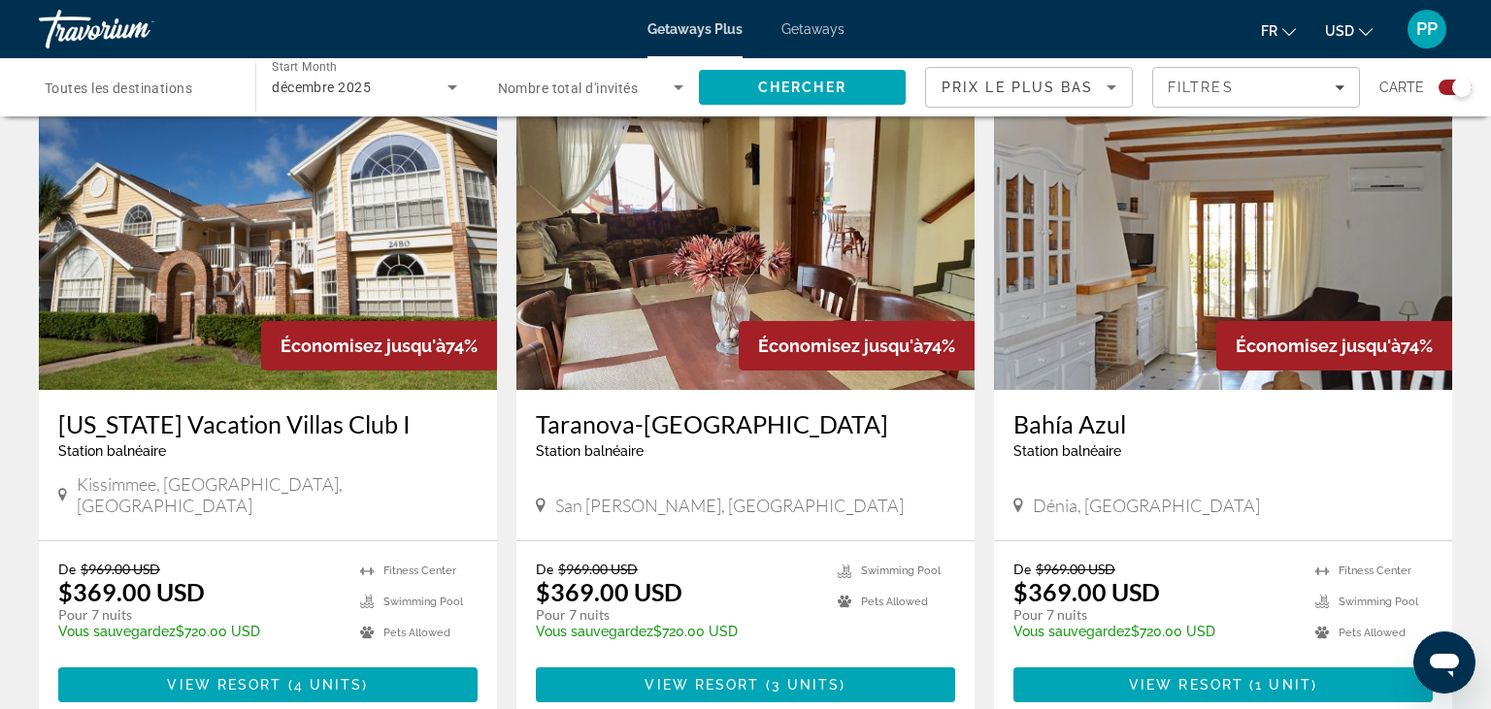
scroll to position [902, 0]
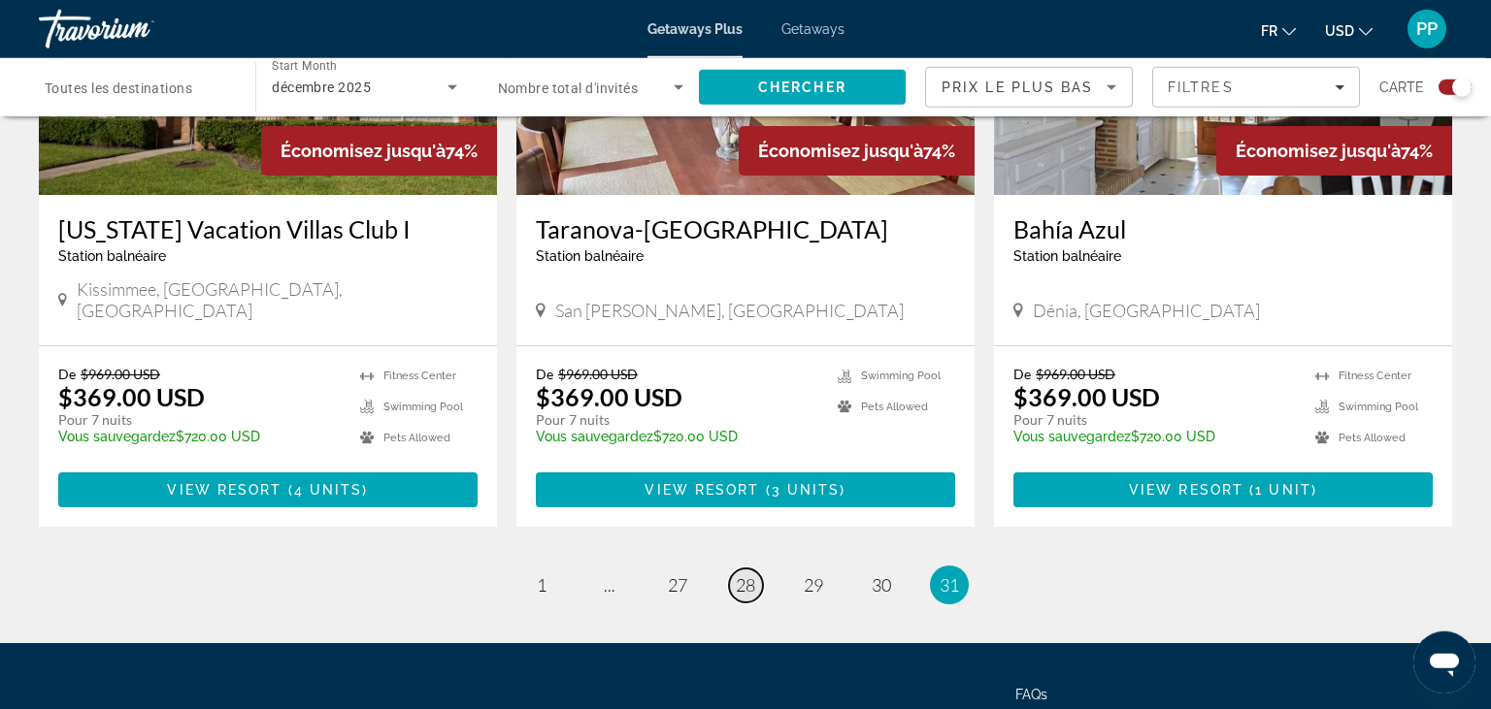
click at [743, 574] on span "28" at bounding box center [745, 584] width 19 height 21
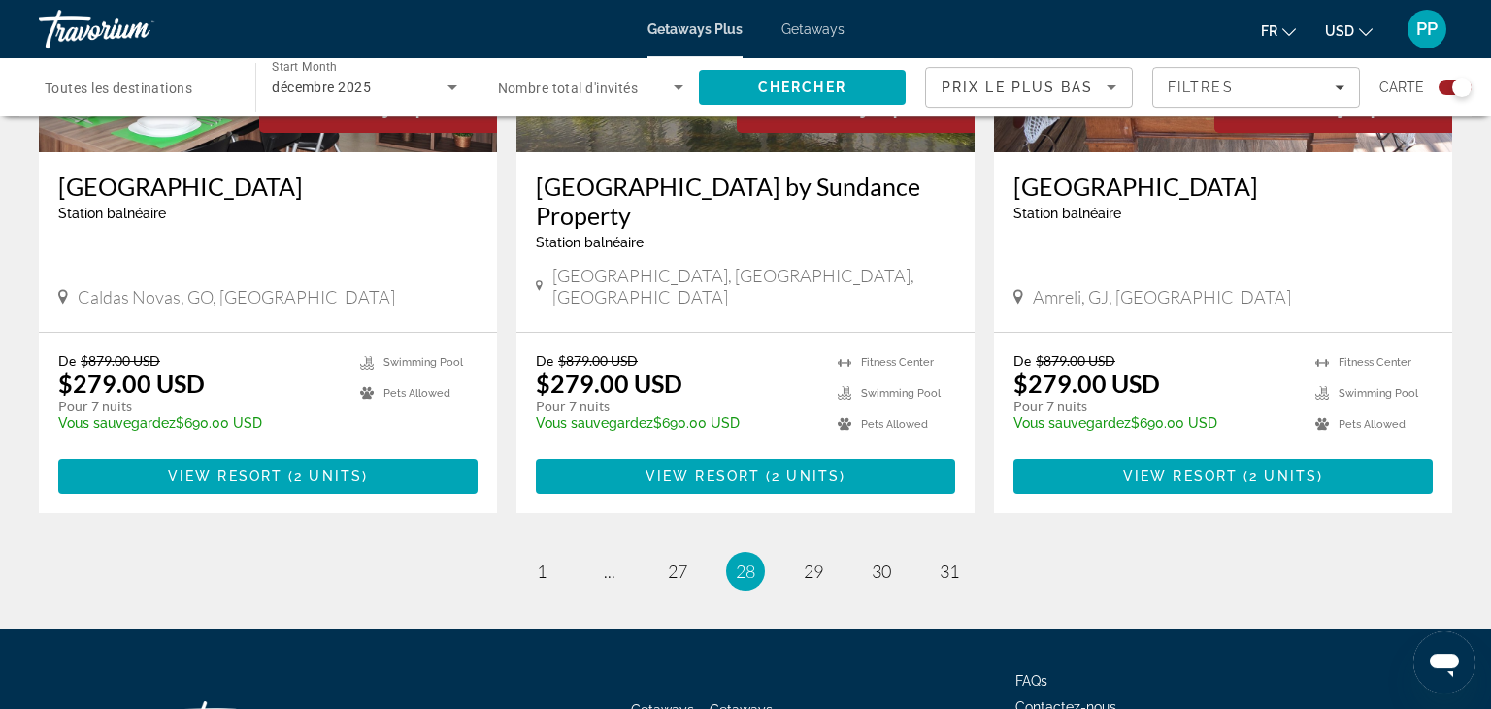
scroll to position [3059, 0]
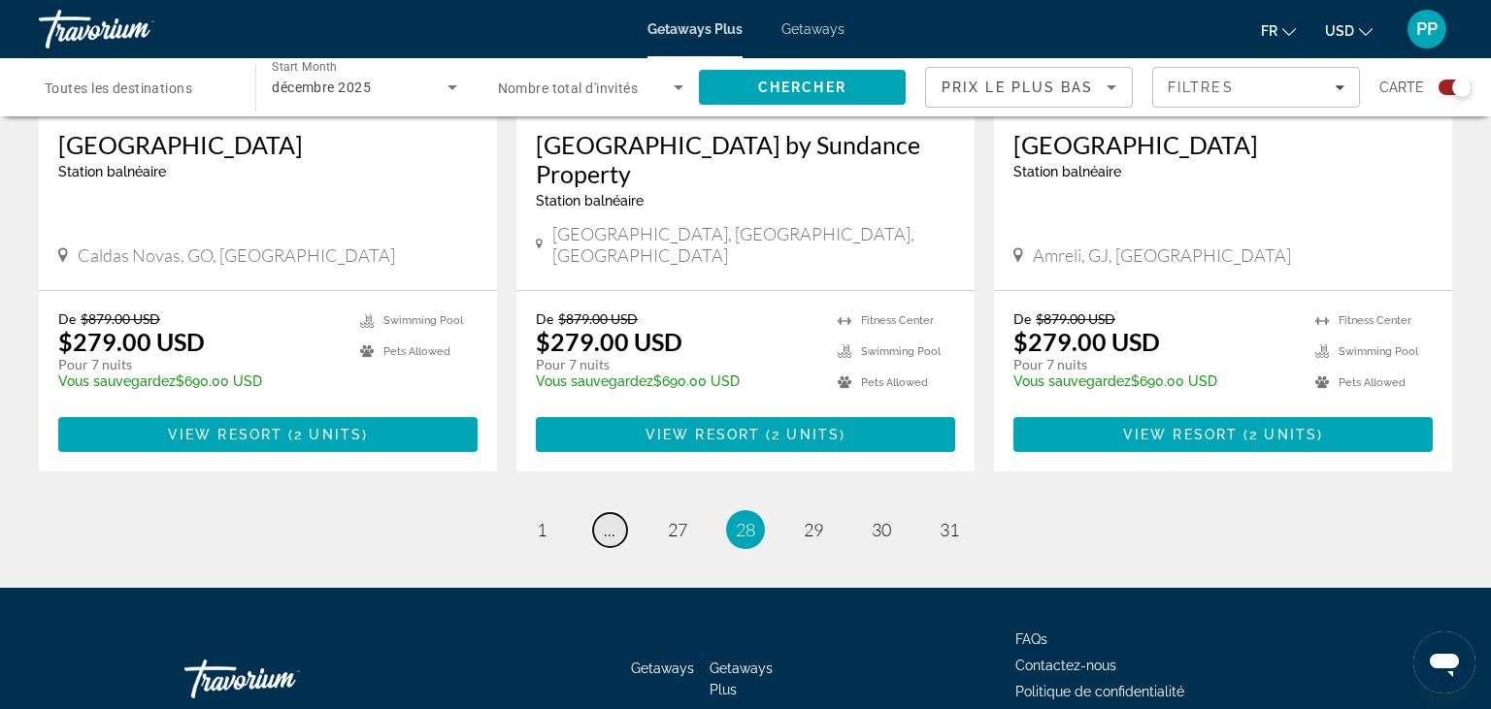
click at [606, 519] on span "..." at bounding box center [610, 529] width 12 height 21
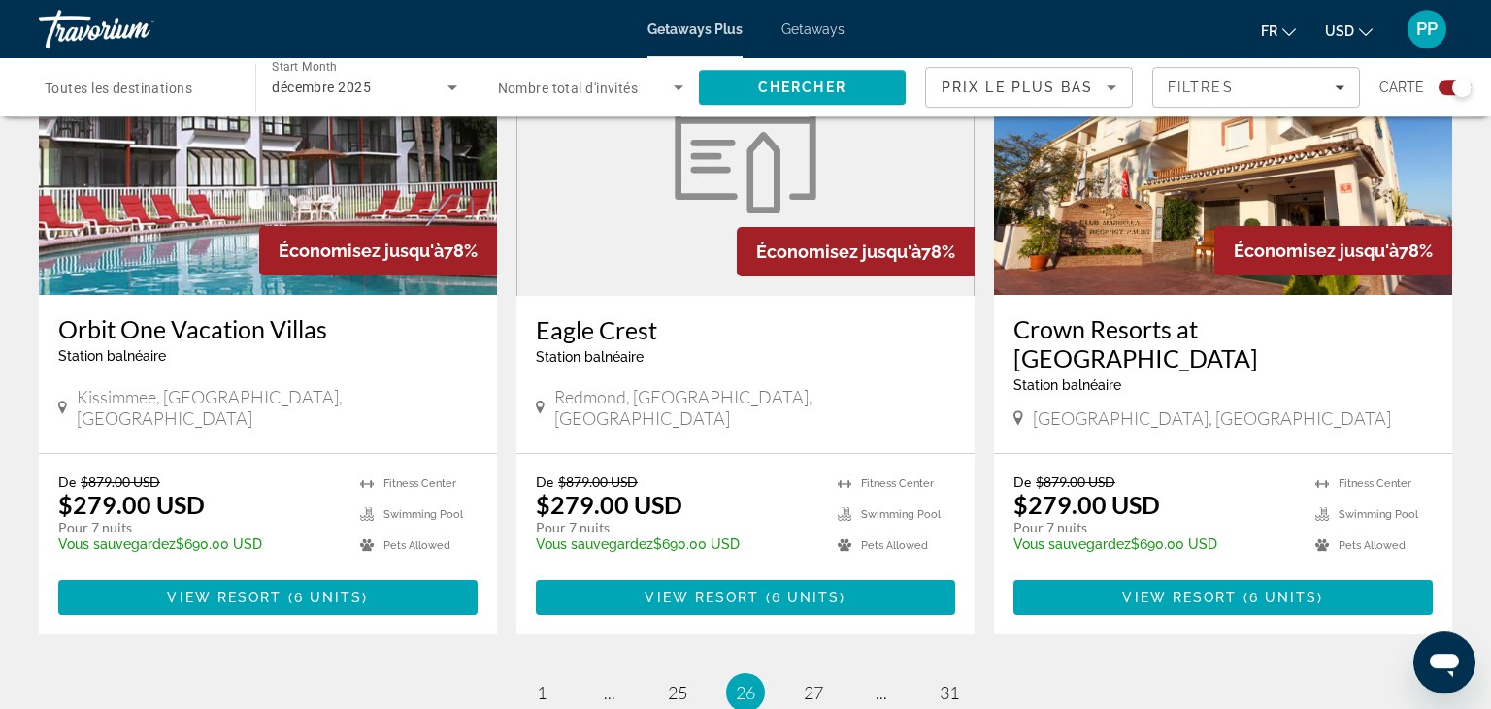
scroll to position [2903, 0]
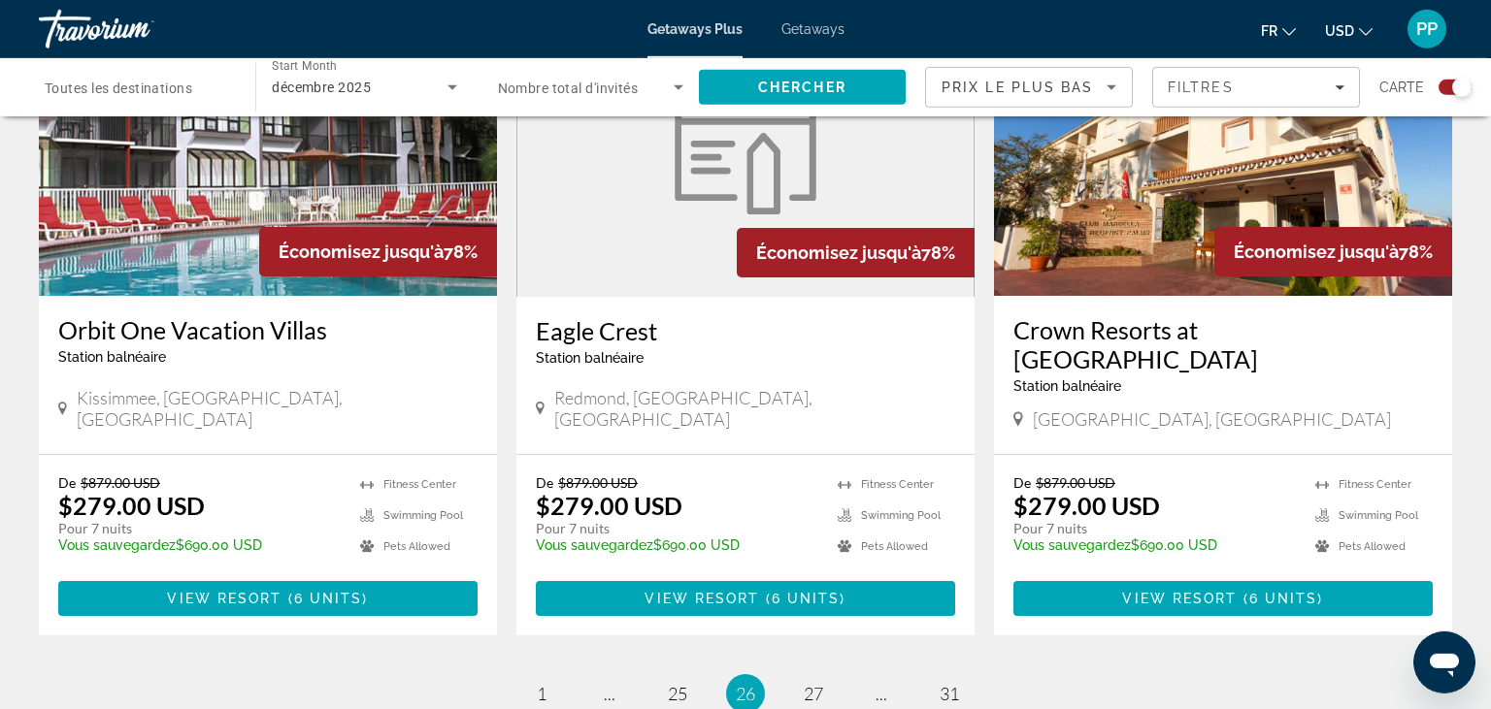
click at [848, 674] on ul "26 / 31 page 1 page ... page 25 You're on page 26 page 27 page ... page 31" at bounding box center [745, 693] width 1413 height 39
click at [677, 677] on link "page 25" at bounding box center [678, 694] width 34 height 34
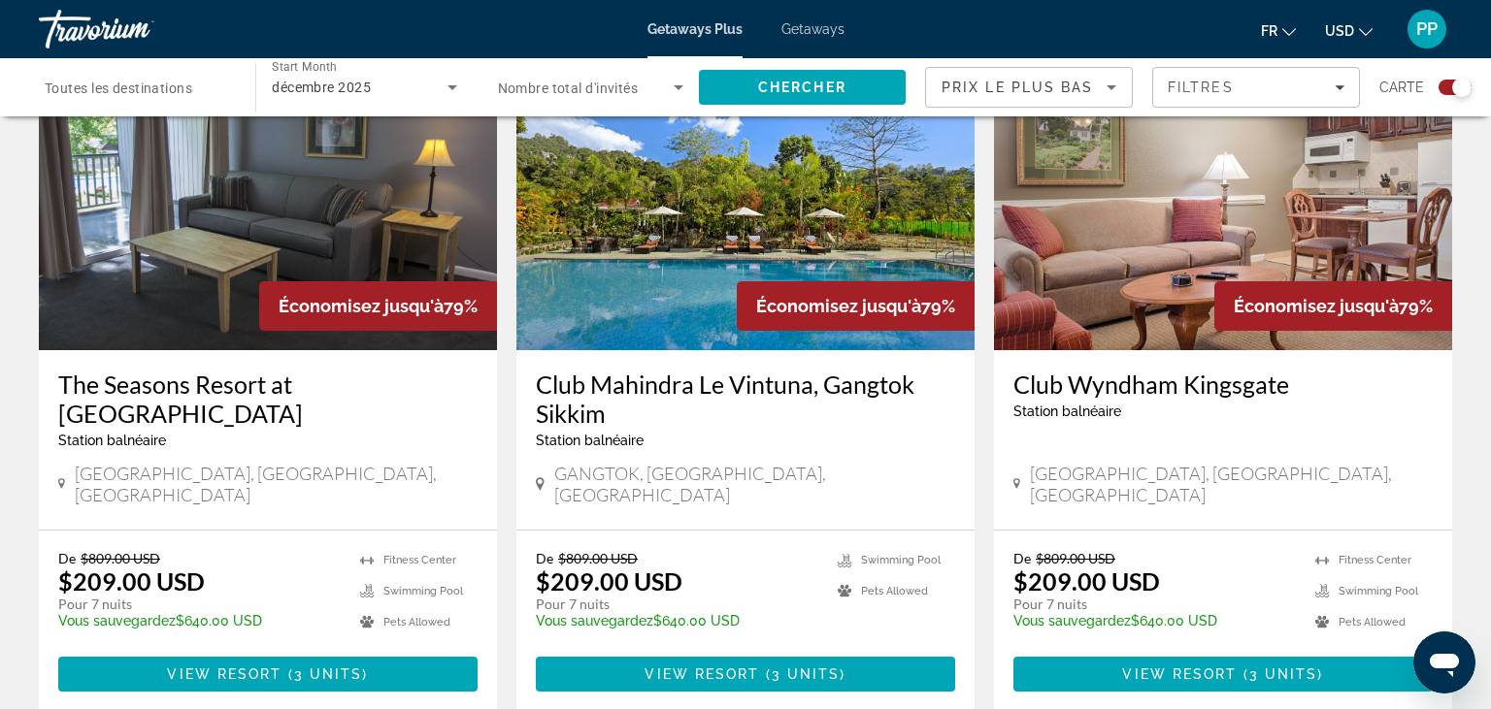
scroll to position [3089, 0]
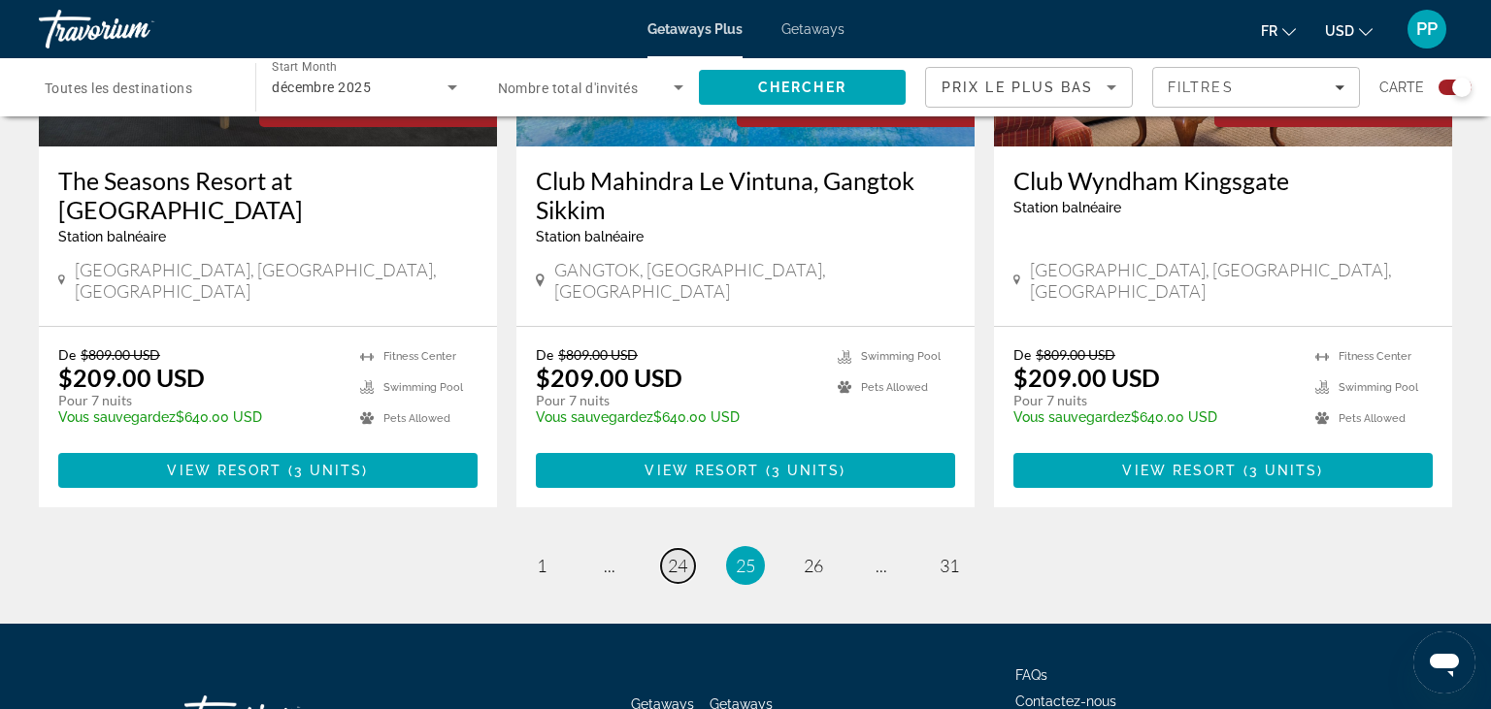
click at [671, 555] on span "24" at bounding box center [677, 565] width 19 height 21
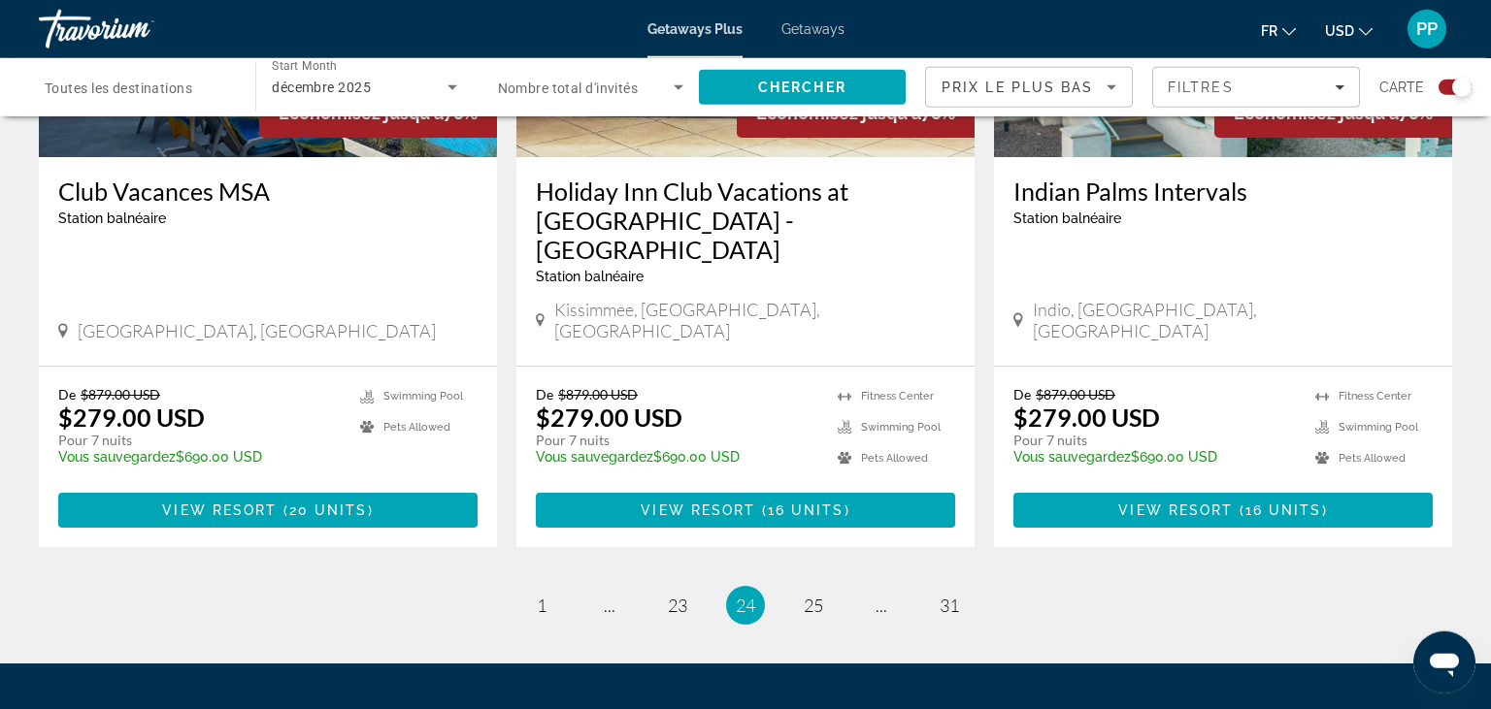
scroll to position [3089, 0]
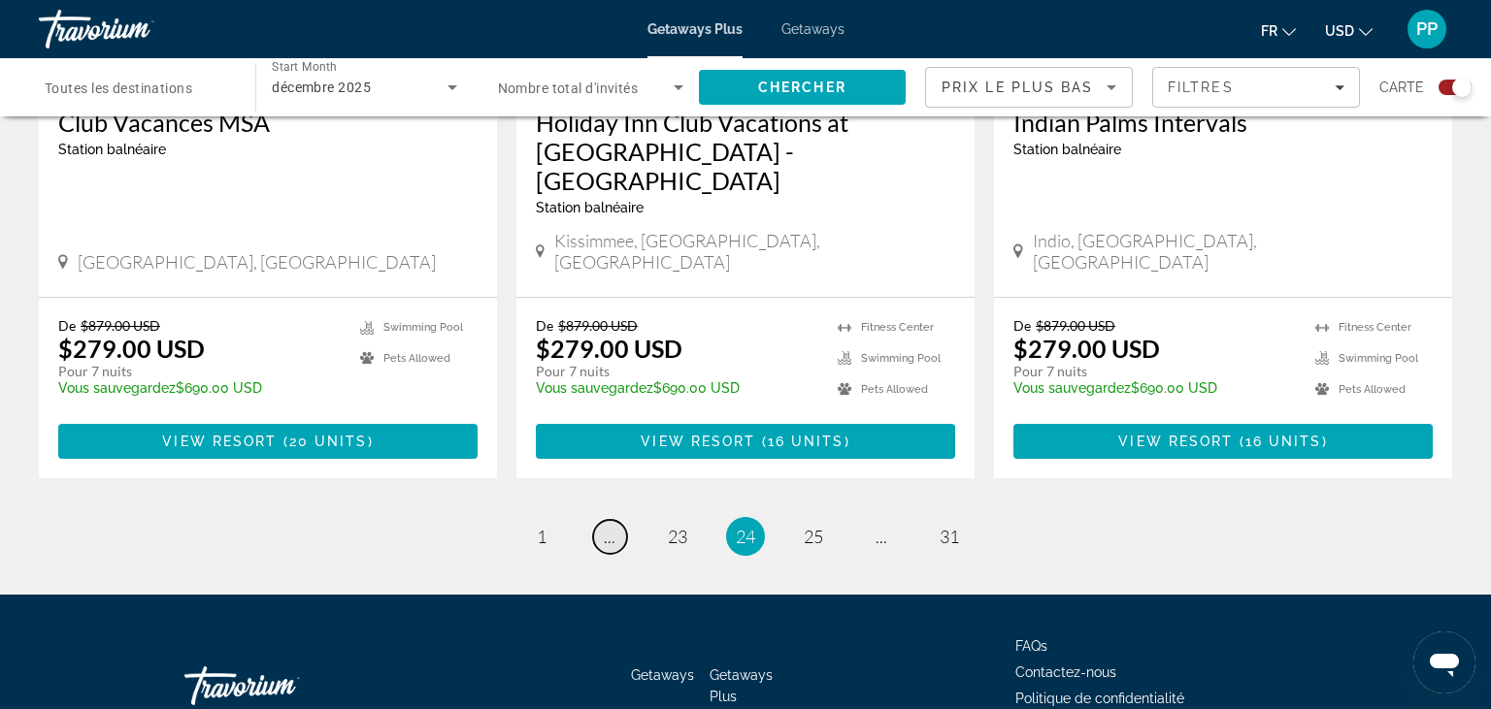
click at [608, 526] on span "..." at bounding box center [610, 536] width 12 height 21
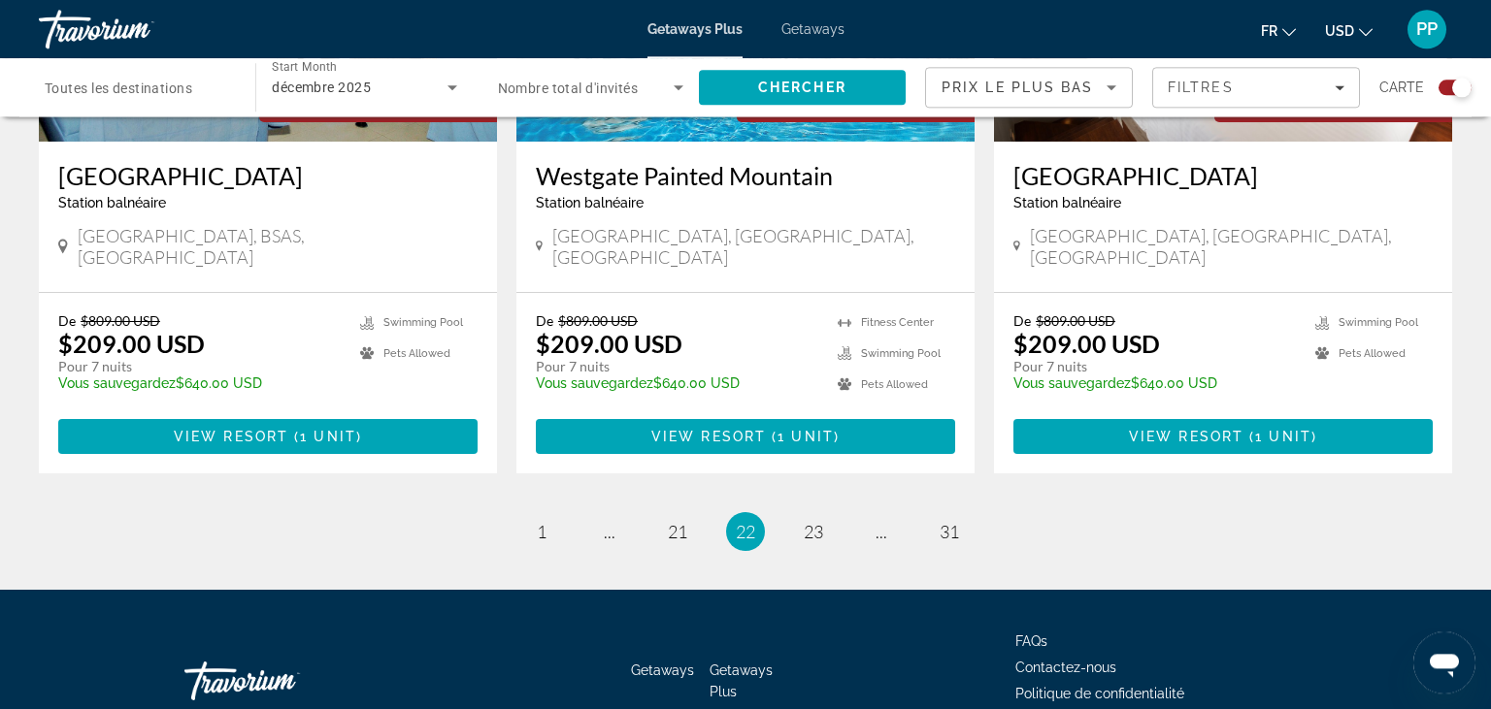
scroll to position [3059, 0]
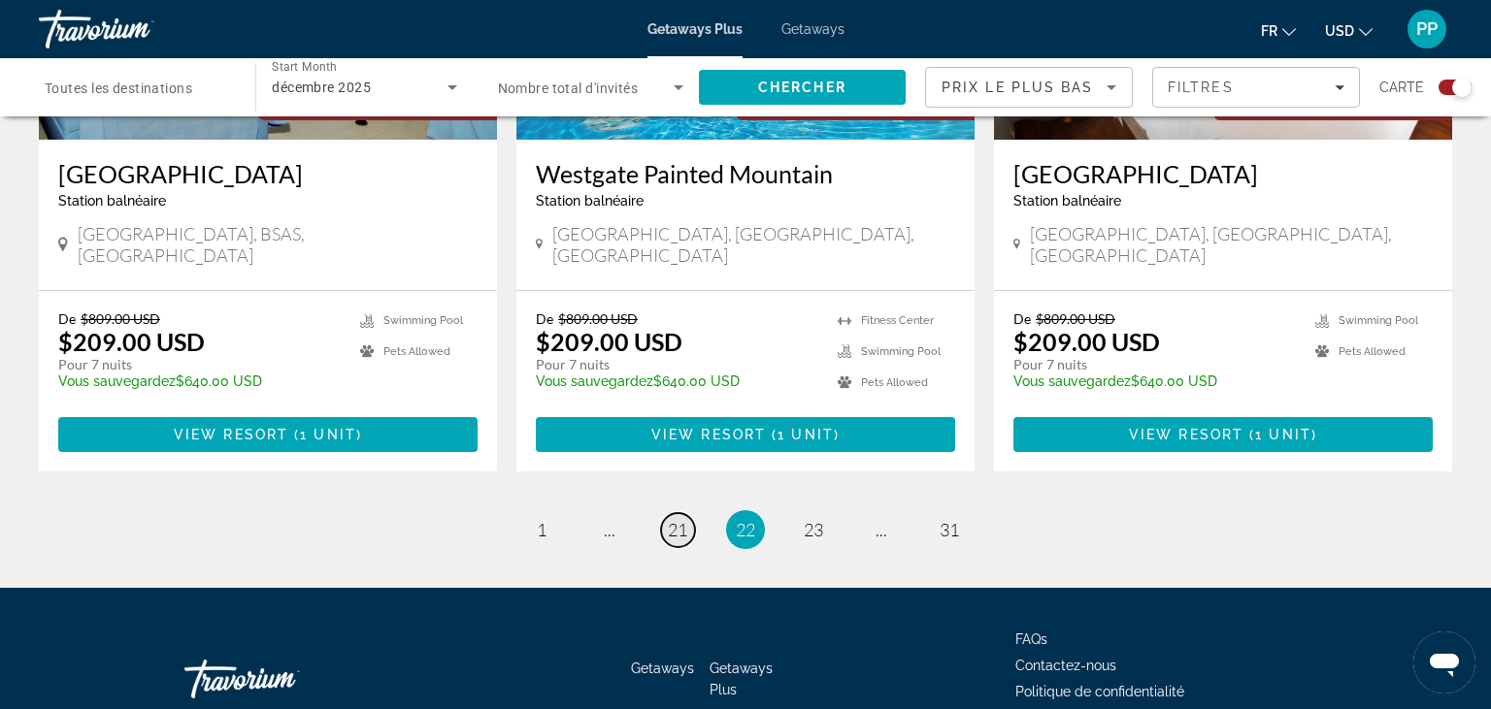
click at [682, 513] on link "page 21" at bounding box center [678, 530] width 34 height 34
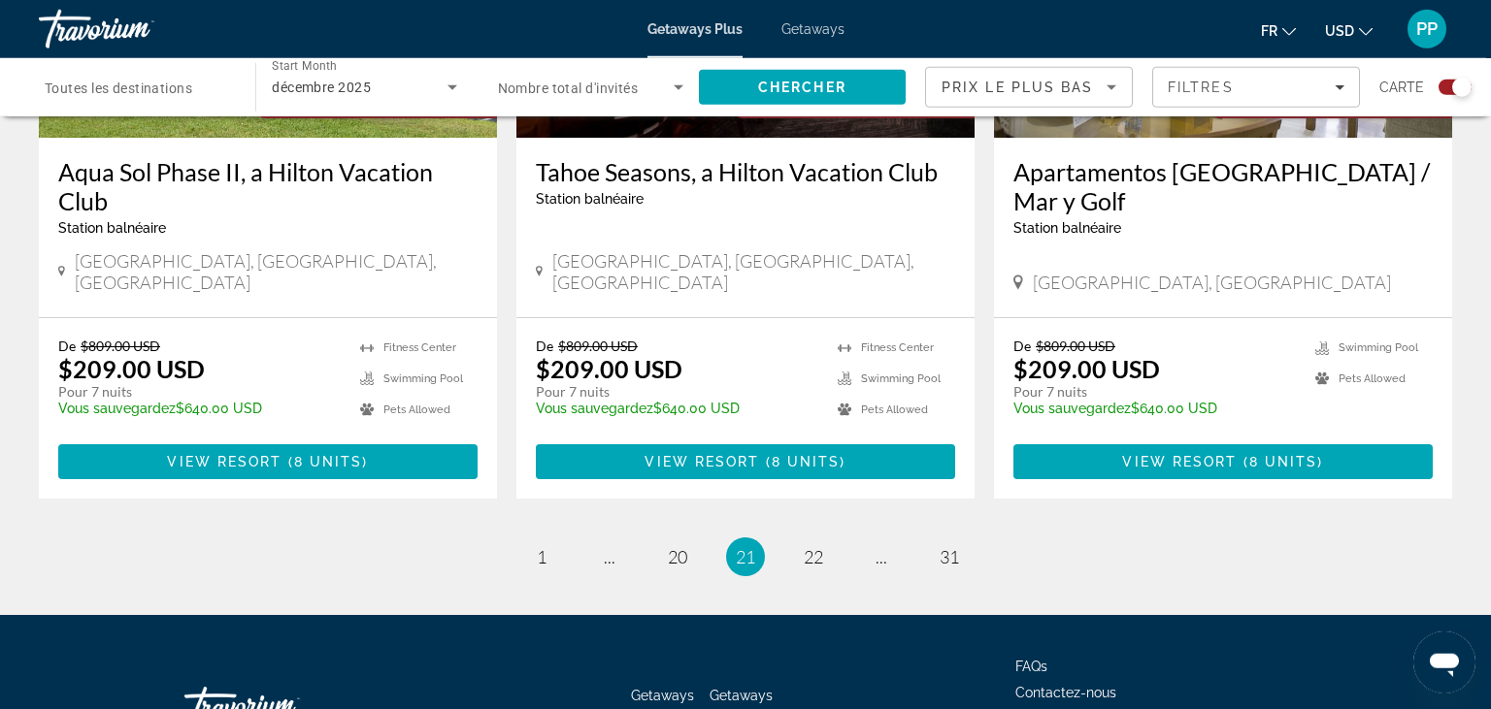
scroll to position [3089, 0]
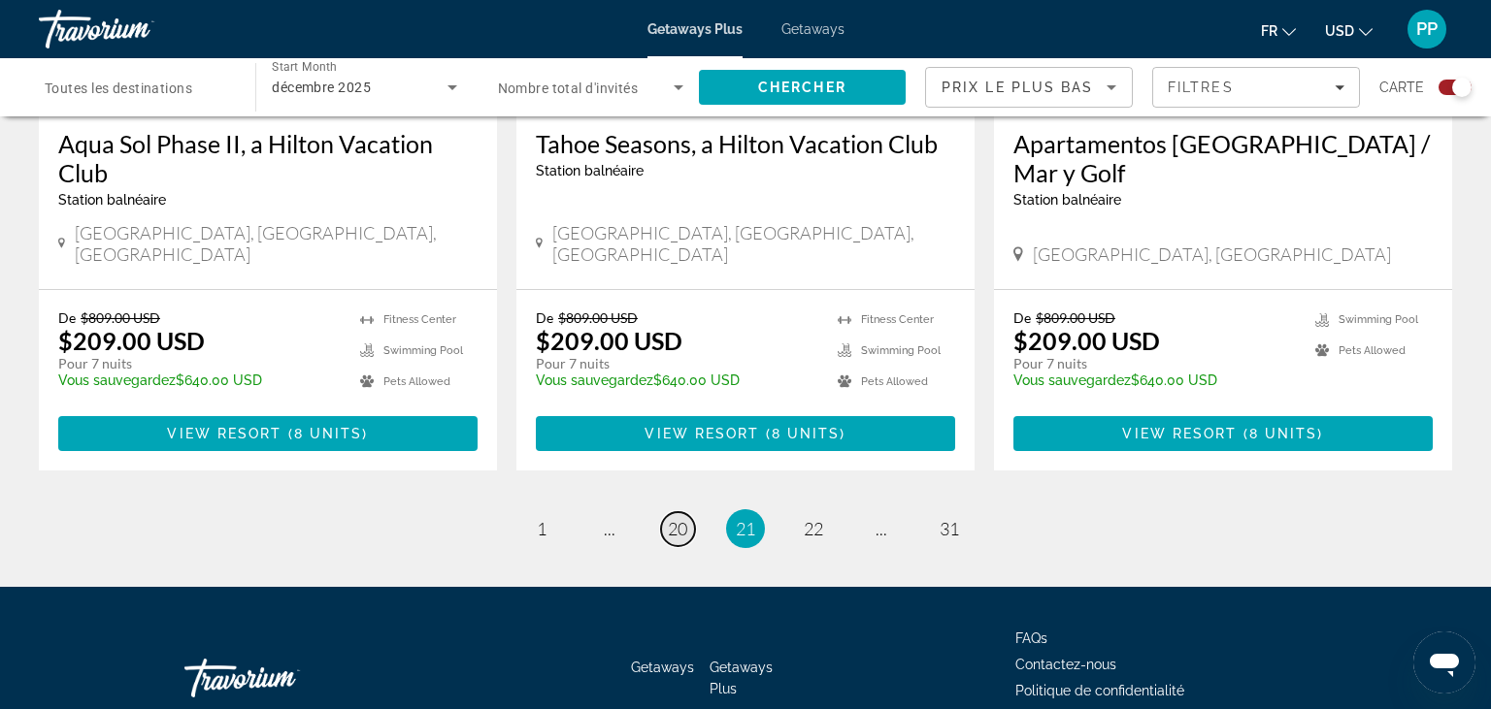
click at [672, 518] on span "20" at bounding box center [677, 528] width 19 height 21
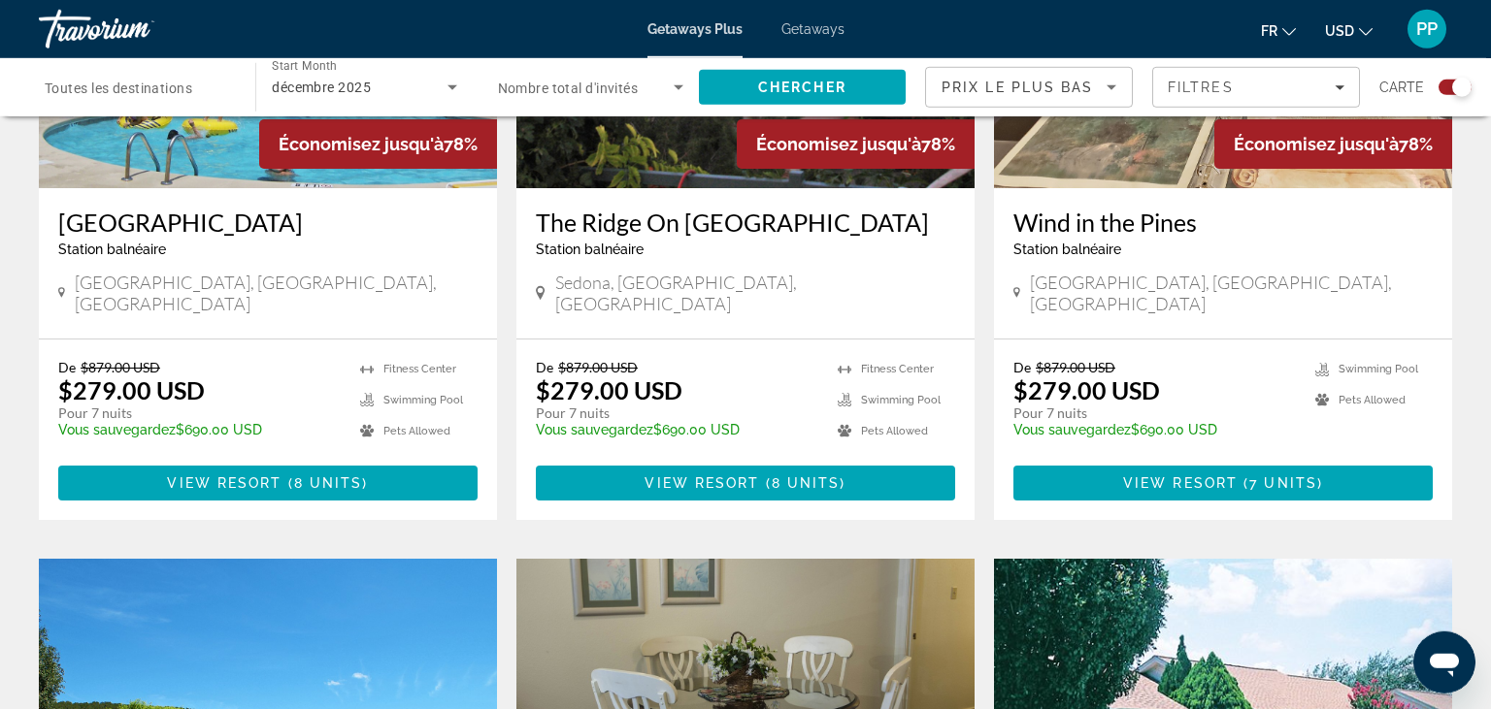
scroll to position [1622, 0]
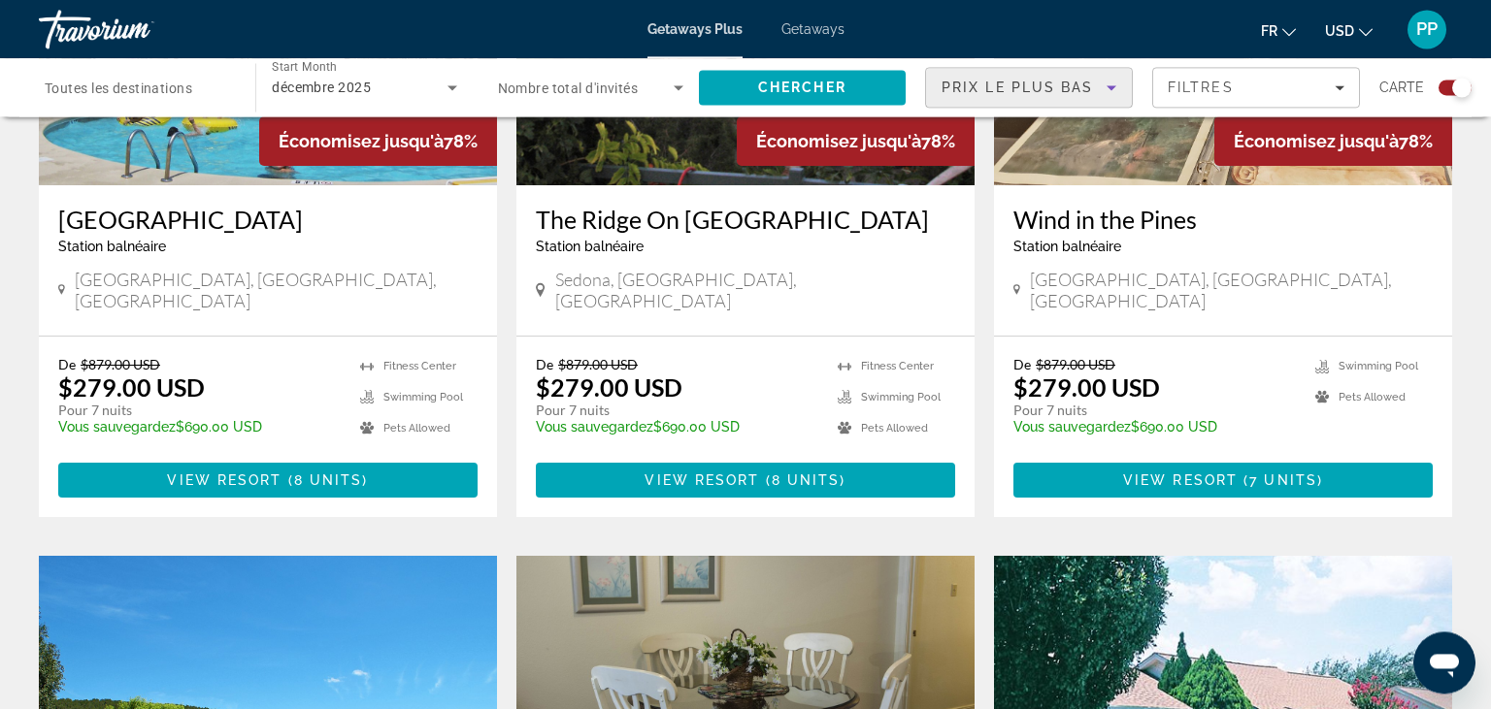
click at [1110, 94] on icon "Sort by" at bounding box center [1110, 87] width 23 height 23
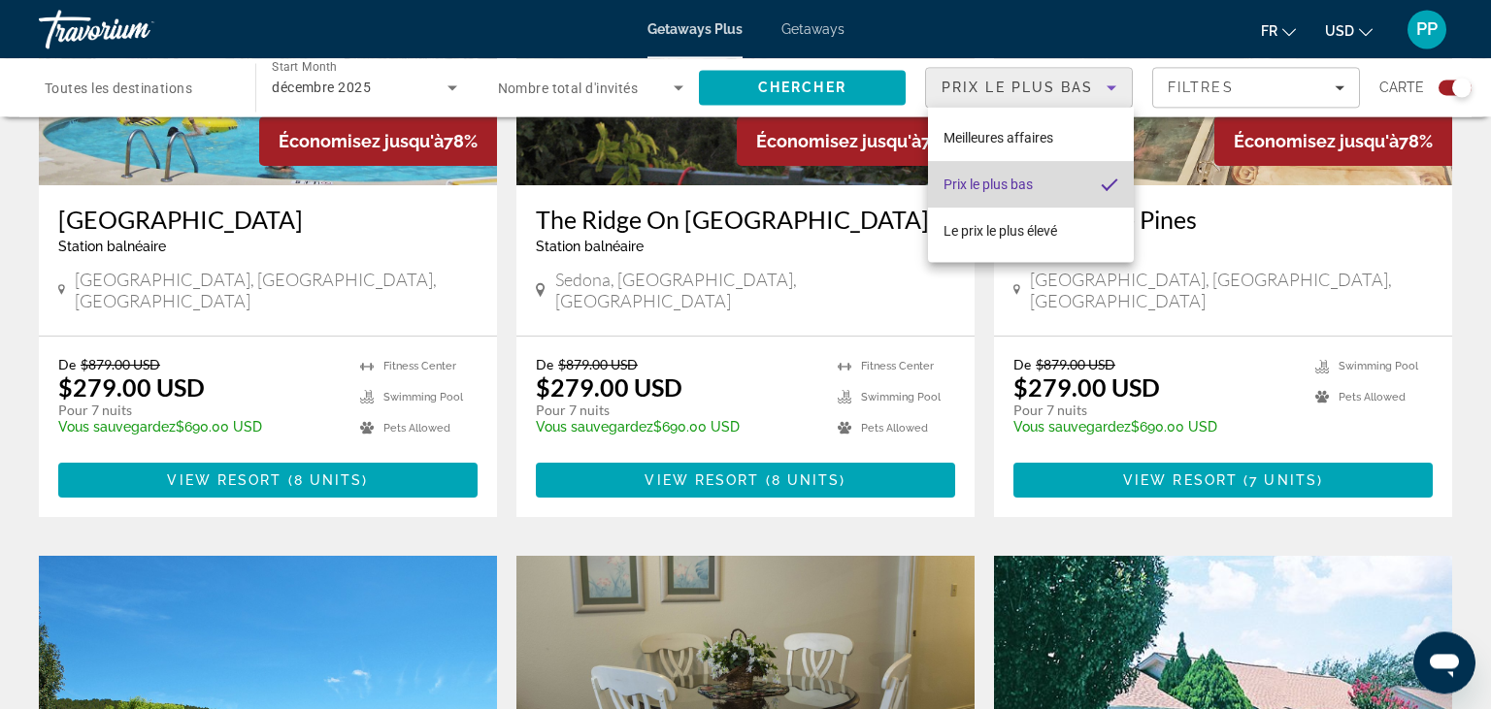
click at [1053, 183] on mat-option "Prix ​​le plus bas" at bounding box center [1031, 184] width 206 height 47
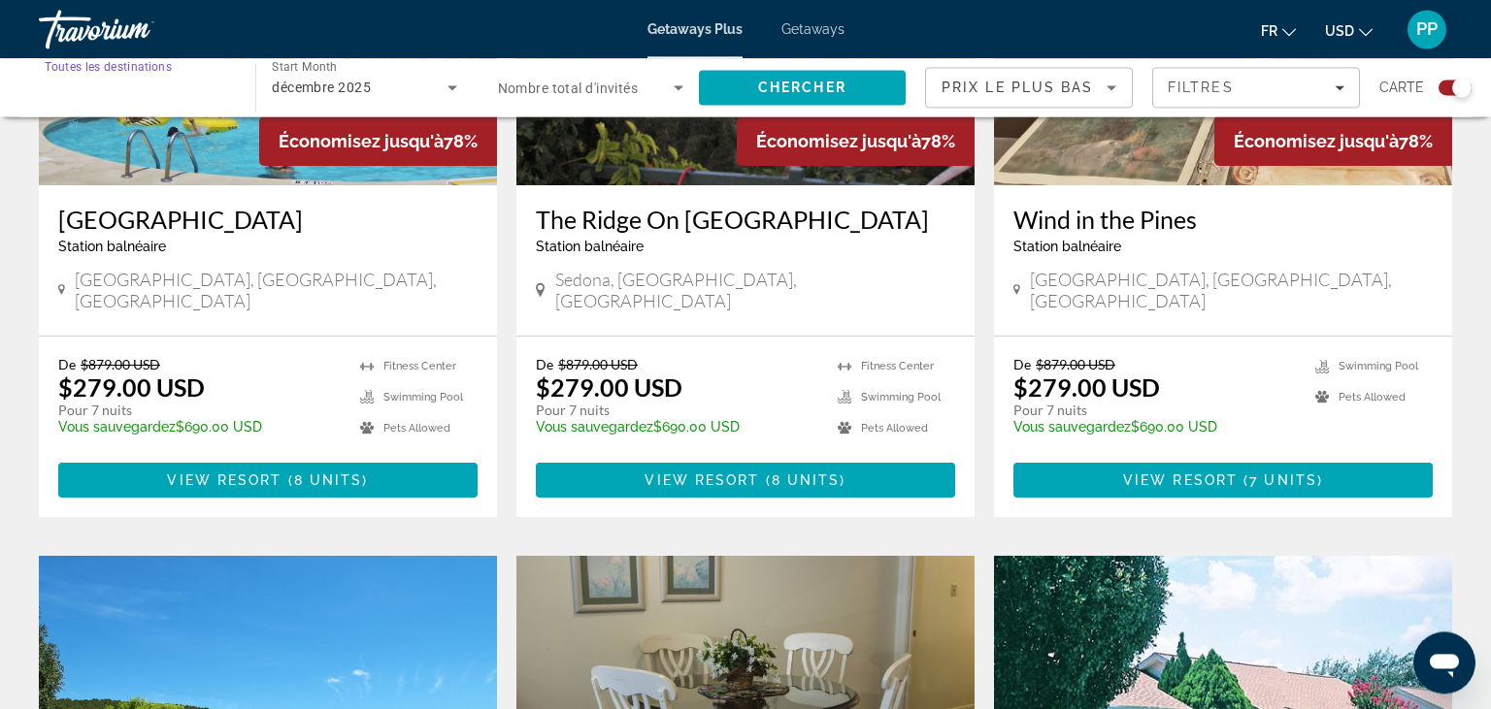
click at [195, 83] on input "Destination Toutes les destinations" at bounding box center [137, 88] width 185 height 23
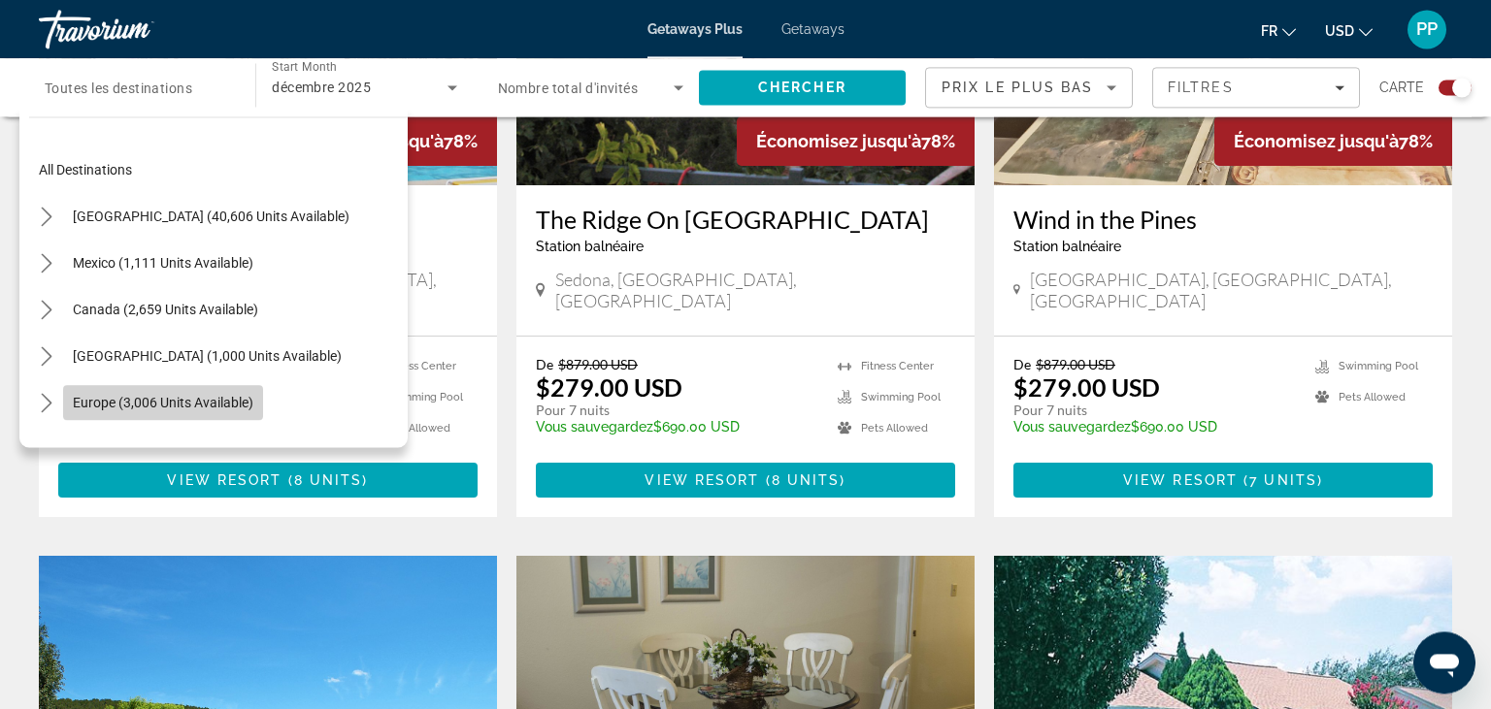
click at [87, 403] on span "Europe (3,006 units available)" at bounding box center [163, 403] width 180 height 16
type input "**********"
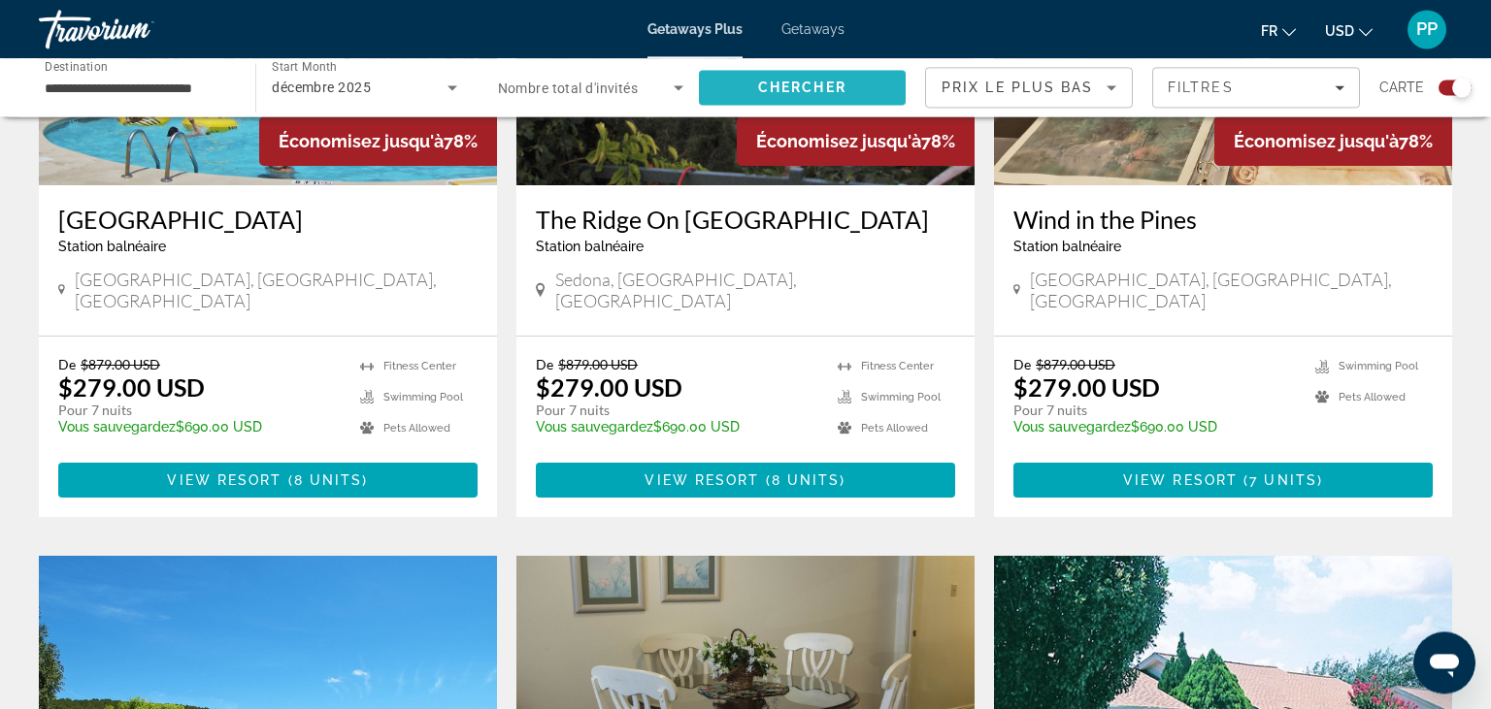
click at [813, 82] on span "Chercher" at bounding box center [802, 88] width 88 height 16
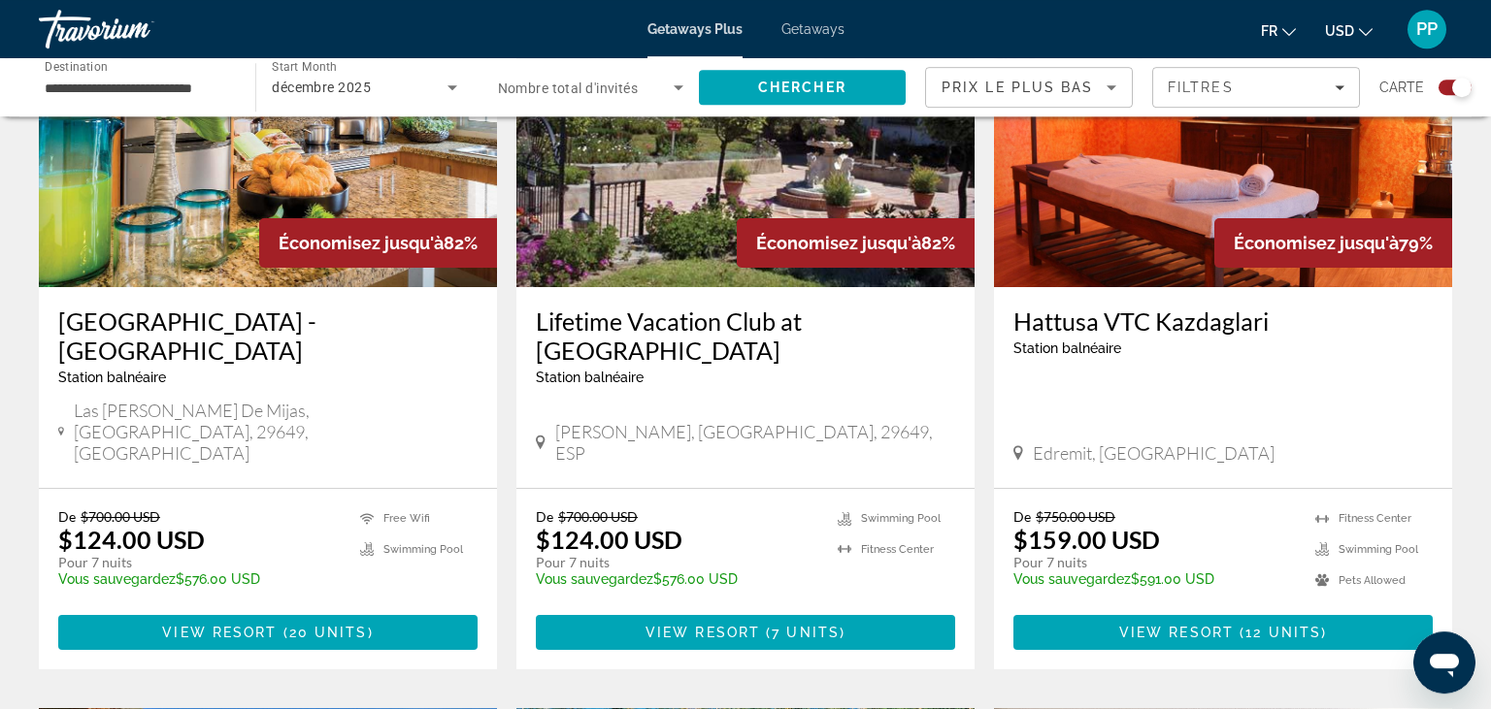
scroll to position [835, 0]
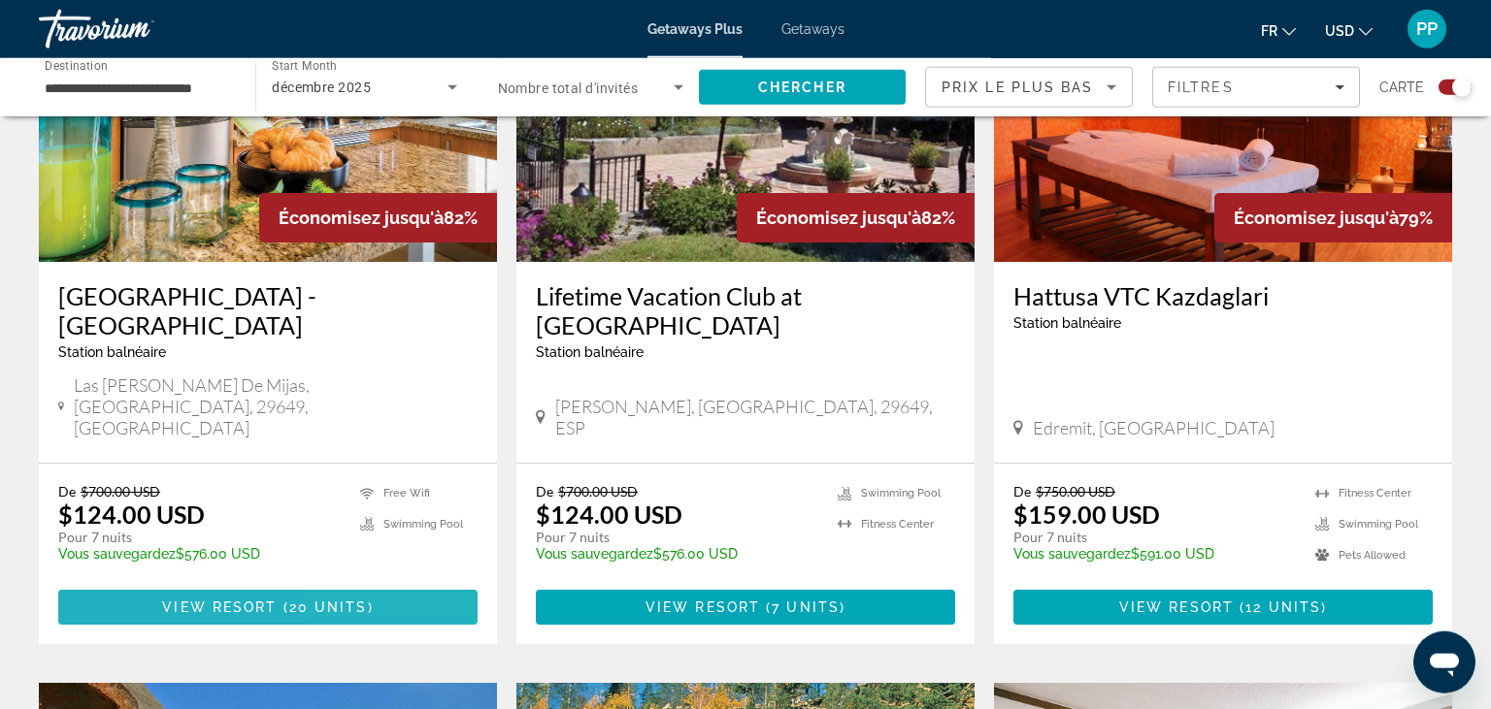
click at [365, 600] on span "20 units" at bounding box center [328, 608] width 79 height 16
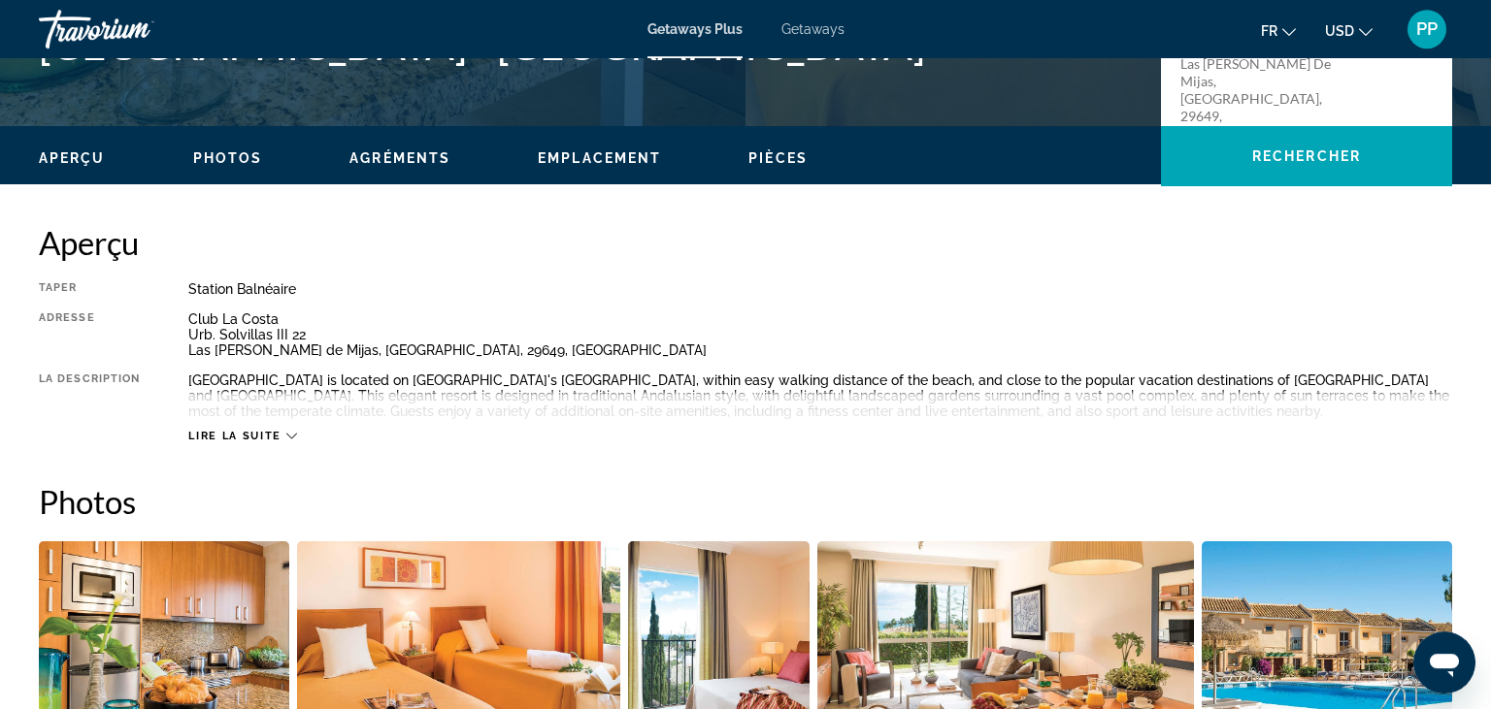
scroll to position [515, 0]
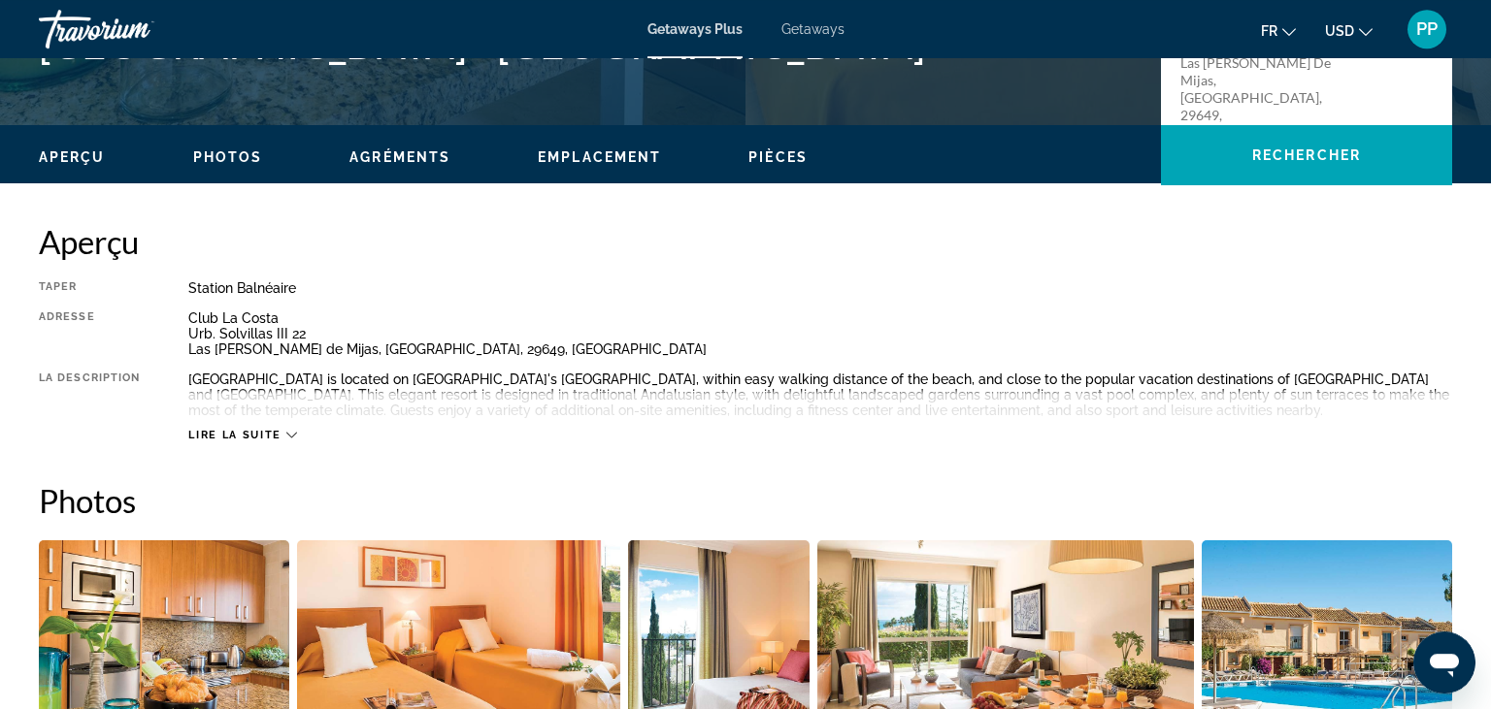
click at [280, 435] on span "Lire la suite" at bounding box center [234, 435] width 92 height 13
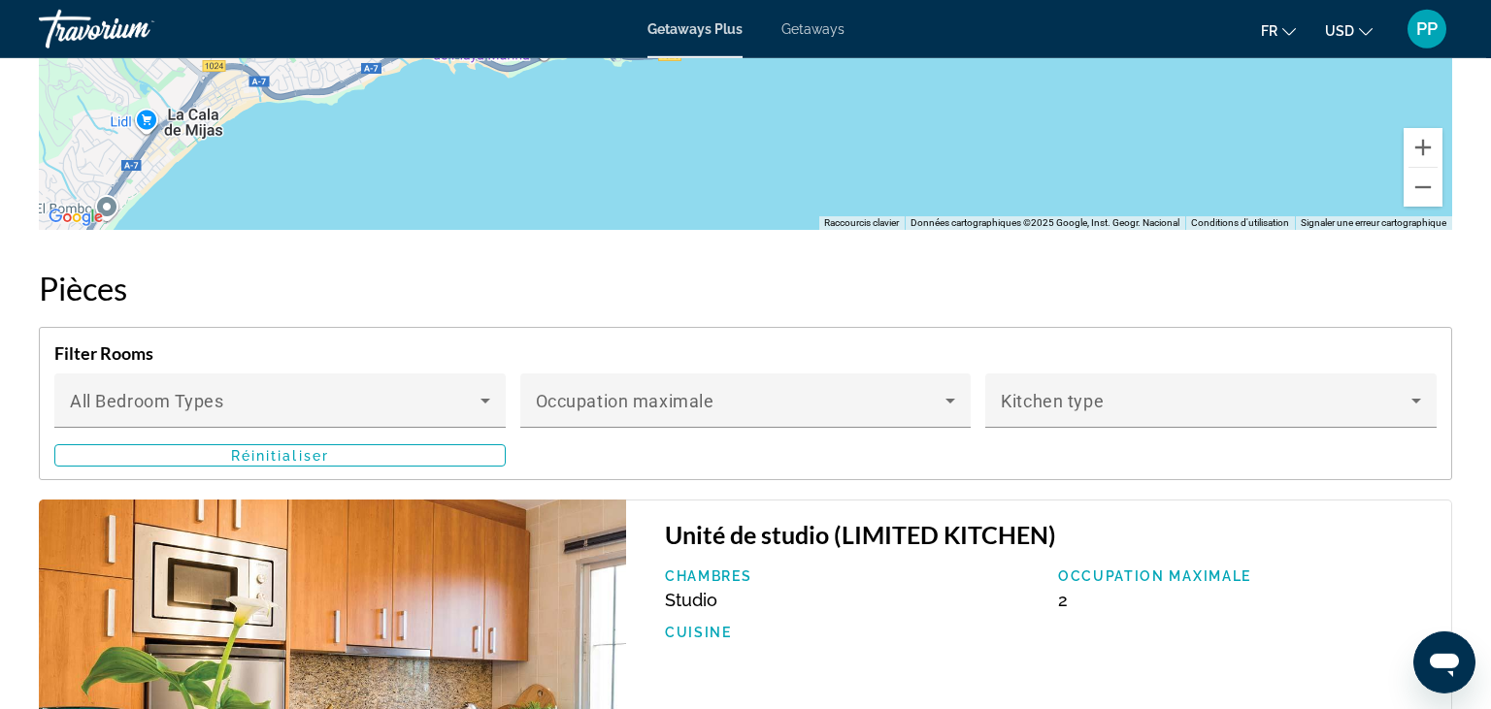
scroll to position [3004, 0]
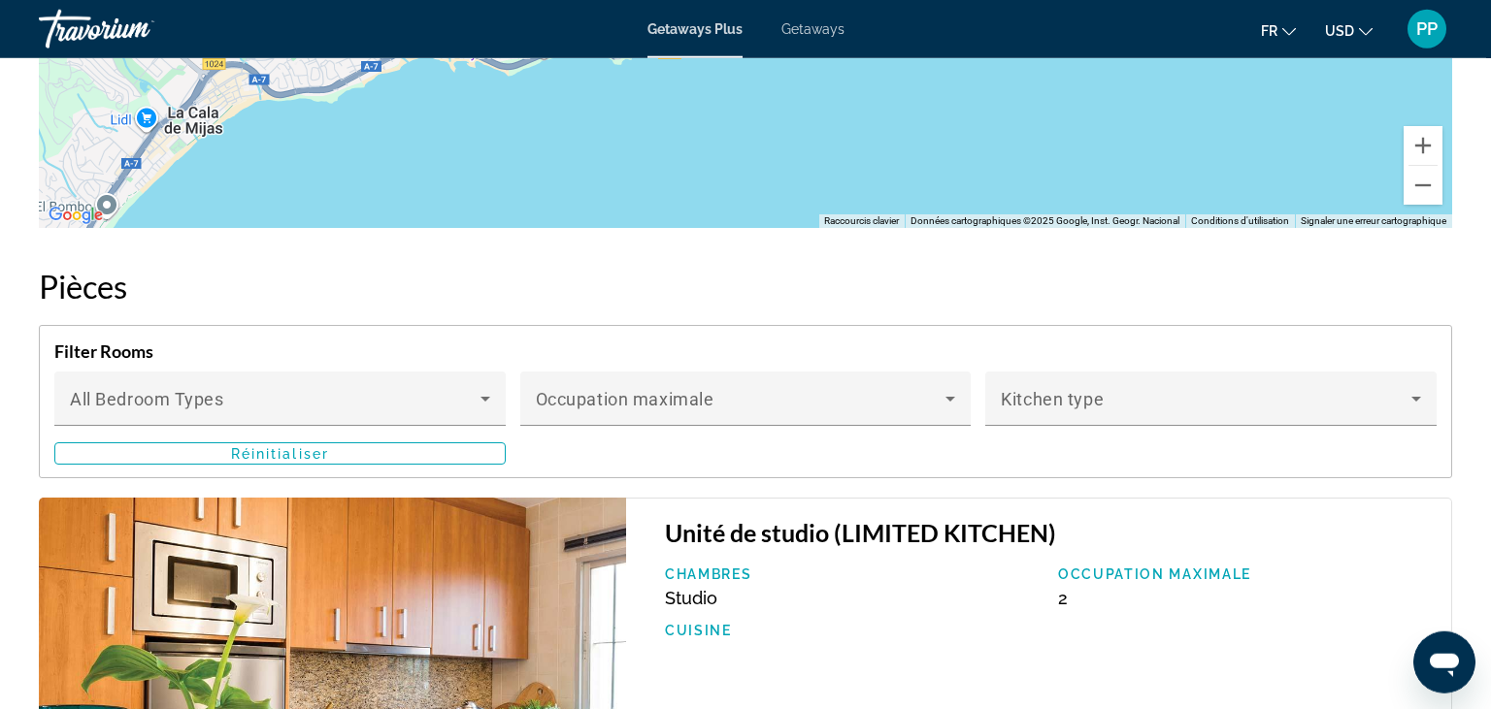
drag, startPoint x: 659, startPoint y: 578, endPoint x: 514, endPoint y: 122, distance: 478.5
click at [514, 122] on div "Aperçu Taper Station balnéaire Tout inclus Pas tout compris Adresse Club La Cos…" at bounding box center [745, 431] width 1432 height 5396
click at [747, 267] on h2 "Pièces" at bounding box center [745, 286] width 1413 height 39
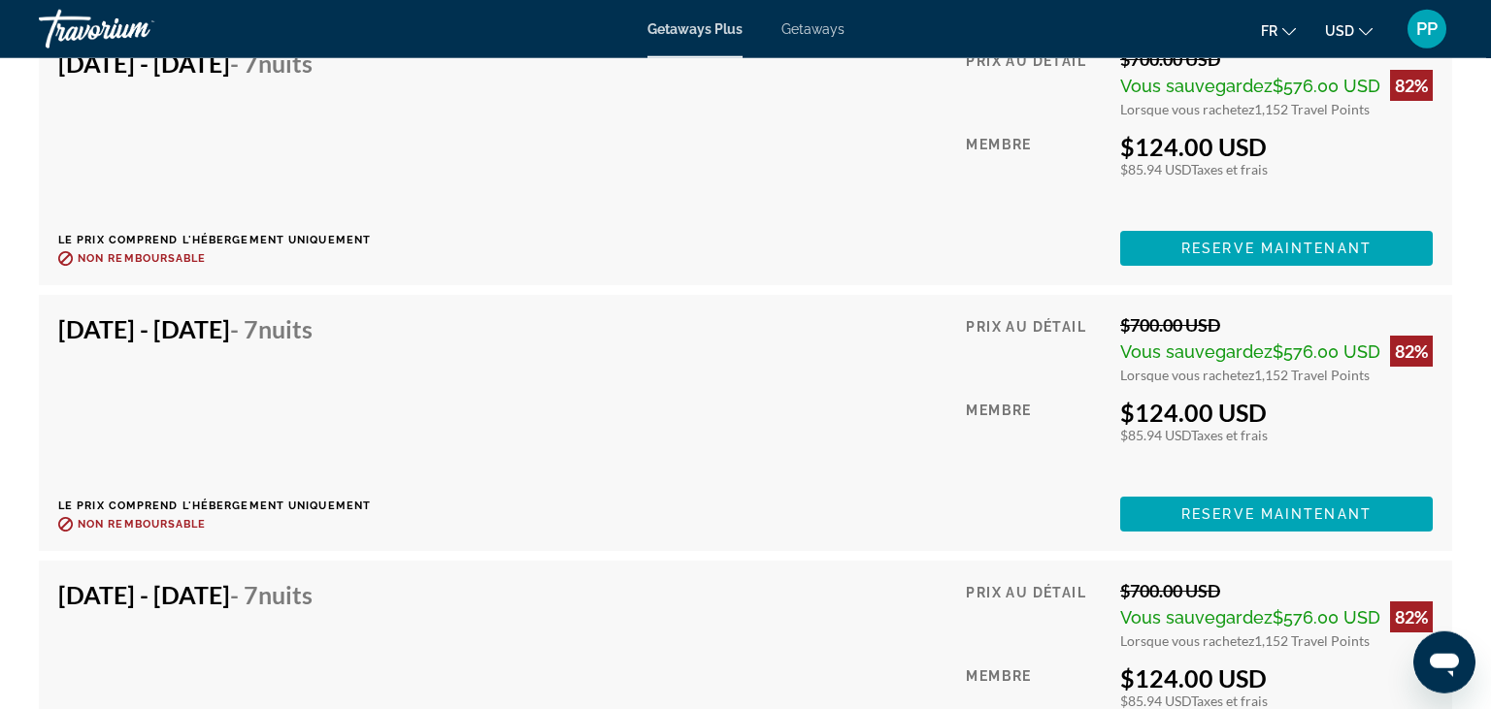
scroll to position [3950, 0]
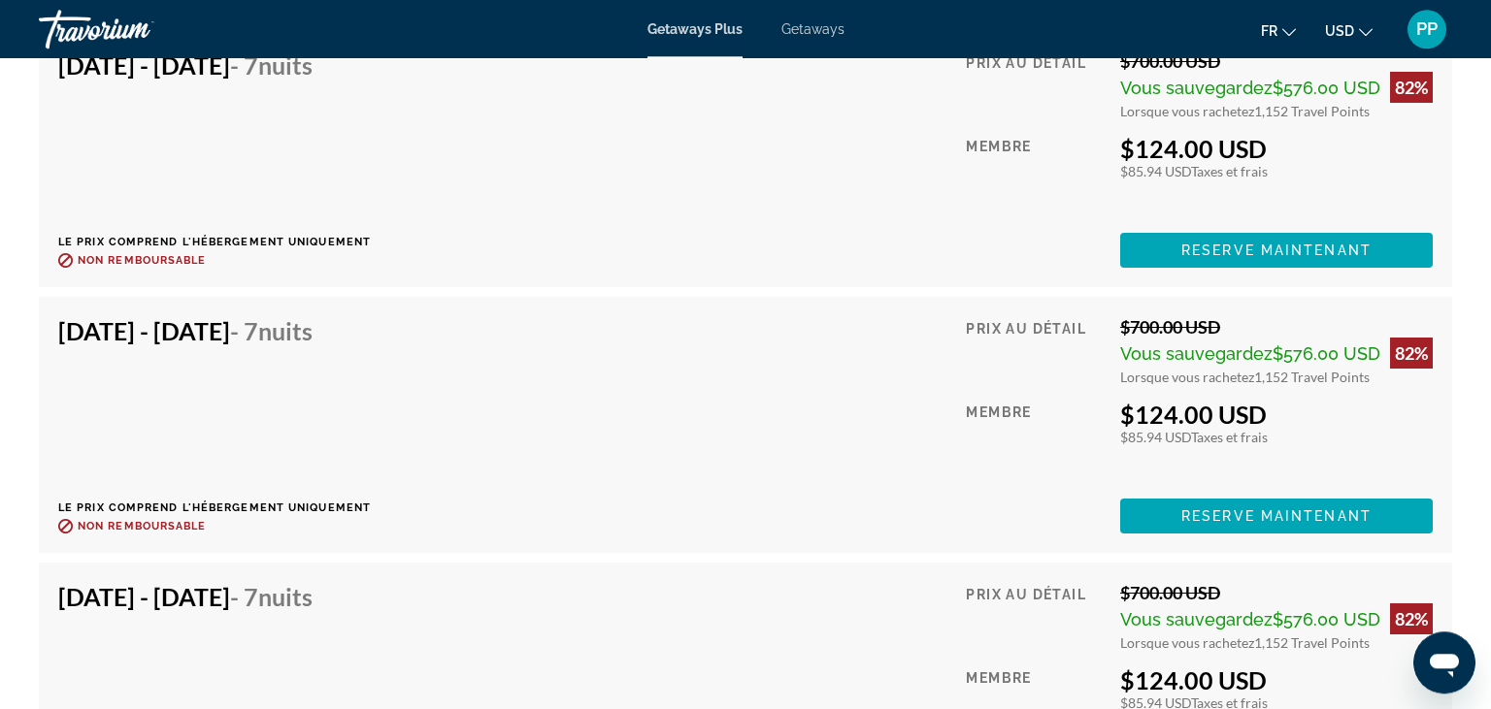
click at [619, 412] on div "[DATE] - [DATE] - 7 nuits Le prix comprend l'hébergement uniquement Remboursabl…" at bounding box center [745, 424] width 1374 height 217
click at [158, 502] on p "Le prix comprend l'hébergement uniquement" at bounding box center [214, 508] width 312 height 13
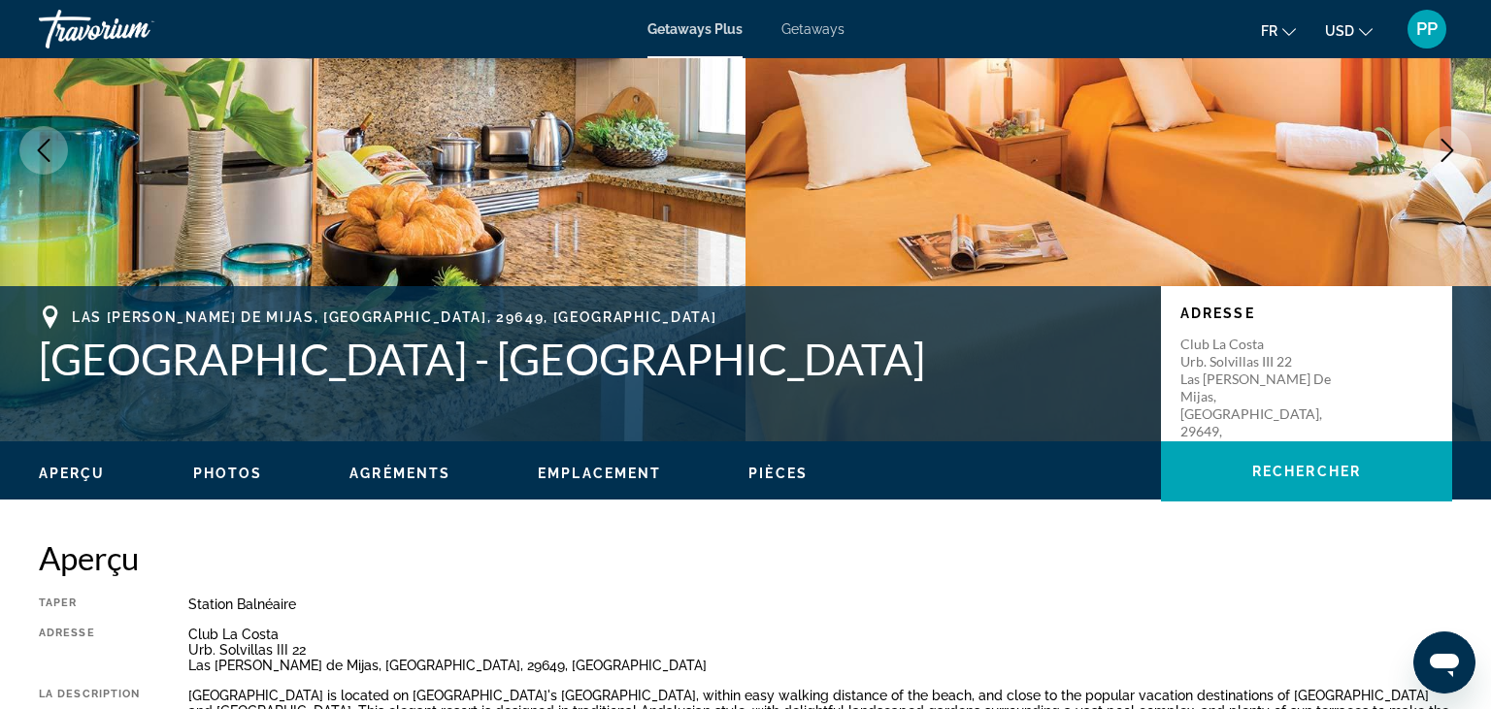
scroll to position [198, 0]
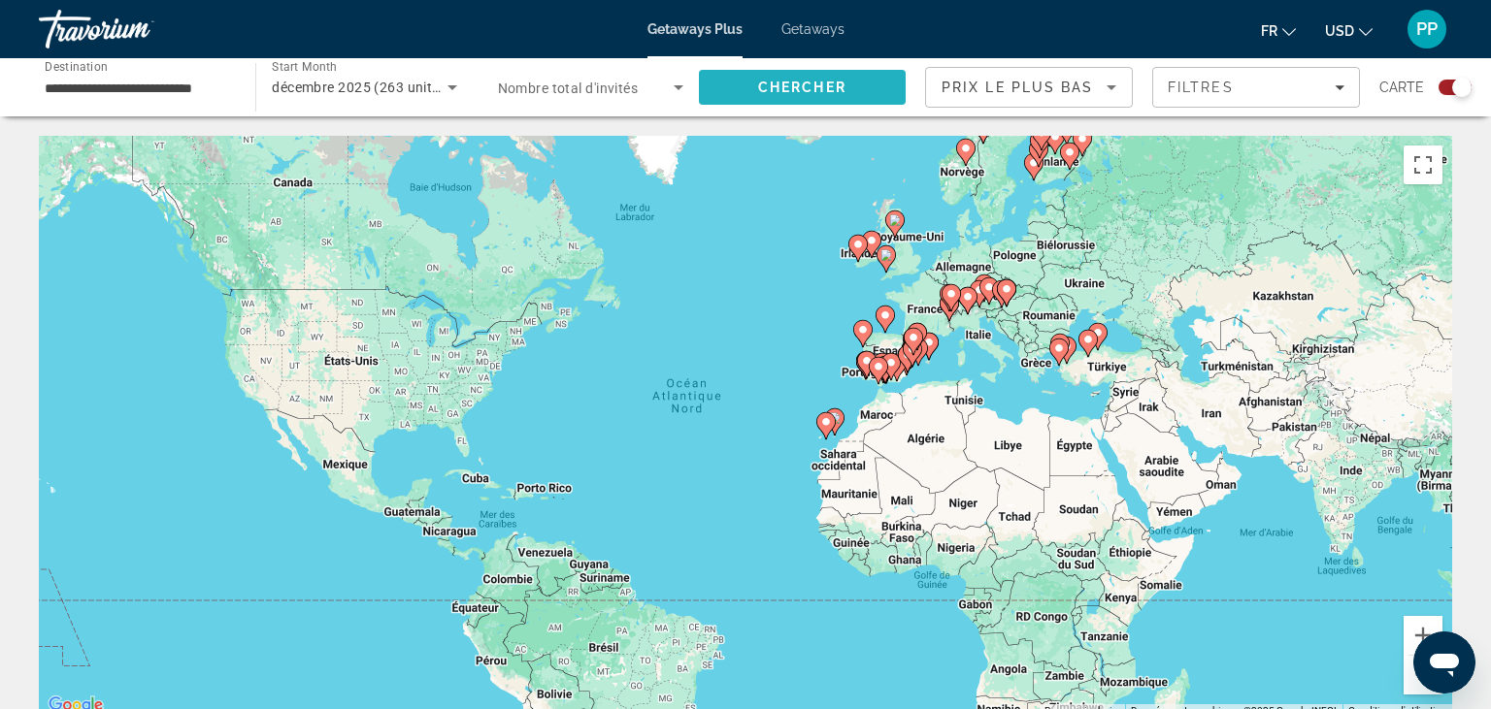
click at [837, 99] on span "Search" at bounding box center [802, 87] width 207 height 47
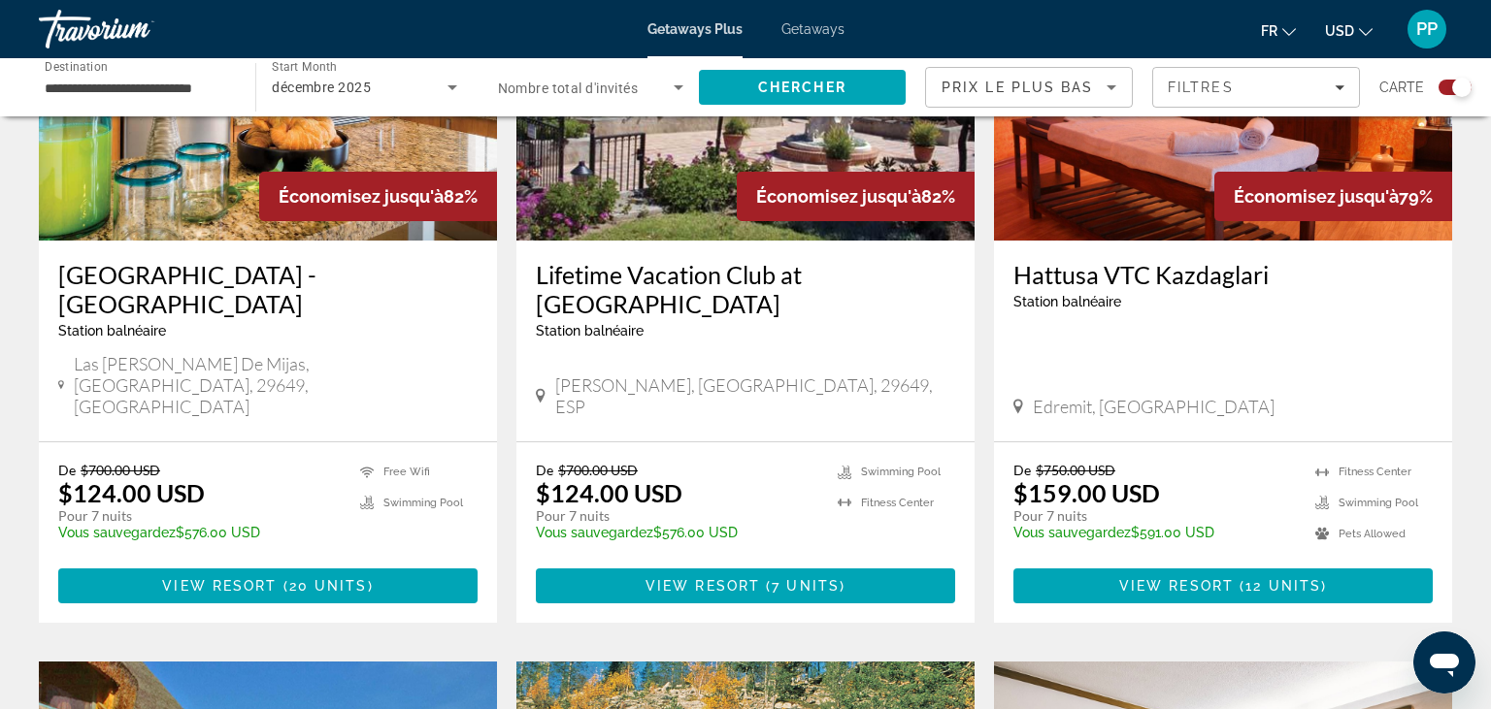
scroll to position [841, 0]
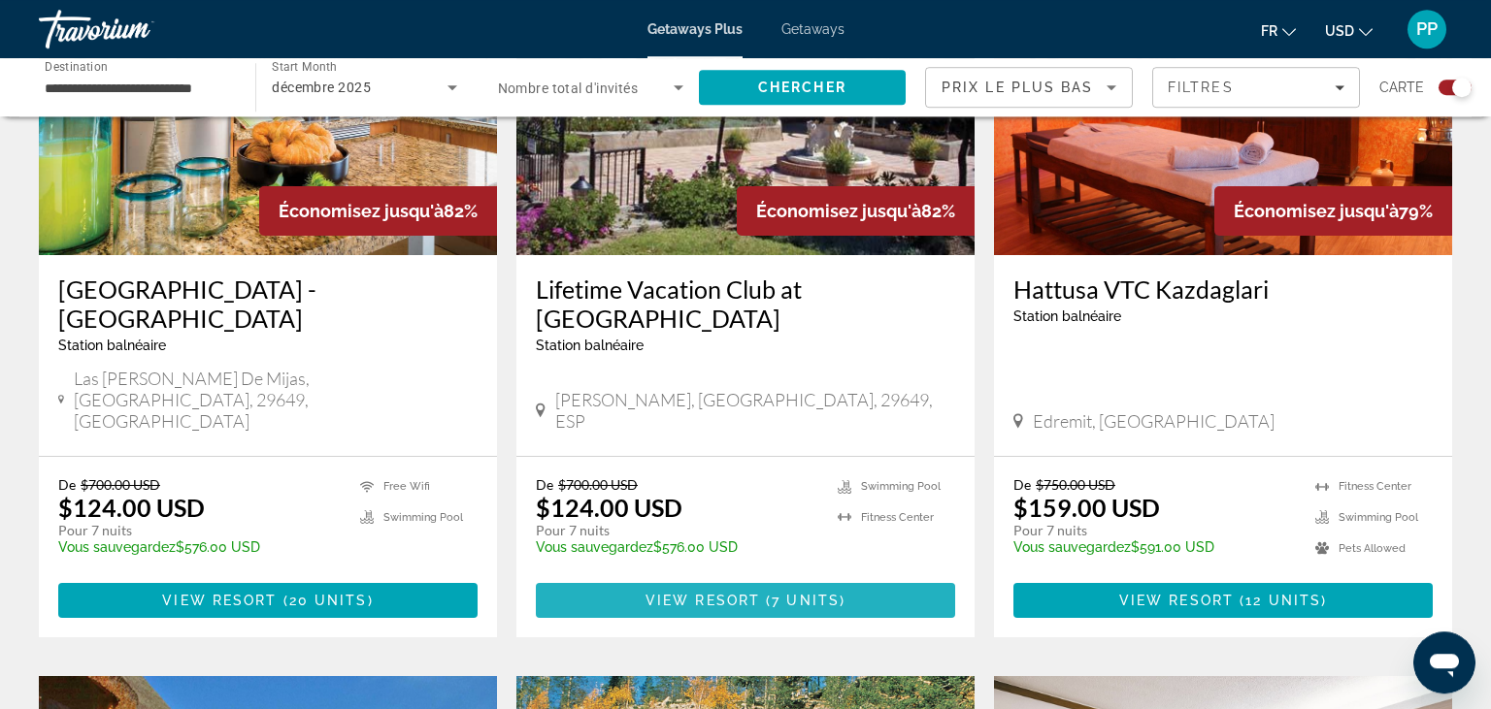
click at [720, 593] on span "View Resort" at bounding box center [702, 601] width 115 height 16
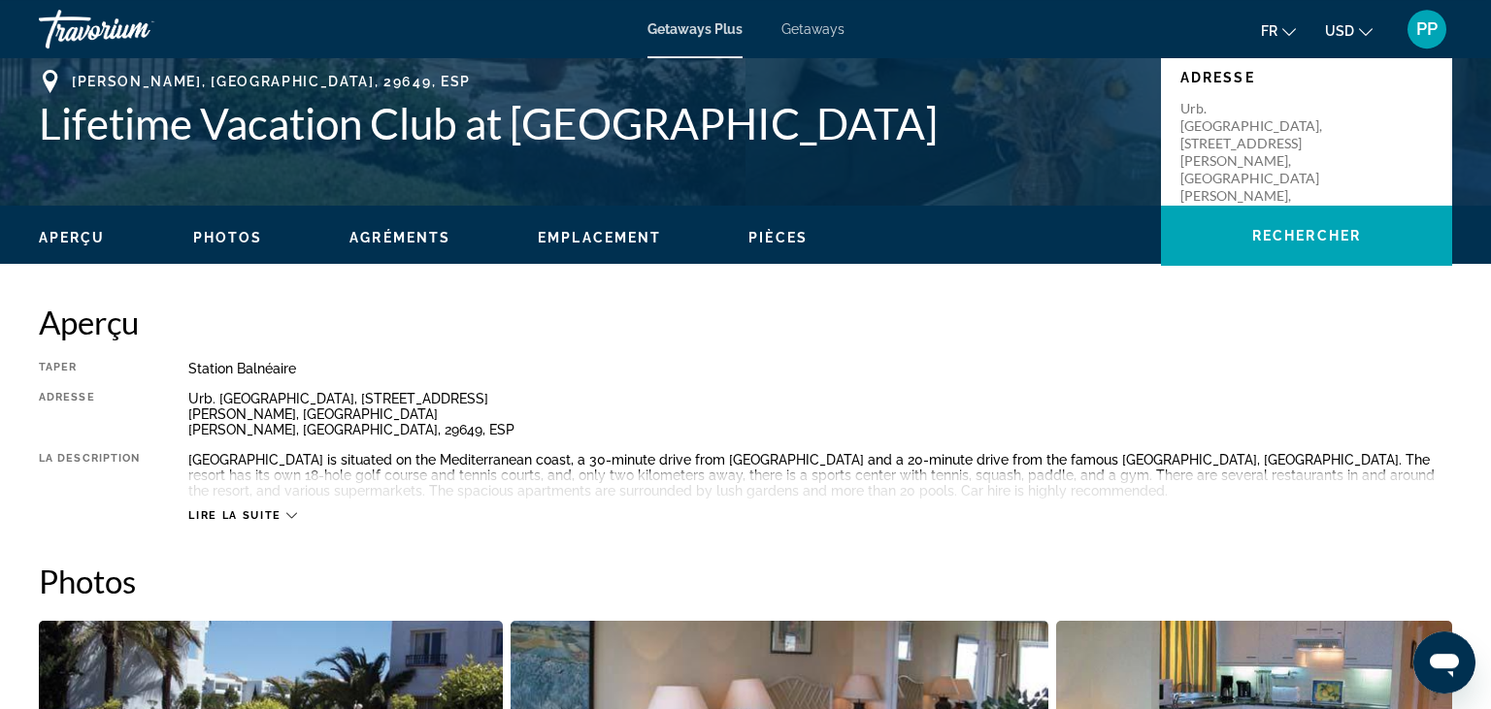
scroll to position [445, 0]
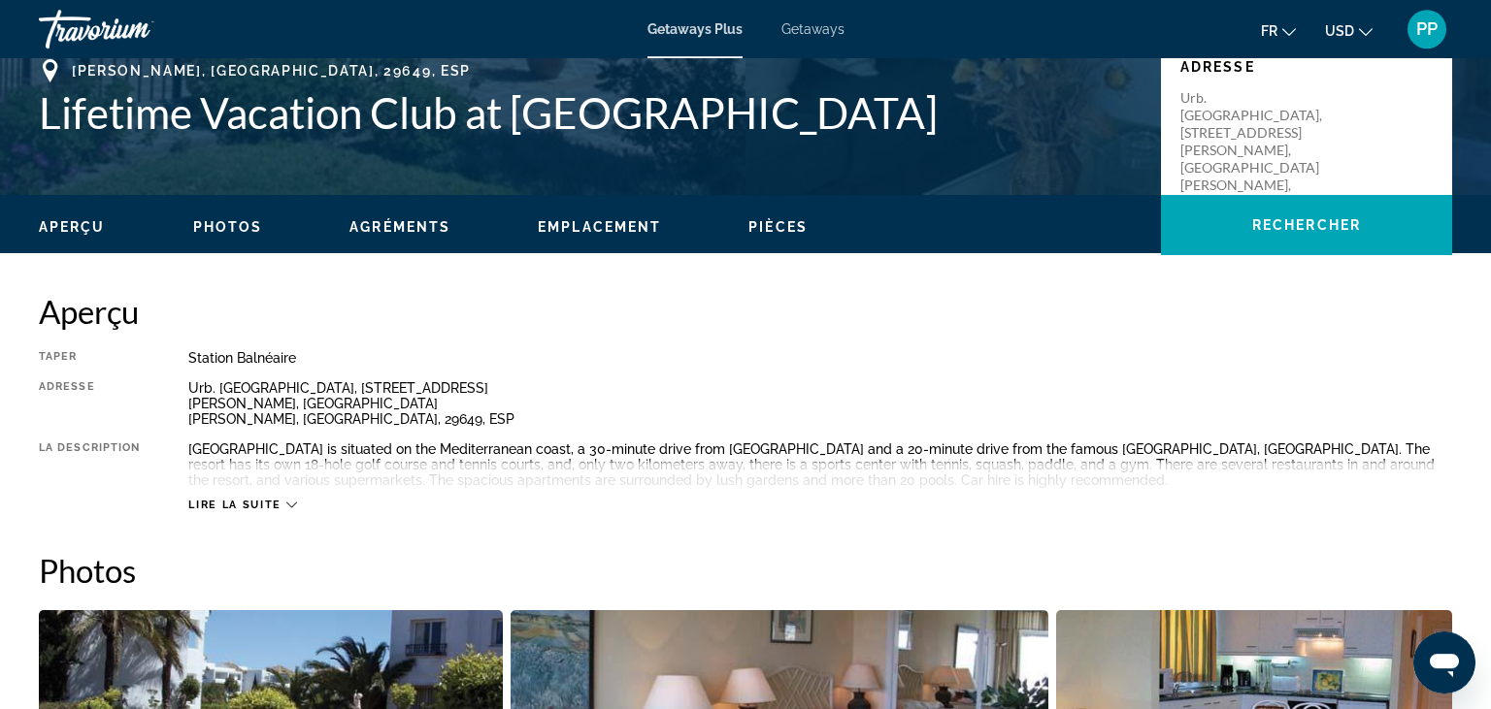
click at [288, 511] on button "Lire la suite" at bounding box center [242, 505] width 108 height 15
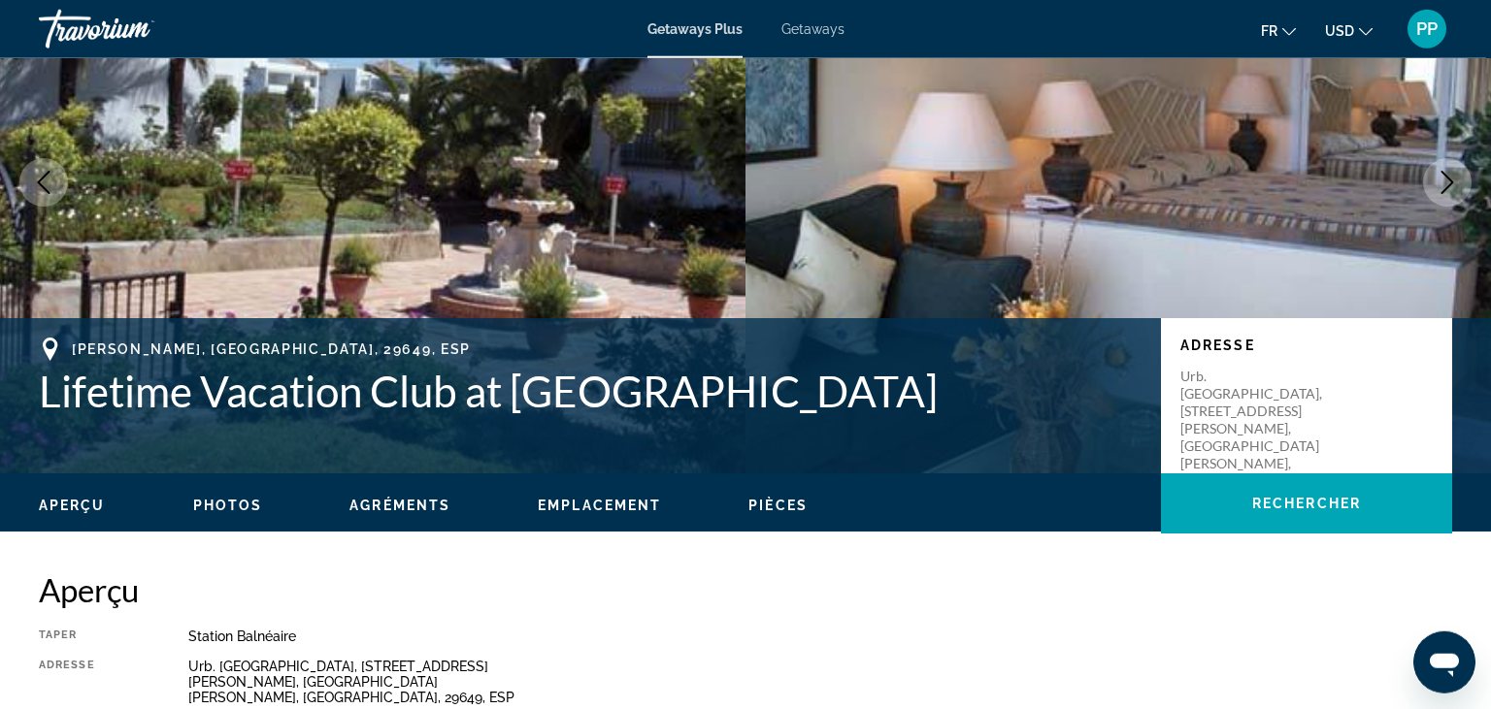
scroll to position [169, 0]
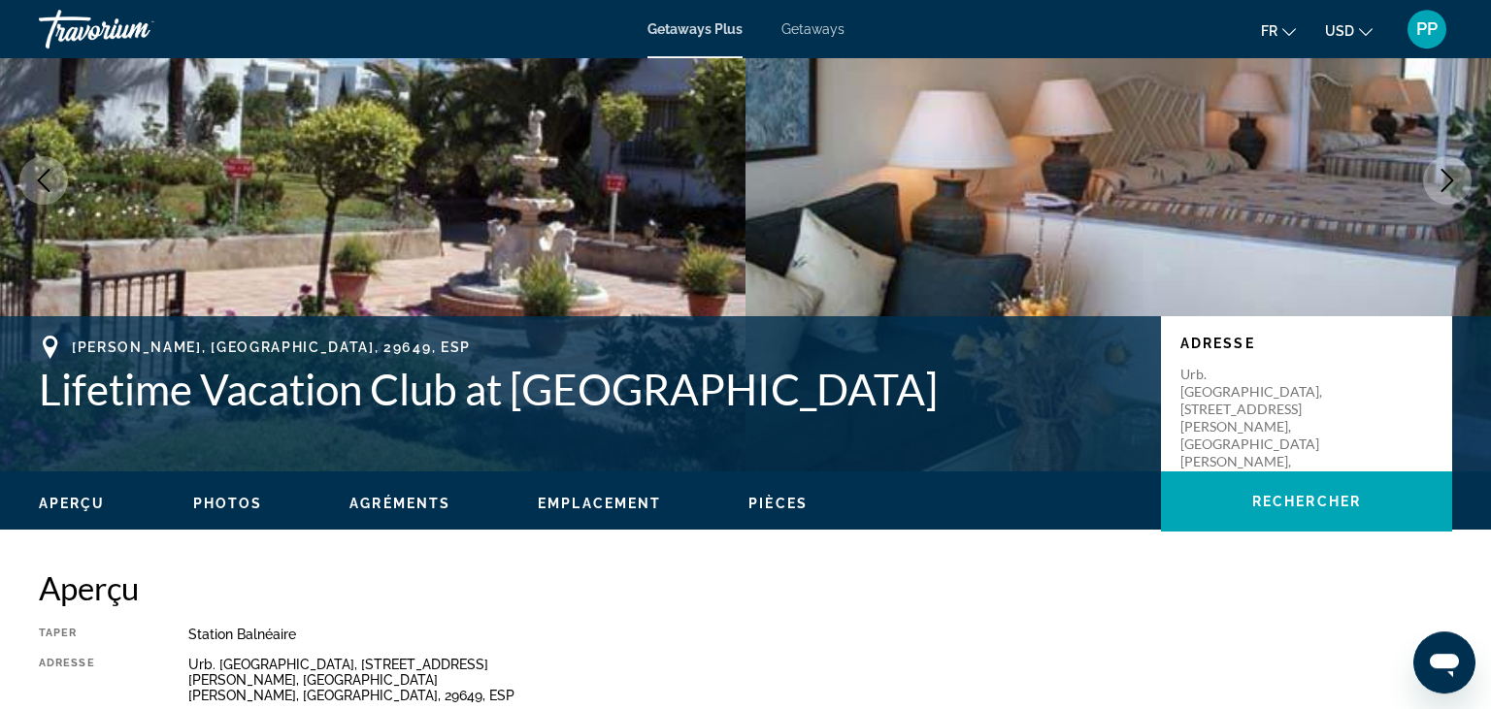
click at [55, 507] on span "Aperçu" at bounding box center [72, 504] width 67 height 16
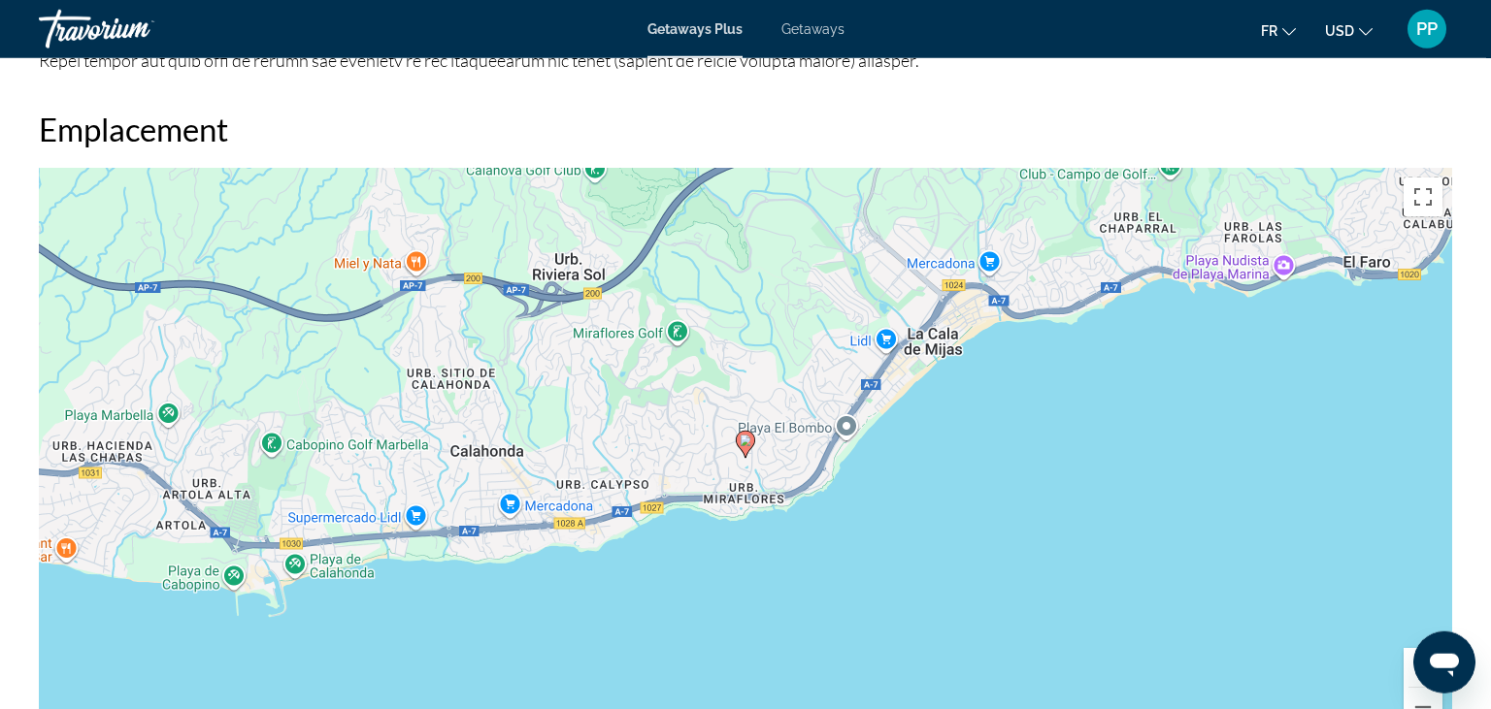
scroll to position [2178, 0]
click at [844, 404] on div "Pour activer le glissement avec le clavier, appuyez sur Alt+Entrée. Une fois ce…" at bounding box center [745, 459] width 1413 height 582
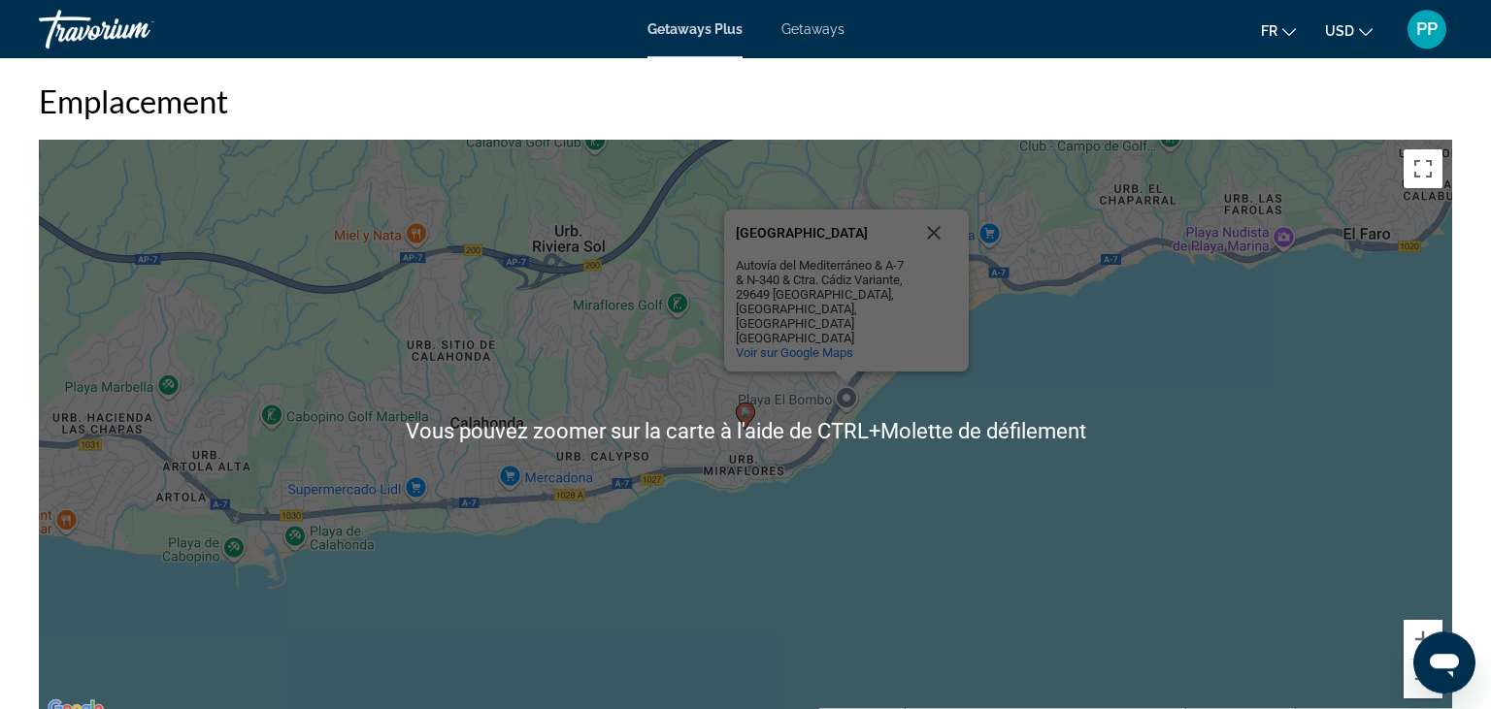
scroll to position [2208, 0]
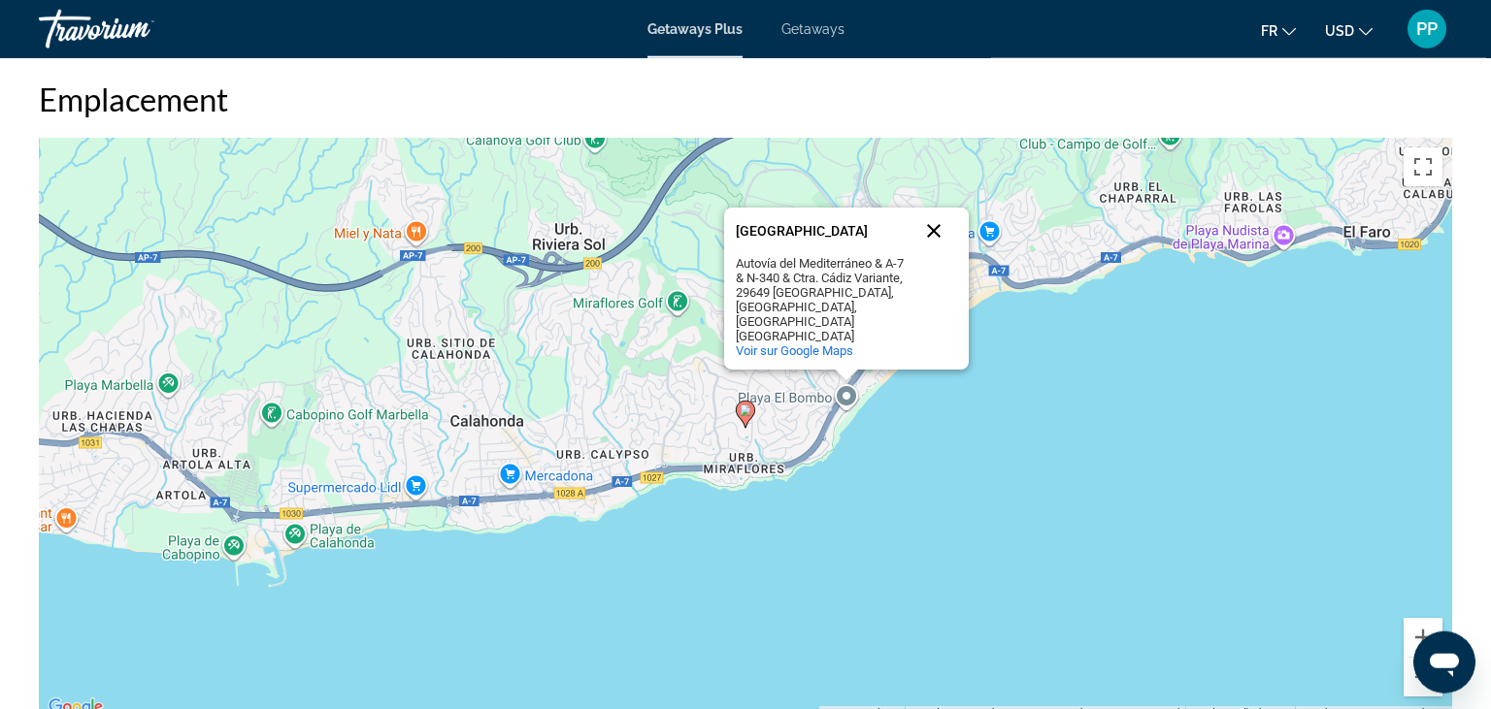
click at [934, 231] on button "Fermer" at bounding box center [933, 231] width 47 height 47
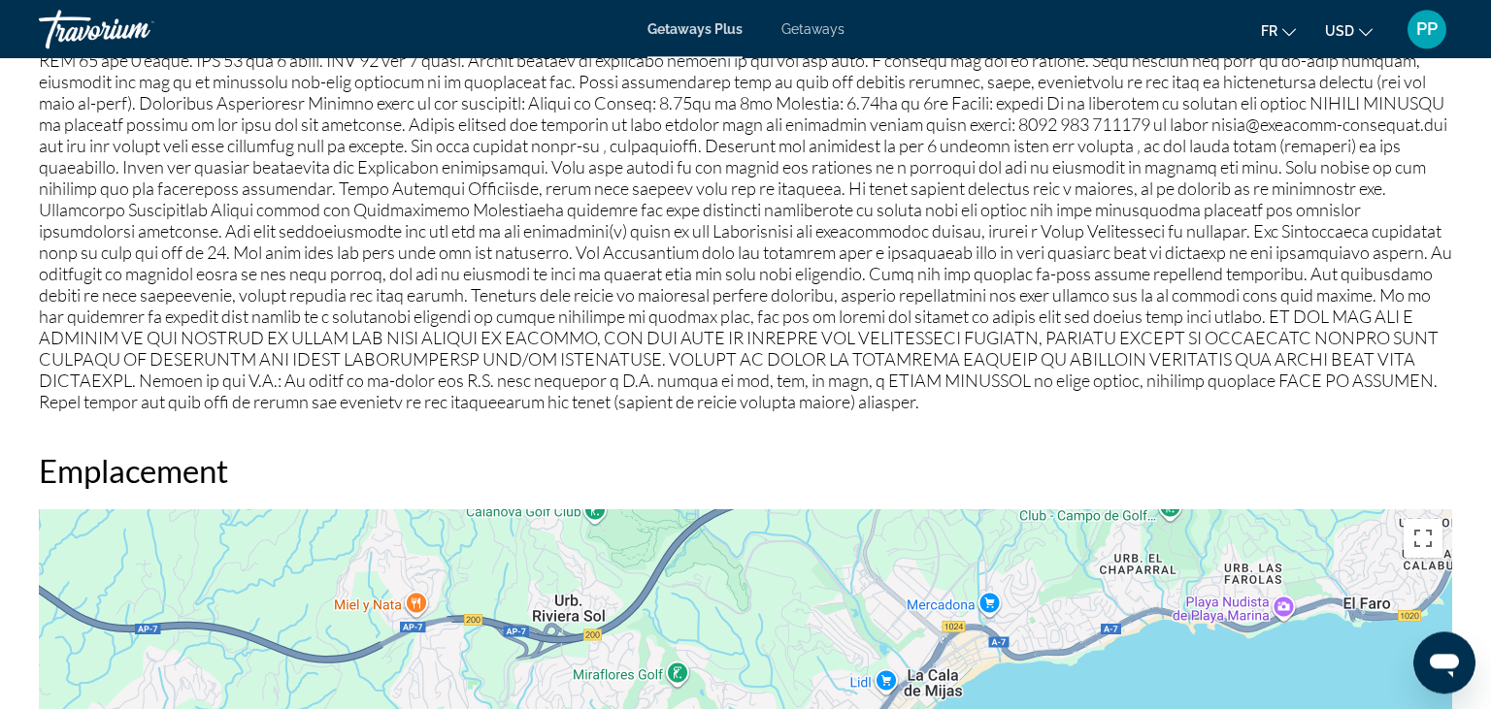
scroll to position [1811, 0]
